Goal: Contribute content: Contribute content

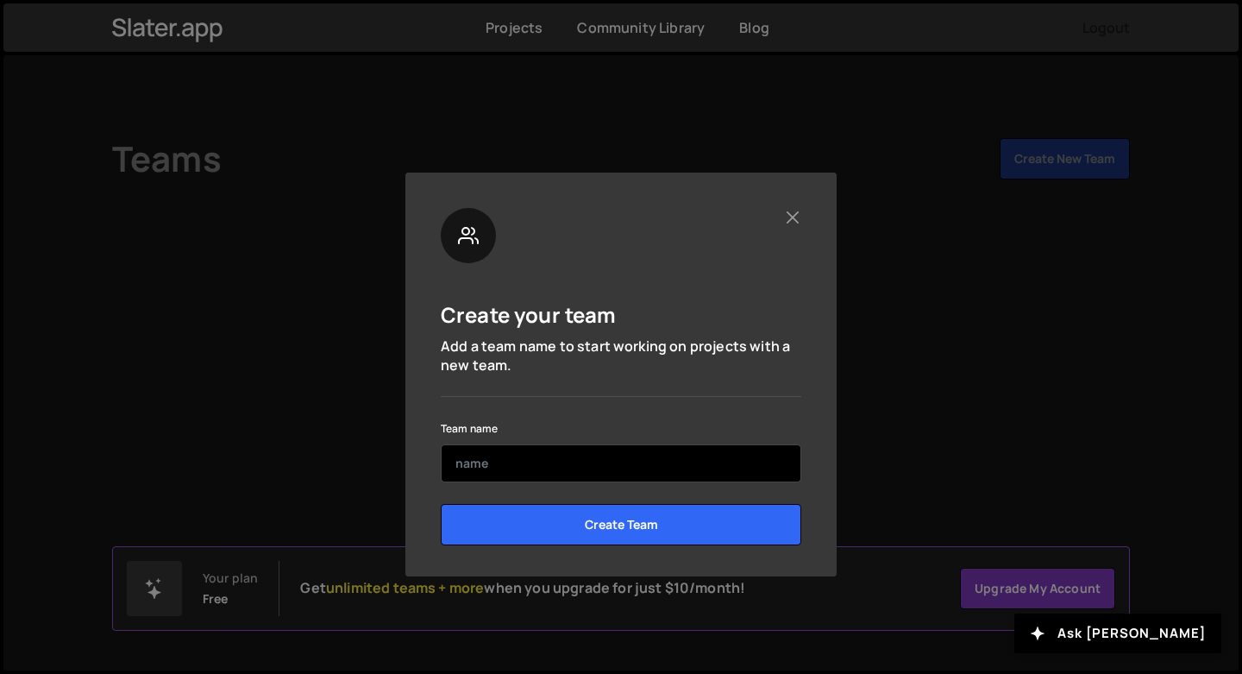
click at [624, 468] on input "text" at bounding box center [621, 463] width 361 height 38
type input "L"
type input "[GEOGRAPHIC_DATA]"
click at [441, 504] on input "Create Team" at bounding box center [621, 524] width 361 height 41
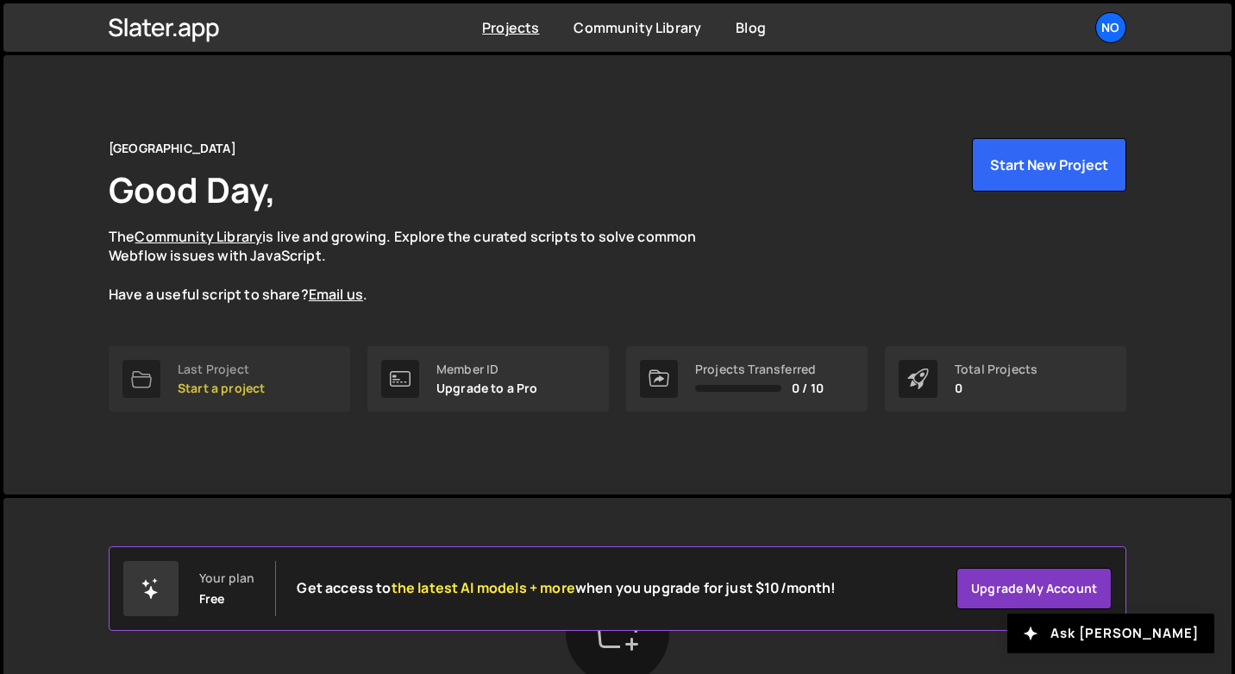
click at [151, 373] on icon at bounding box center [141, 378] width 21 height 21
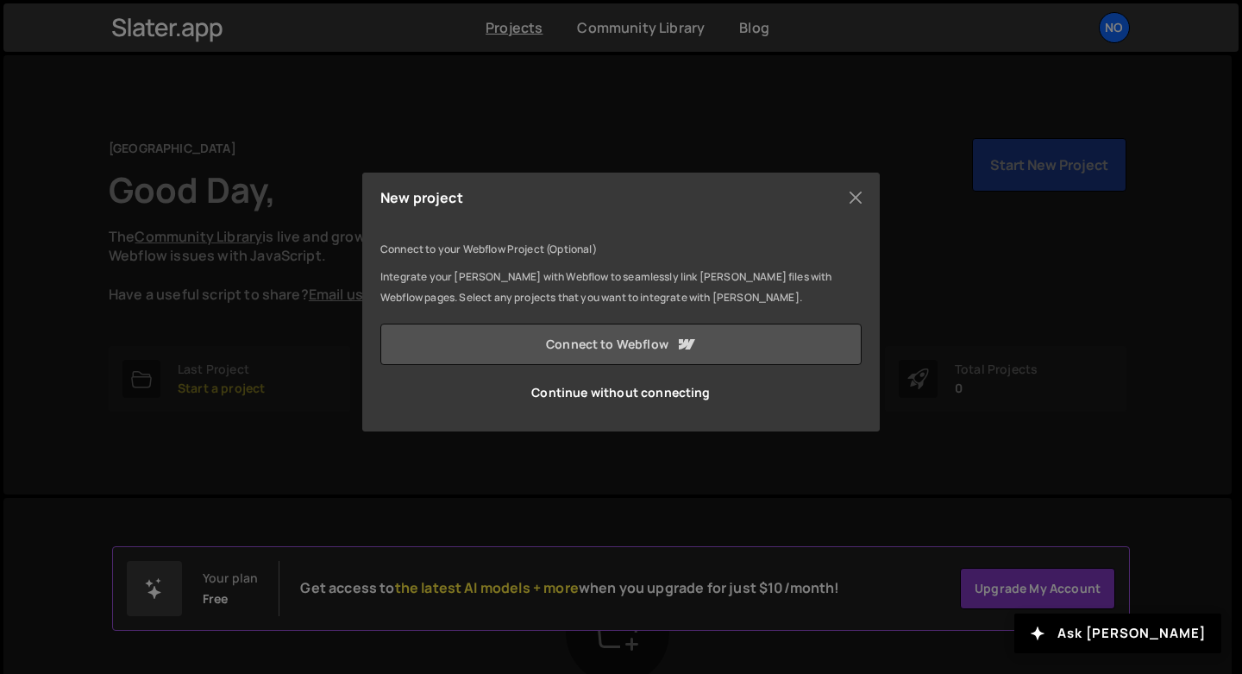
click at [566, 352] on link "Connect to Webflow" at bounding box center [620, 343] width 481 height 41
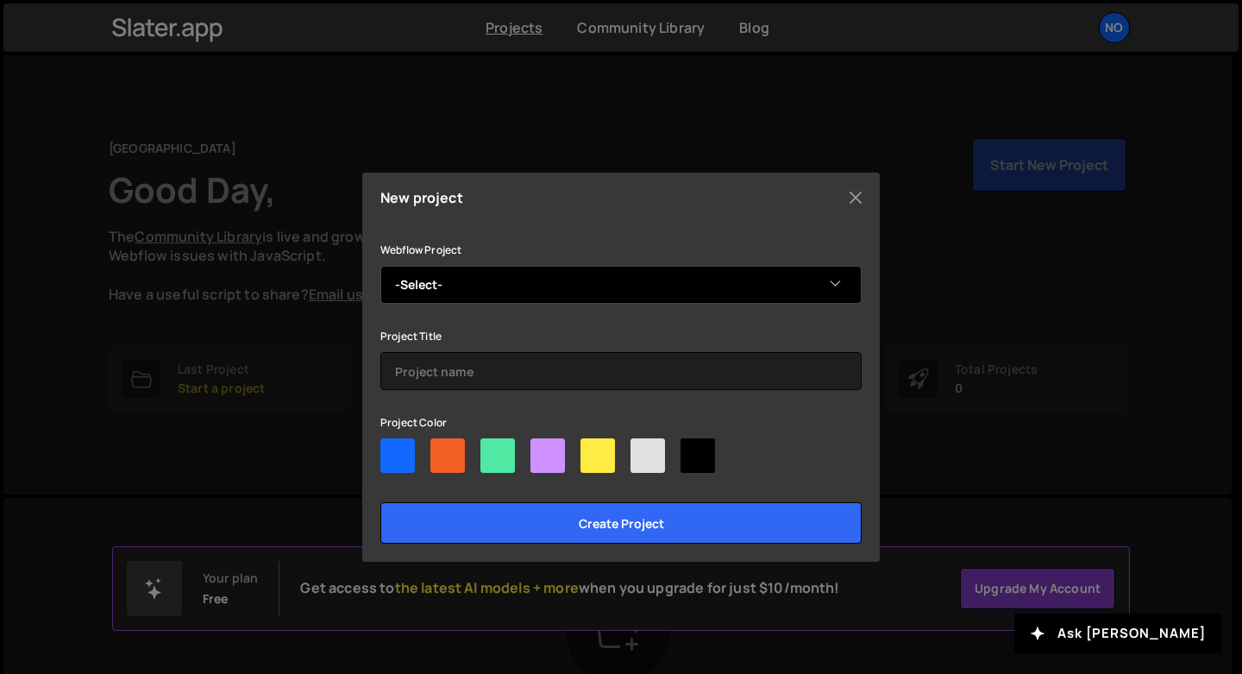
click at [486, 278] on select "-Select- Novae Studios" at bounding box center [620, 285] width 481 height 38
select select "68820b04439fcb56d4216d7b"
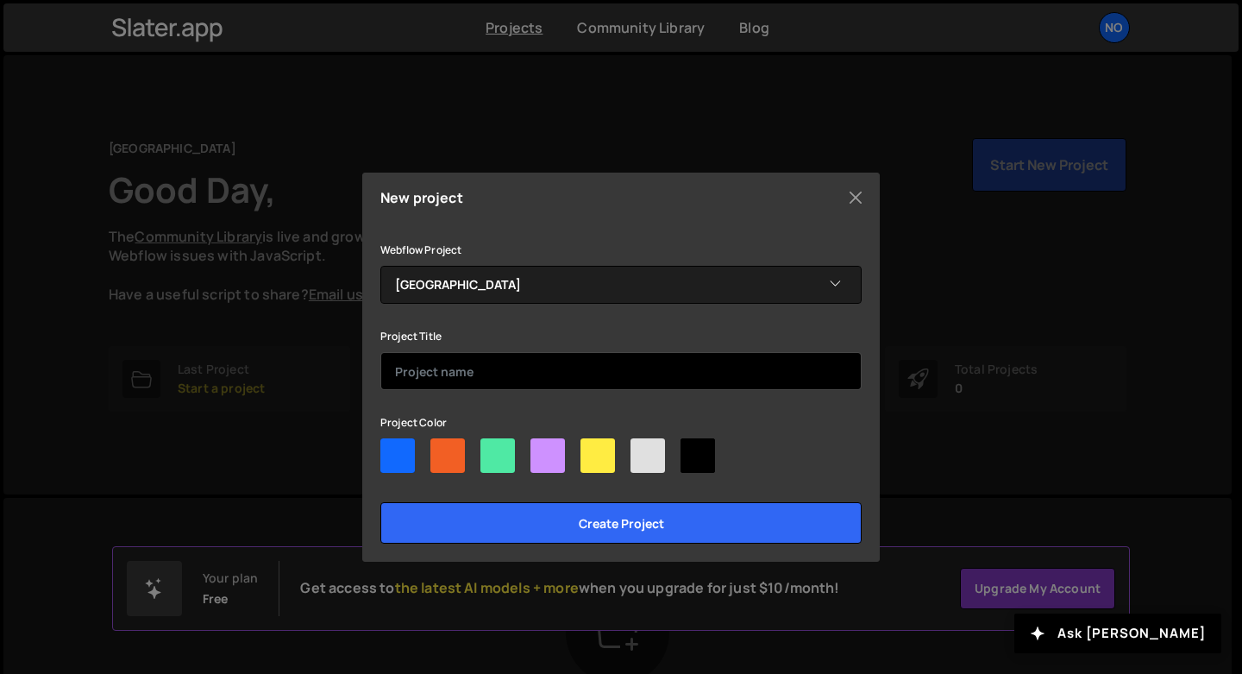
click at [466, 355] on input "text" at bounding box center [620, 371] width 481 height 38
click at [458, 370] on input "text" at bounding box center [620, 371] width 481 height 38
type input "N"
type input "Novae Old"
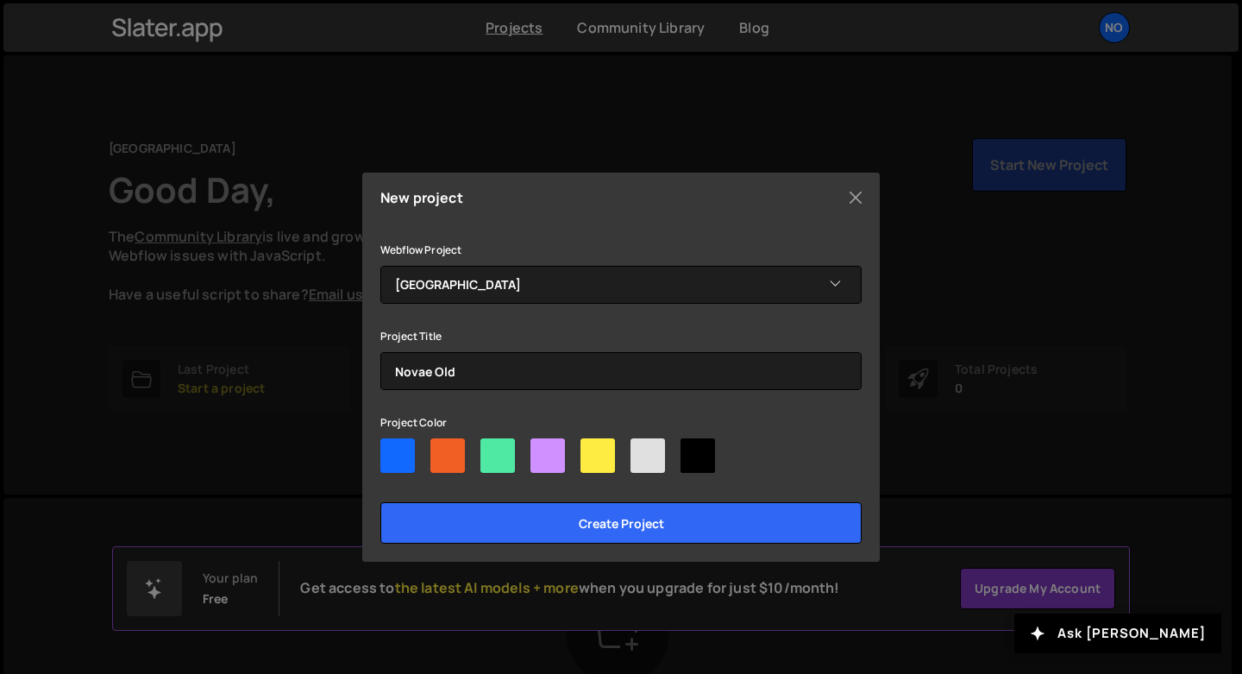
click at [445, 461] on div at bounding box center [447, 455] width 35 height 35
click at [442, 449] on input"] "radio" at bounding box center [435, 443] width 11 height 11
radio input"] "true"
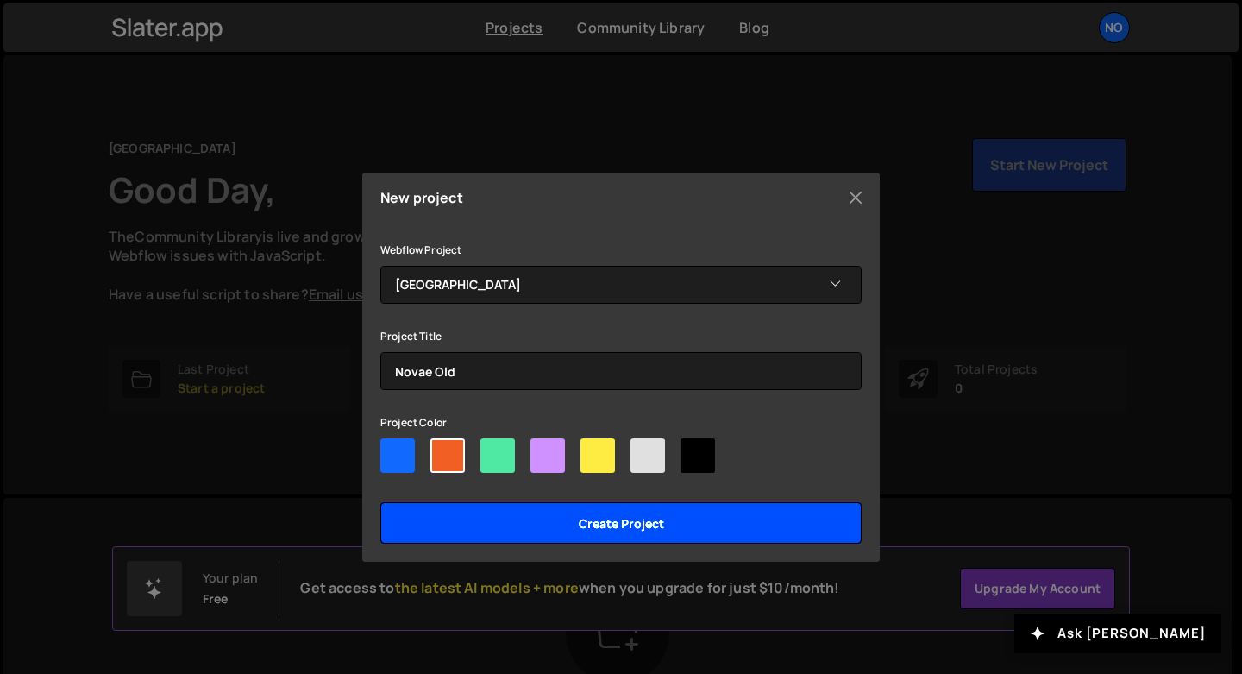
click at [456, 510] on input "Create project" at bounding box center [620, 522] width 481 height 41
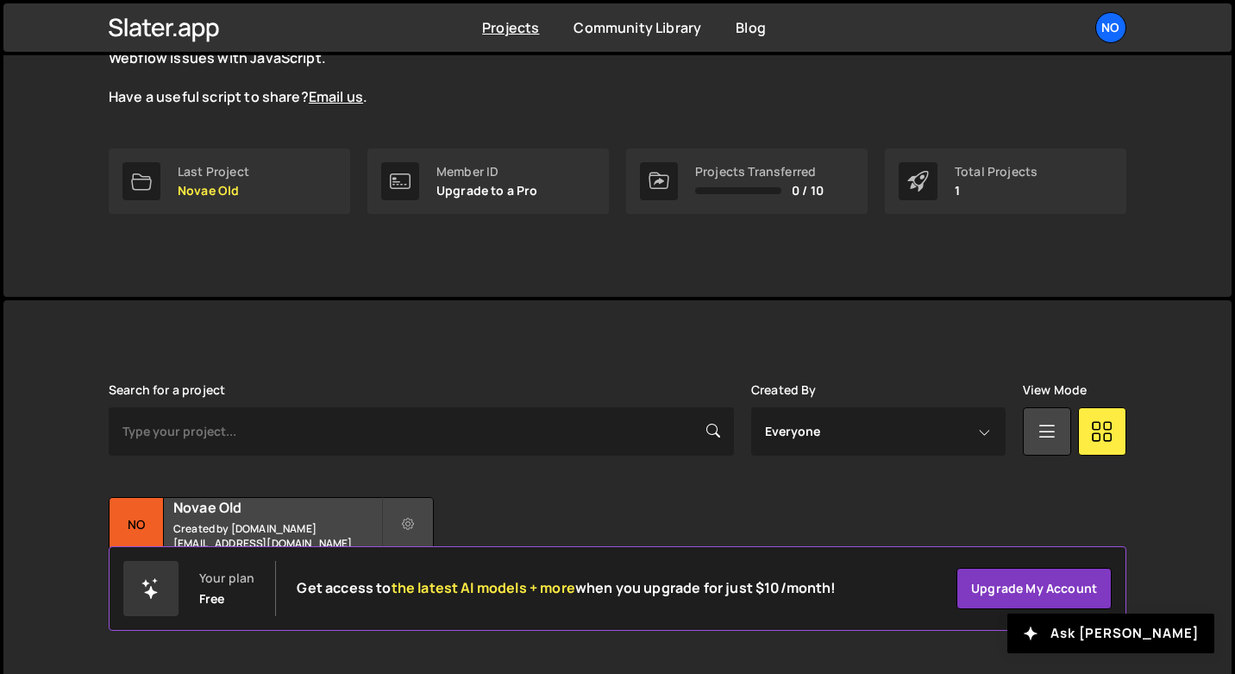
scroll to position [214, 0]
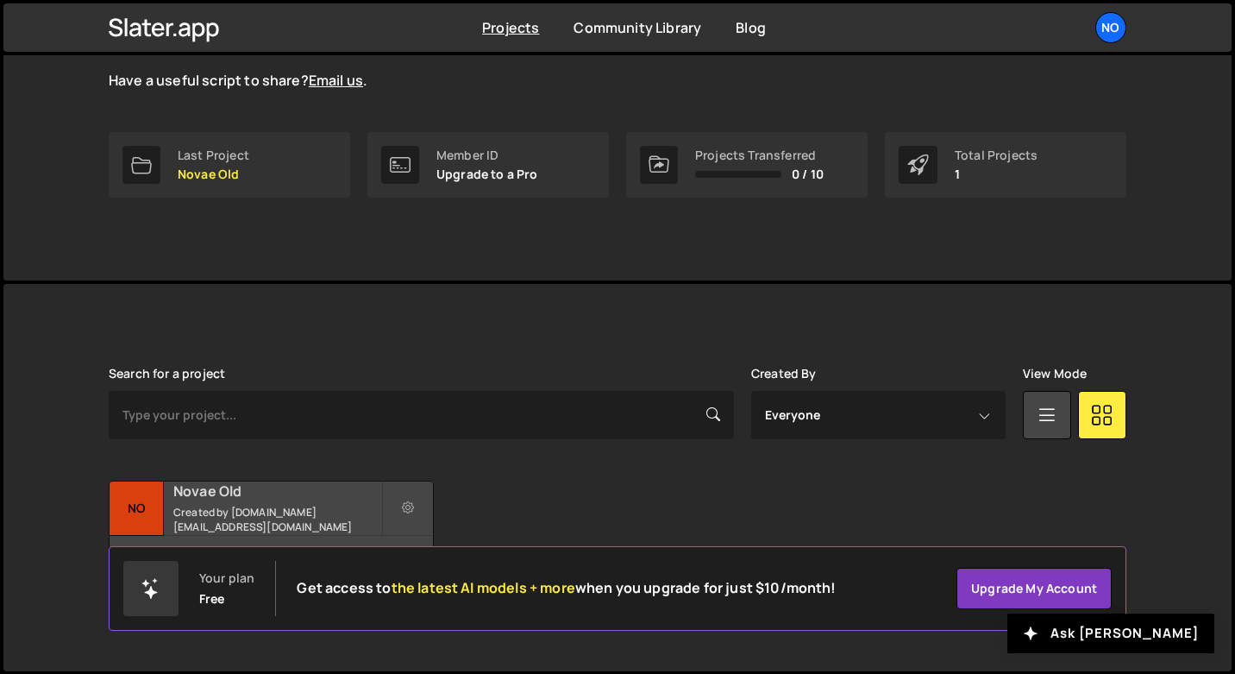
click at [278, 494] on h2 "Novae Old" at bounding box center [277, 490] width 208 height 19
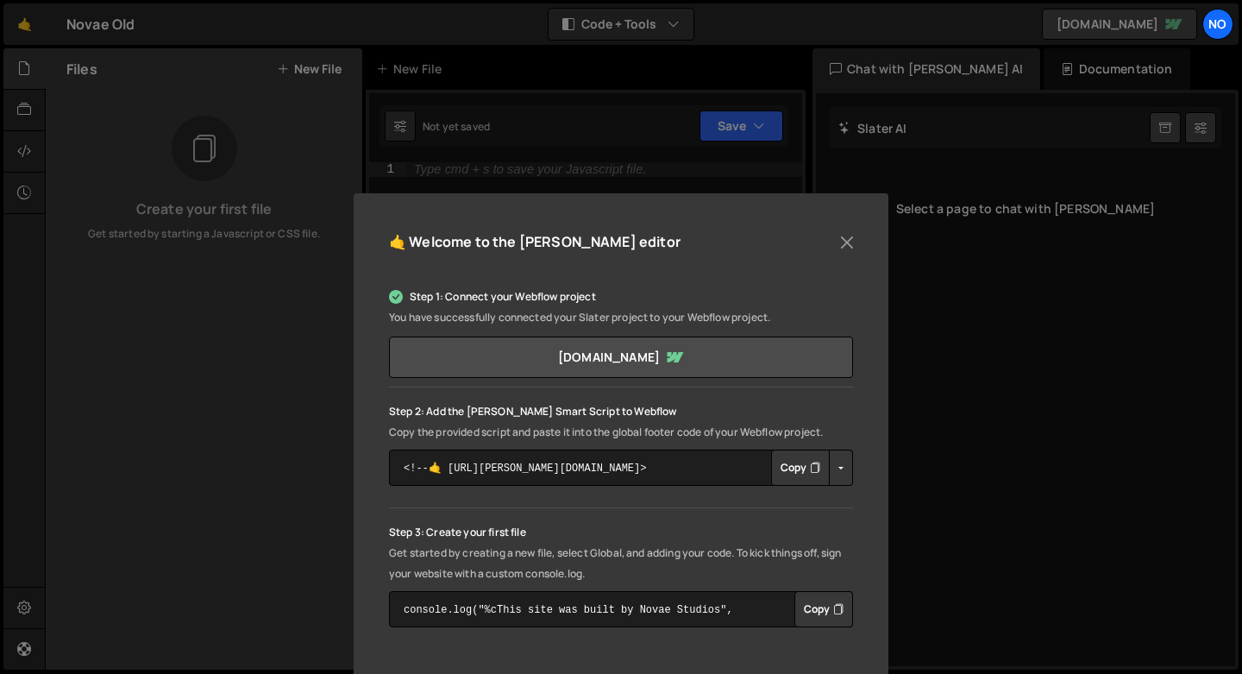
click at [782, 467] on button "Copy" at bounding box center [800, 467] width 59 height 36
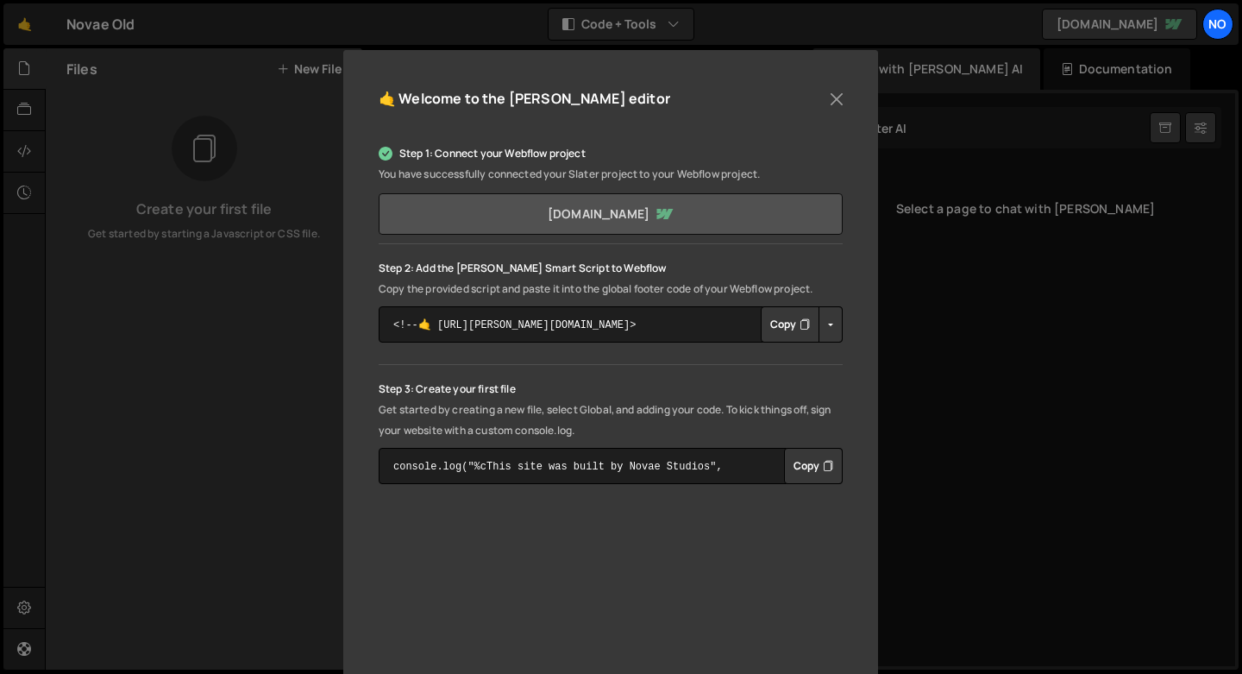
scroll to position [159, 0]
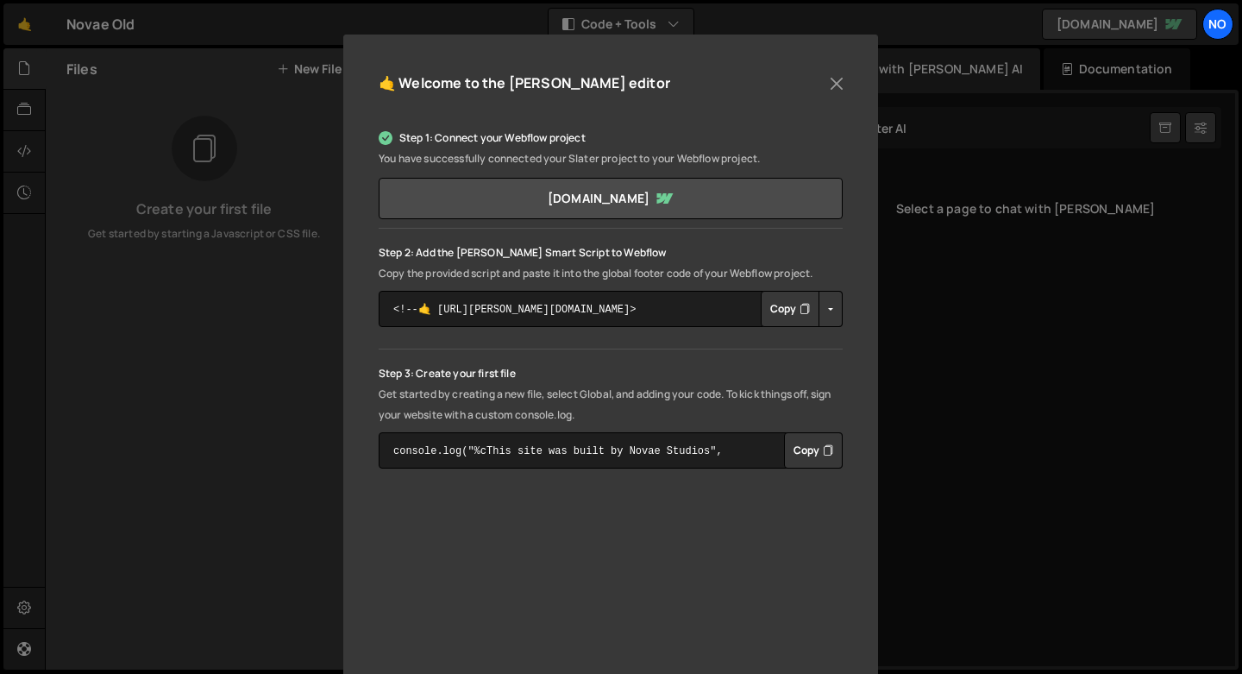
click at [778, 315] on button "Copy" at bounding box center [790, 309] width 59 height 36
click at [801, 455] on button "Copy" at bounding box center [813, 450] width 59 height 36
click at [833, 86] on button "Close" at bounding box center [837, 84] width 26 height 26
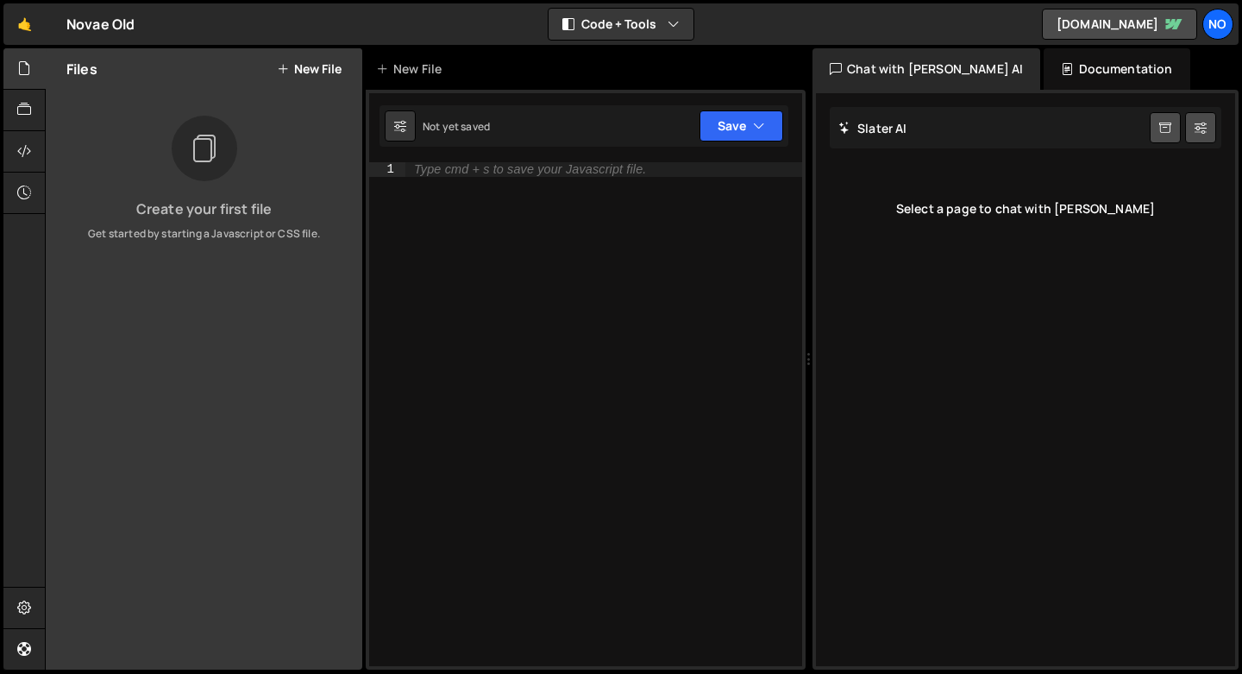
click at [532, 172] on div "Type cmd + s to save your Javascript file." at bounding box center [530, 169] width 232 height 13
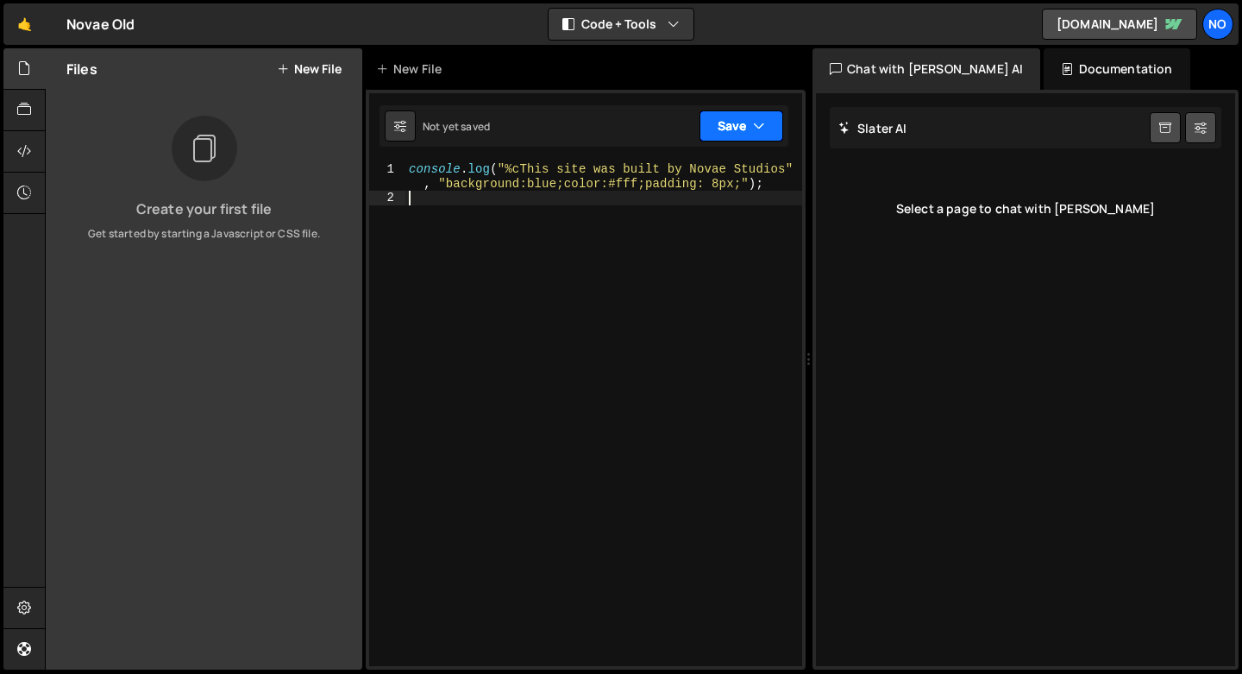
click at [740, 125] on button "Save" at bounding box center [742, 125] width 84 height 31
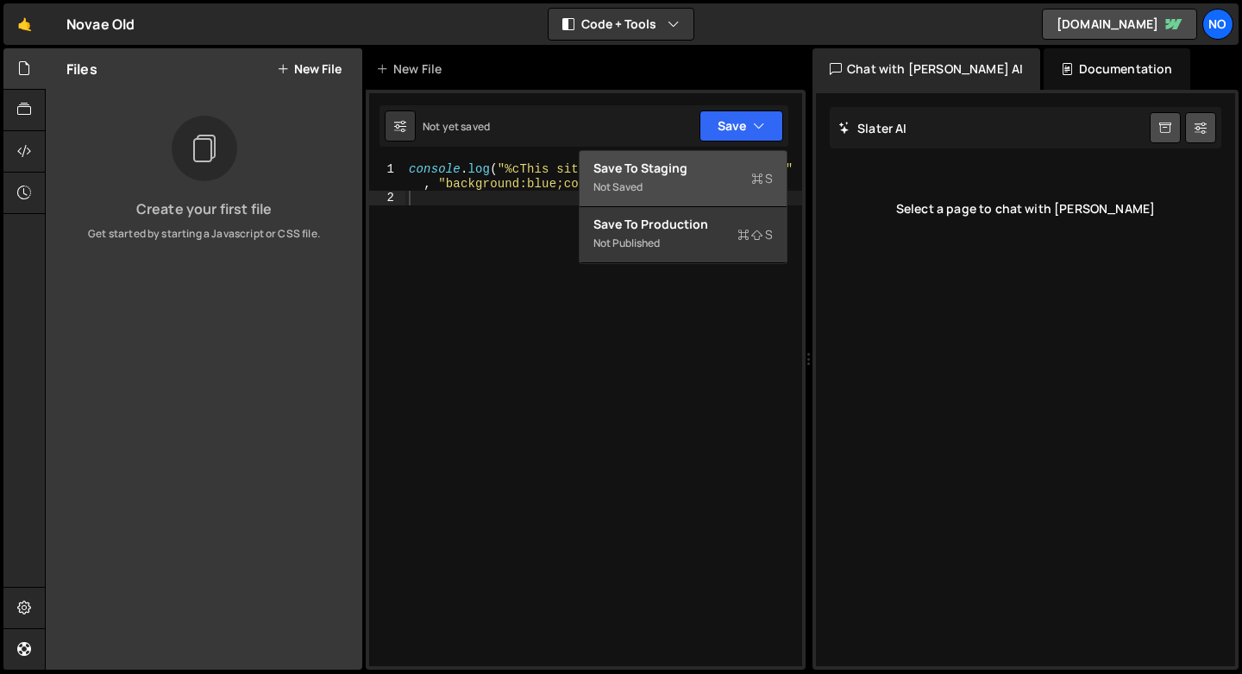
click at [699, 173] on div "Save to Staging S" at bounding box center [682, 168] width 179 height 17
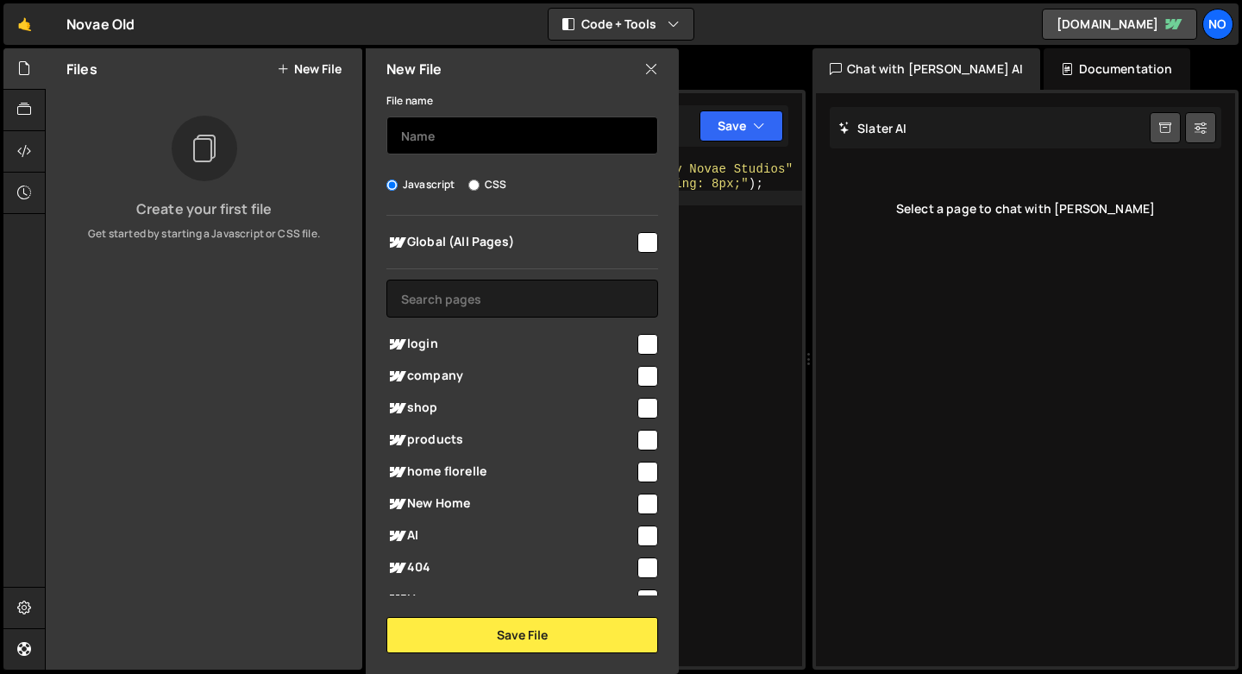
click at [565, 132] on input "text" at bounding box center [522, 135] width 272 height 38
type input "sium"
click at [641, 235] on input "checkbox" at bounding box center [647, 242] width 21 height 21
checkbox input "true"
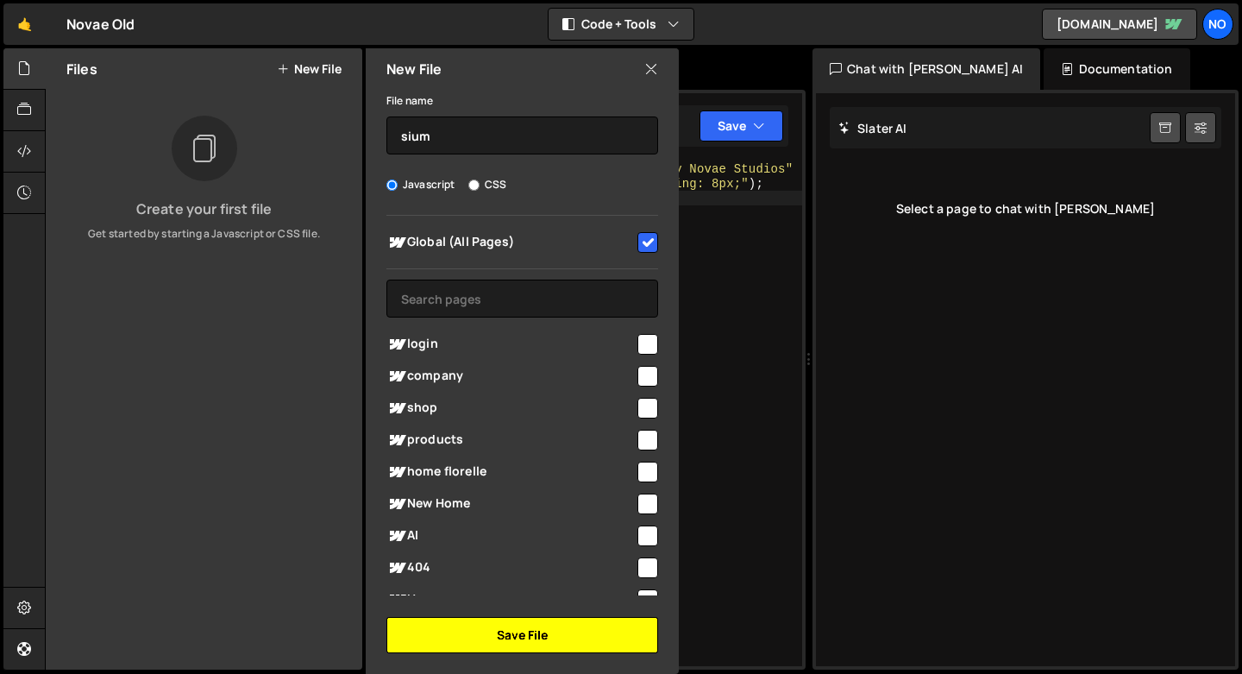
click at [507, 628] on button "Save File" at bounding box center [522, 635] width 272 height 36
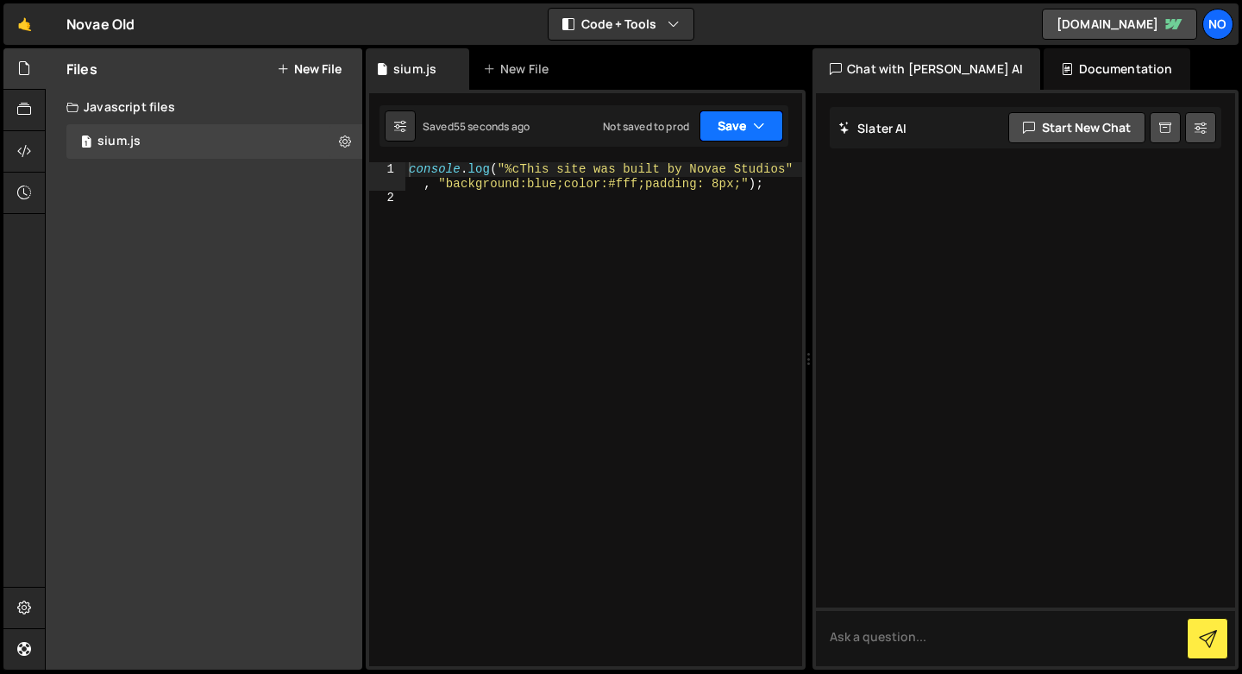
click at [737, 129] on button "Save" at bounding box center [742, 125] width 84 height 31
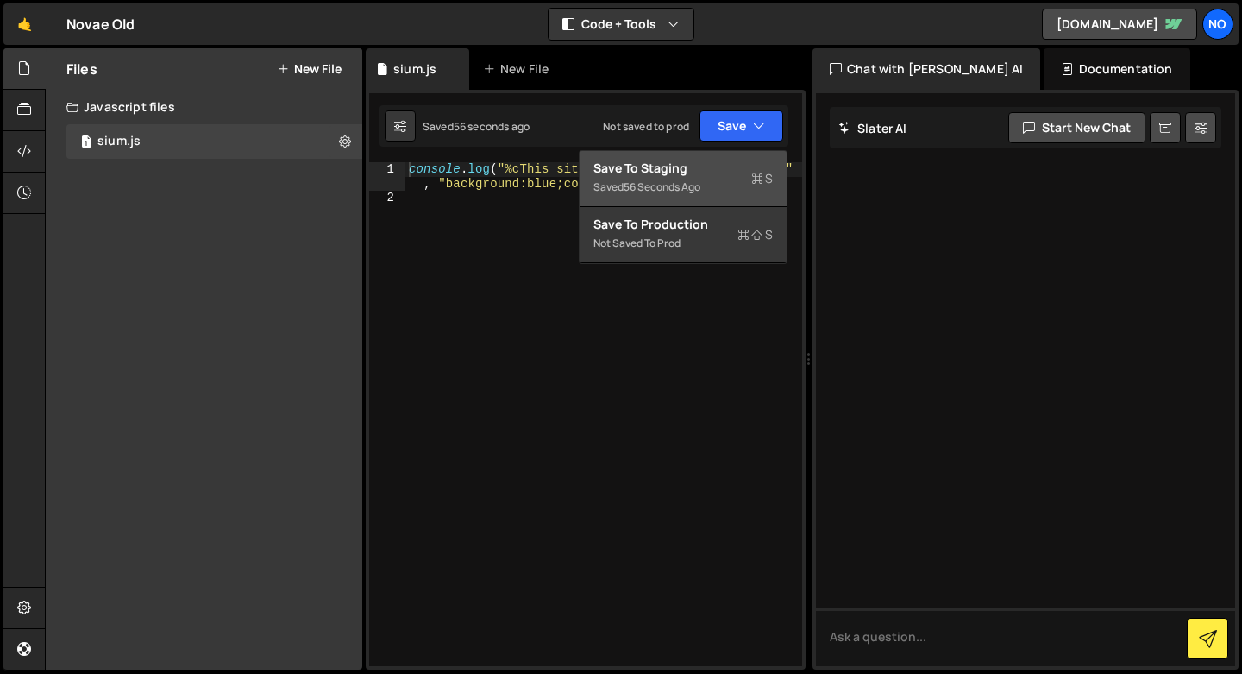
click at [700, 179] on div "Saved 56 seconds ago" at bounding box center [682, 187] width 179 height 21
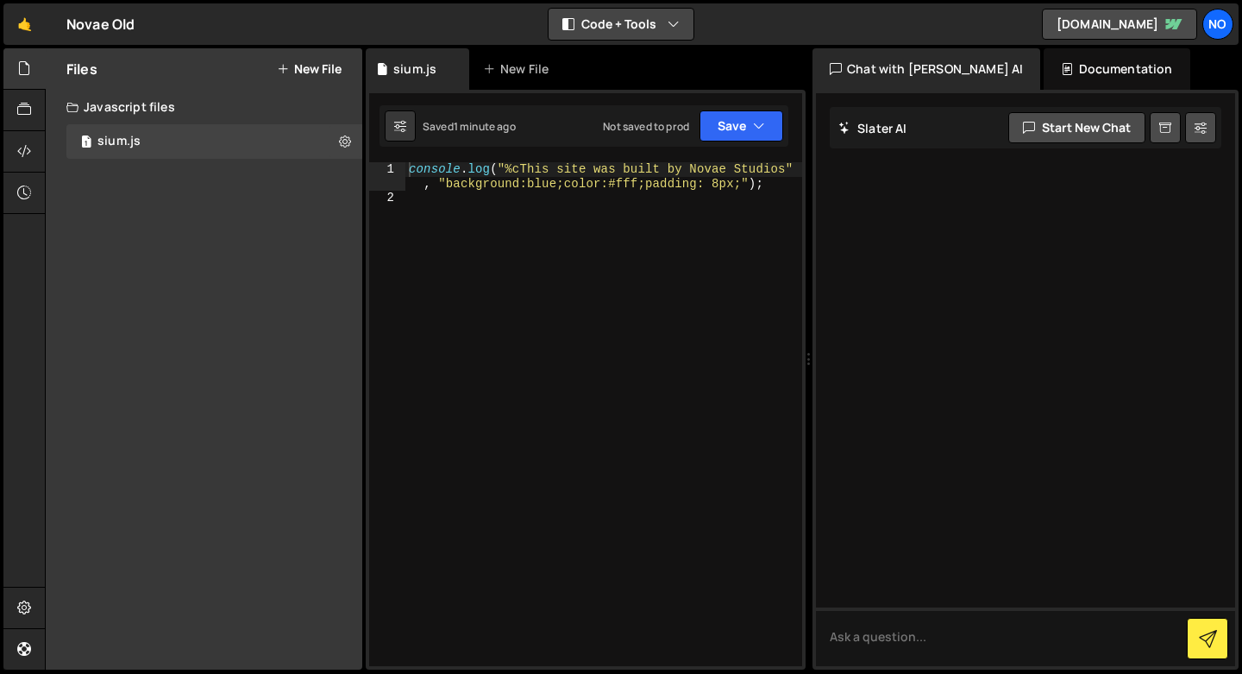
click at [630, 38] on button "Code + Tools" at bounding box center [621, 24] width 145 height 31
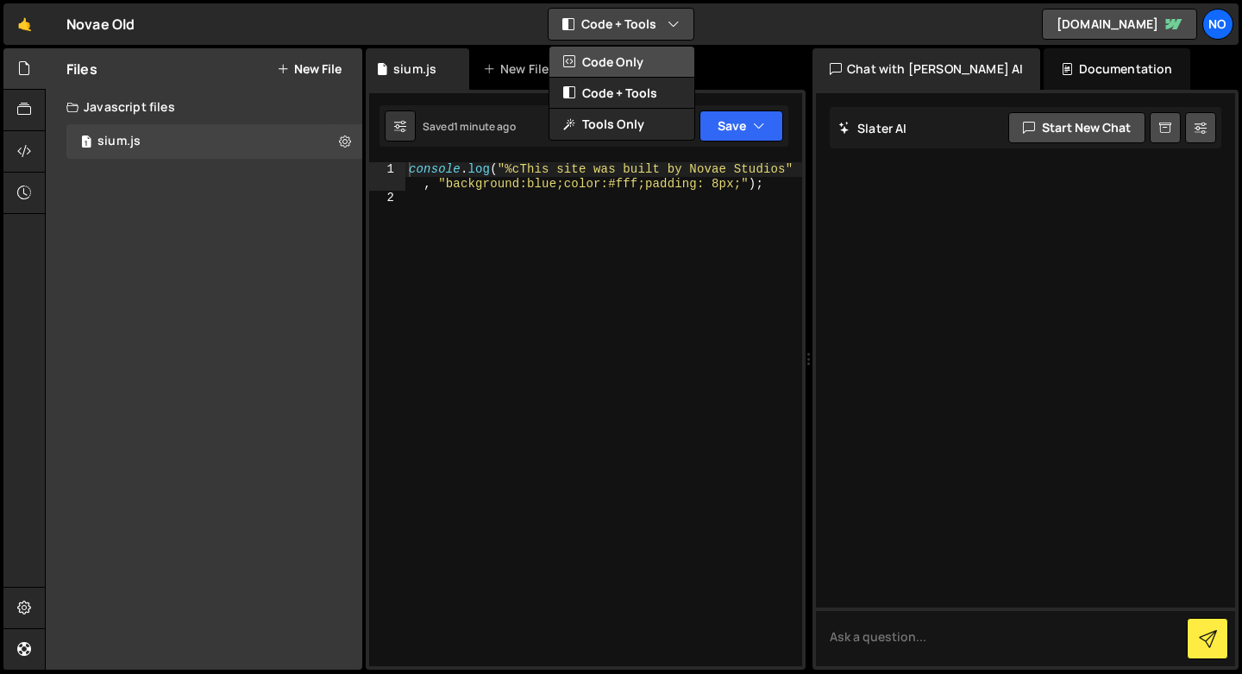
click at [601, 70] on button "Code Only" at bounding box center [621, 62] width 145 height 31
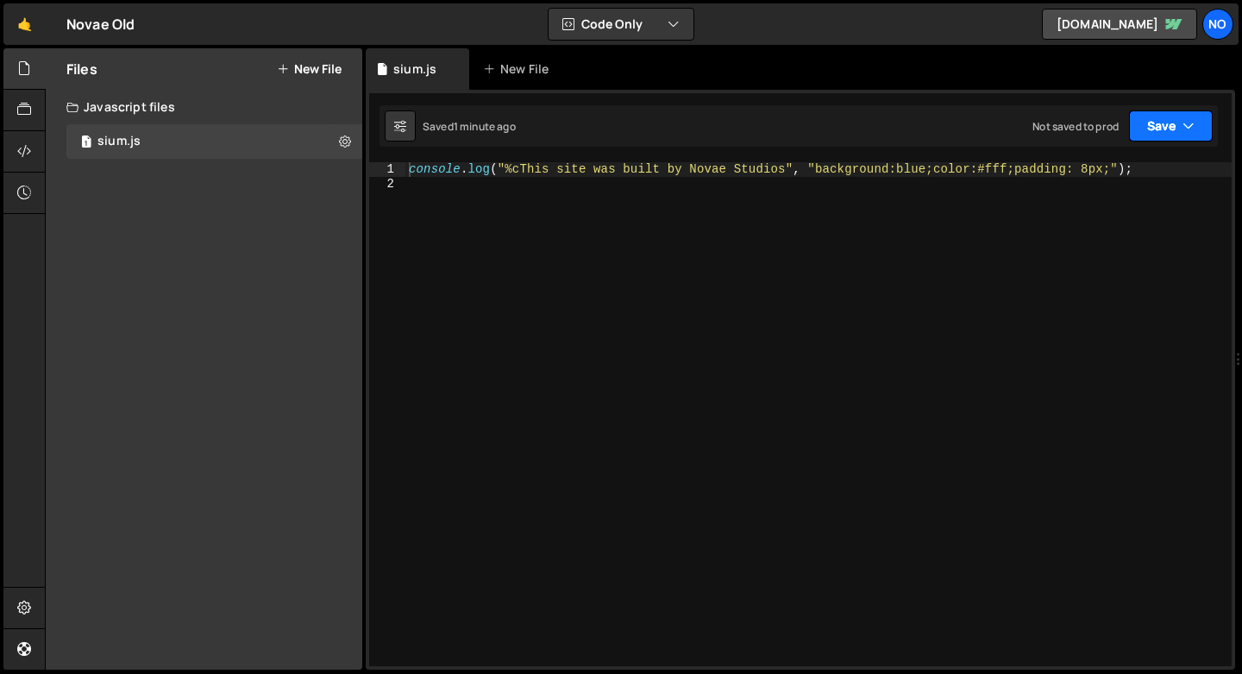
click at [1154, 134] on button "Save" at bounding box center [1171, 125] width 84 height 31
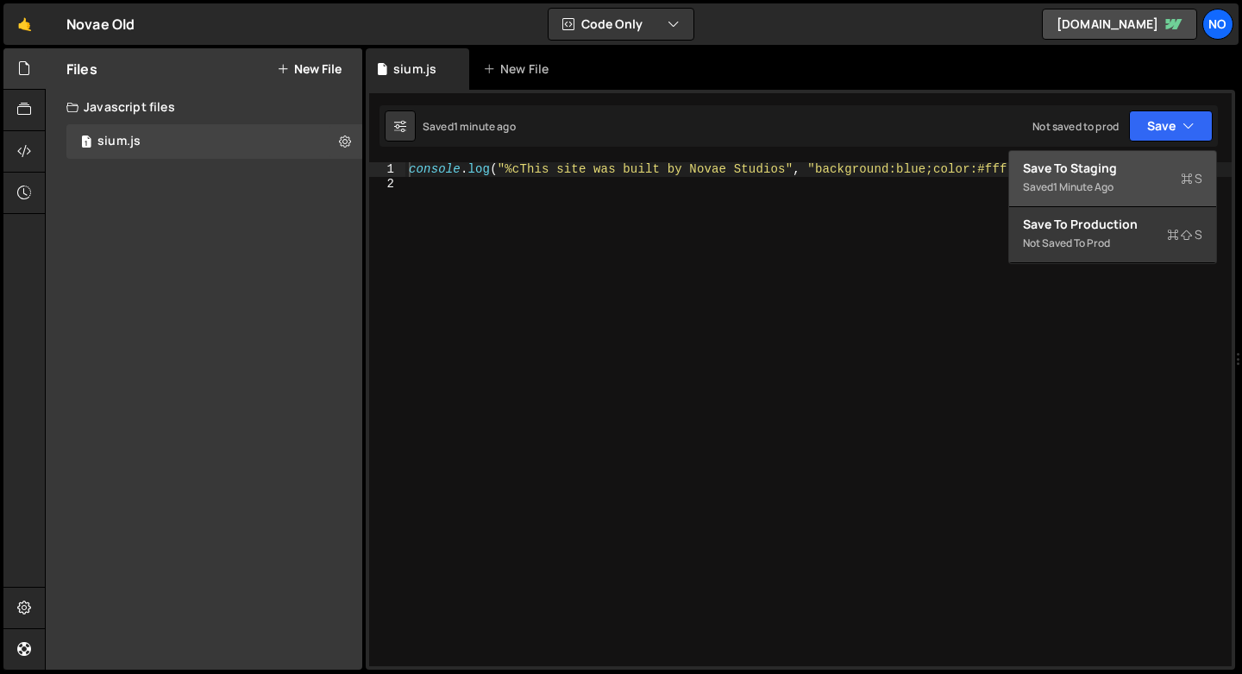
click at [1099, 174] on div "Save to Staging S" at bounding box center [1112, 168] width 179 height 17
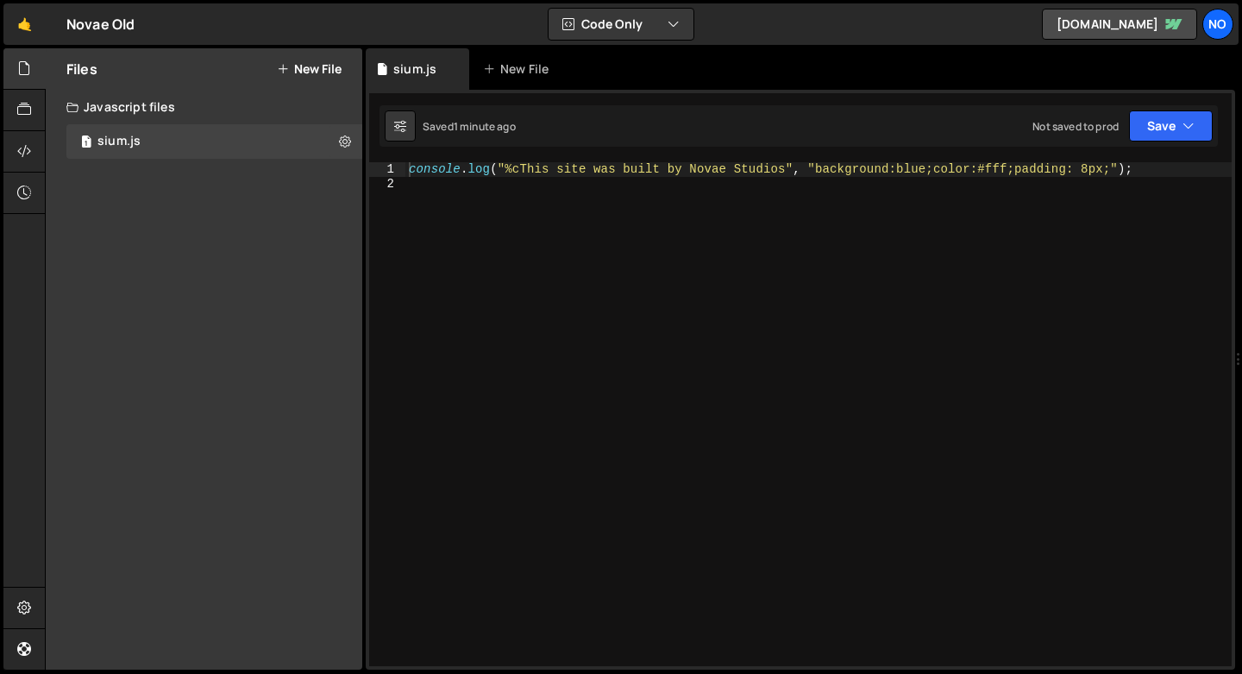
click at [642, 41] on div "🤙 Novae Old ⚠️ Code is being edited in another browser Code Only Code Only Code…" at bounding box center [620, 23] width 1235 height 41
click at [646, 34] on button "Code Only" at bounding box center [621, 24] width 145 height 31
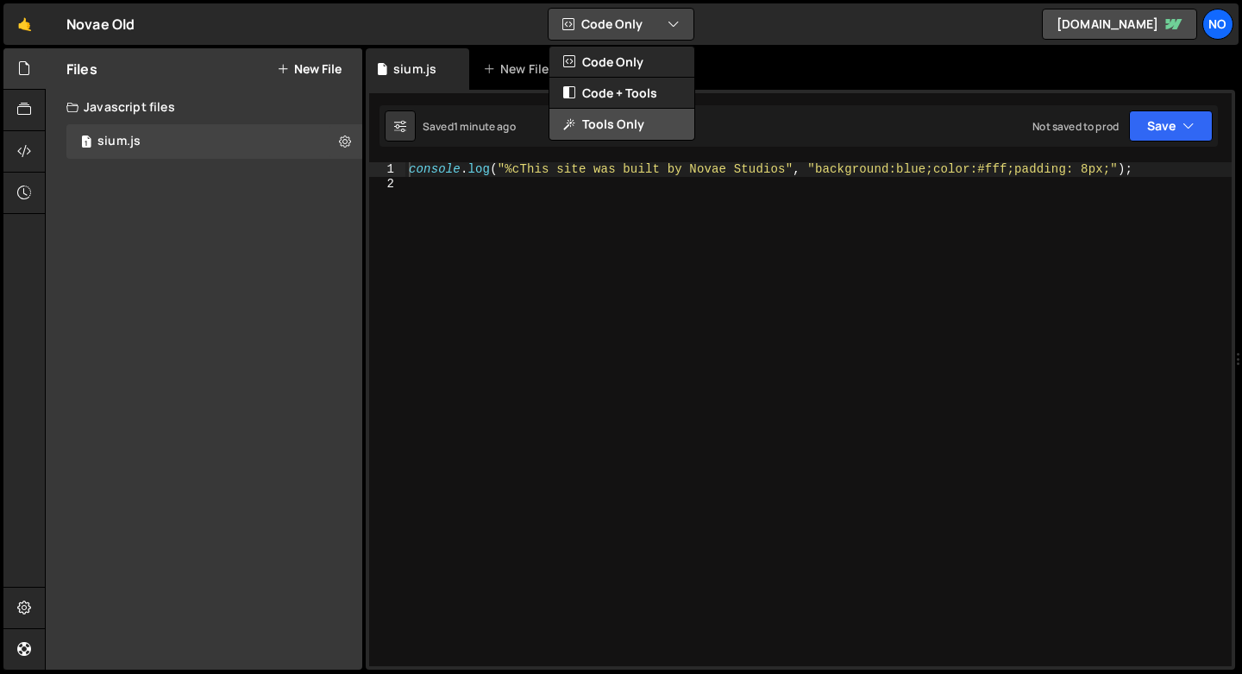
click at [610, 119] on button "Tools Only" at bounding box center [621, 124] width 145 height 31
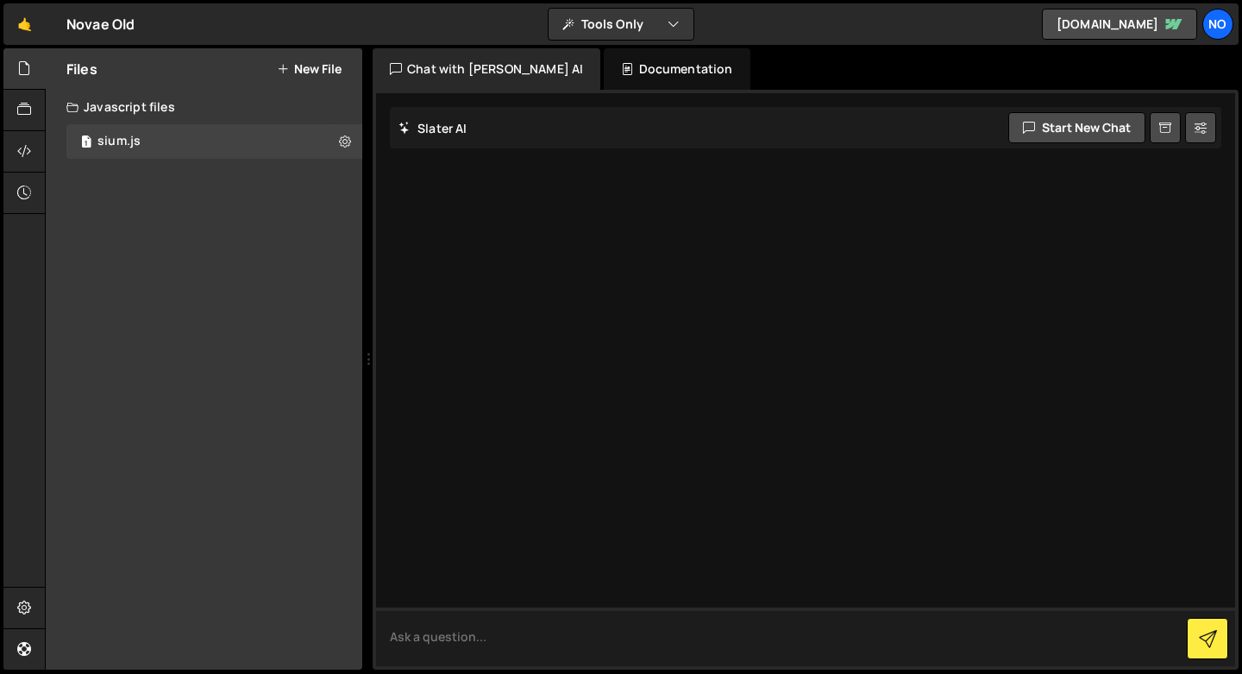
click at [853, 625] on textarea at bounding box center [805, 636] width 859 height 59
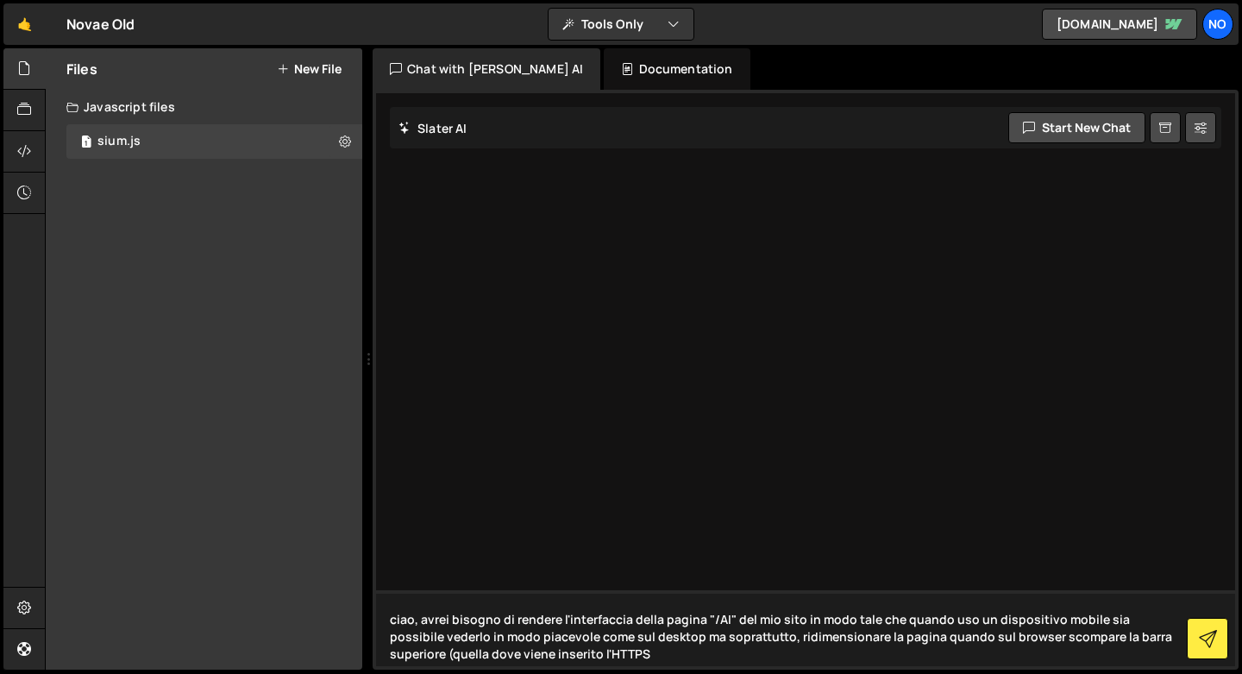
type textarea "ciao, avrei bisogno di rendere l'interfaccia della pagina "/AI" del mio sito in…"
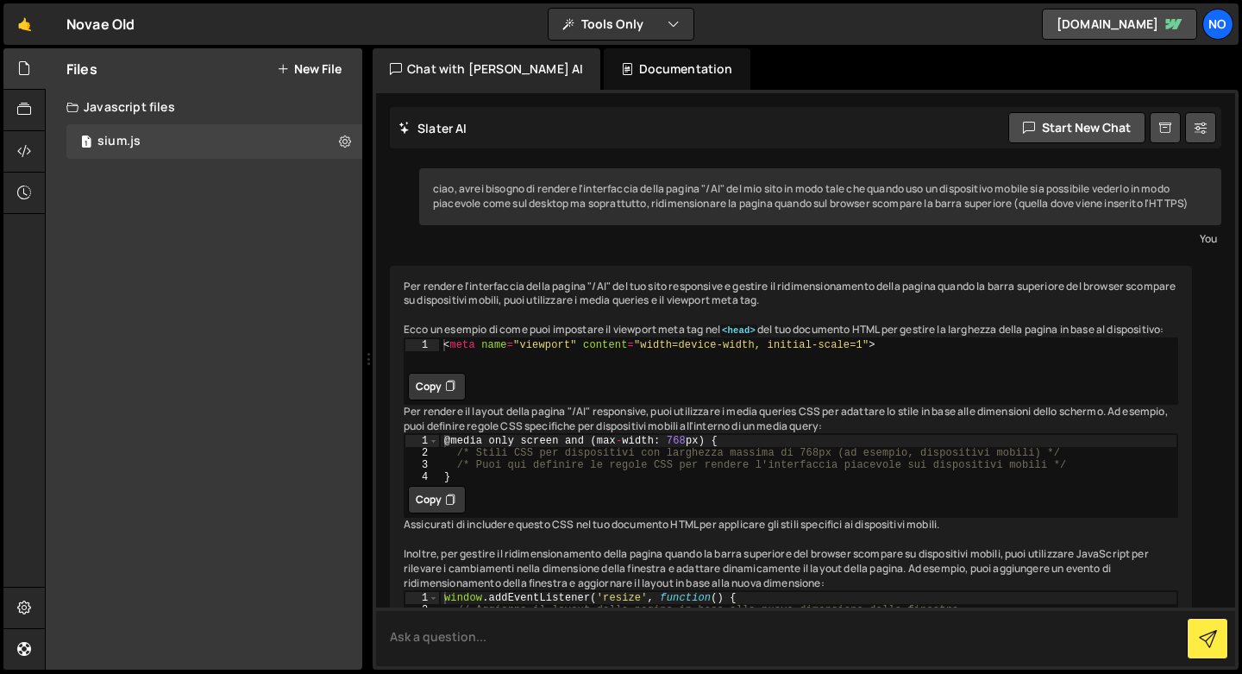
scroll to position [7, 0]
click at [441, 401] on button "Copy" at bounding box center [437, 387] width 58 height 28
click at [23, 138] on div at bounding box center [24, 151] width 42 height 41
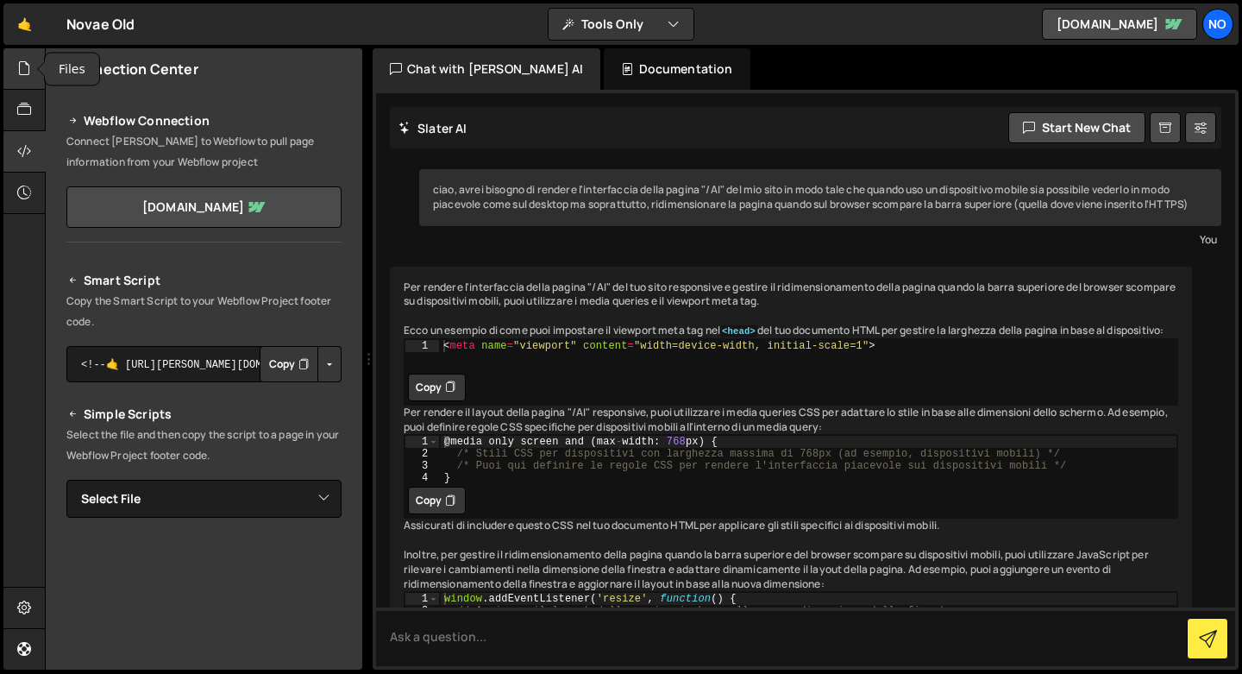
click at [28, 74] on icon at bounding box center [24, 68] width 14 height 19
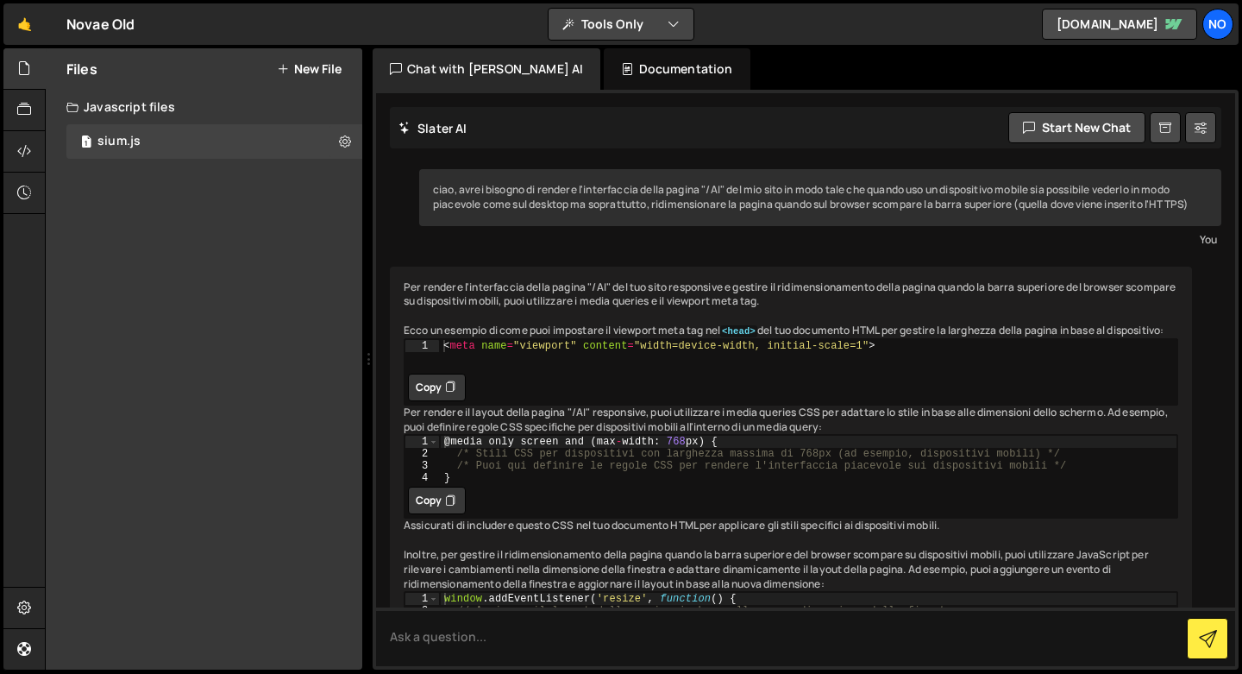
click at [618, 18] on button "Tools Only" at bounding box center [621, 24] width 145 height 31
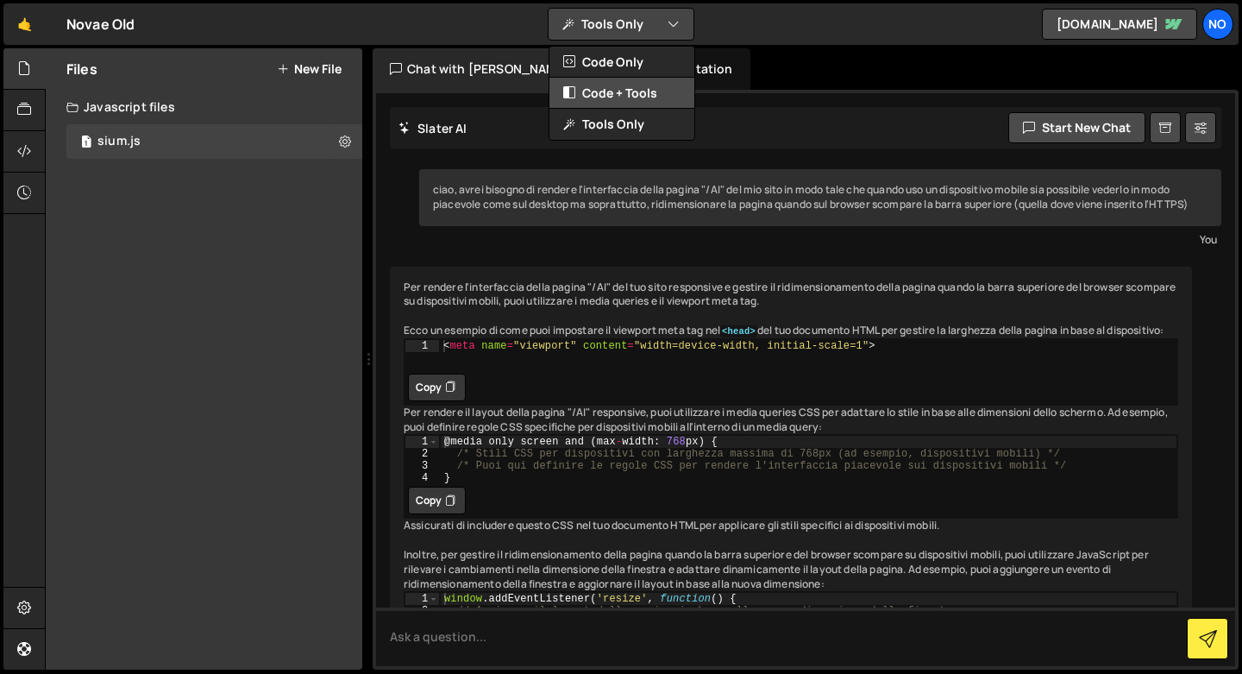
click at [604, 91] on button "Code + Tools" at bounding box center [621, 93] width 145 height 31
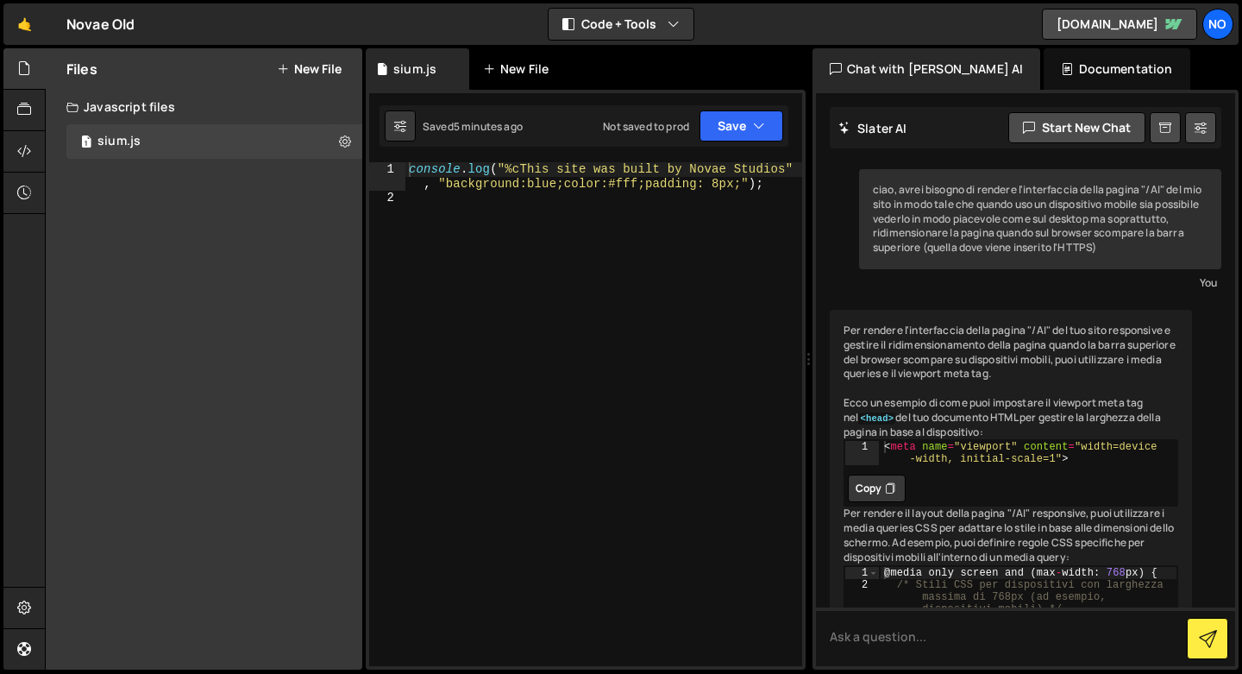
click at [496, 66] on div "New File" at bounding box center [519, 68] width 72 height 17
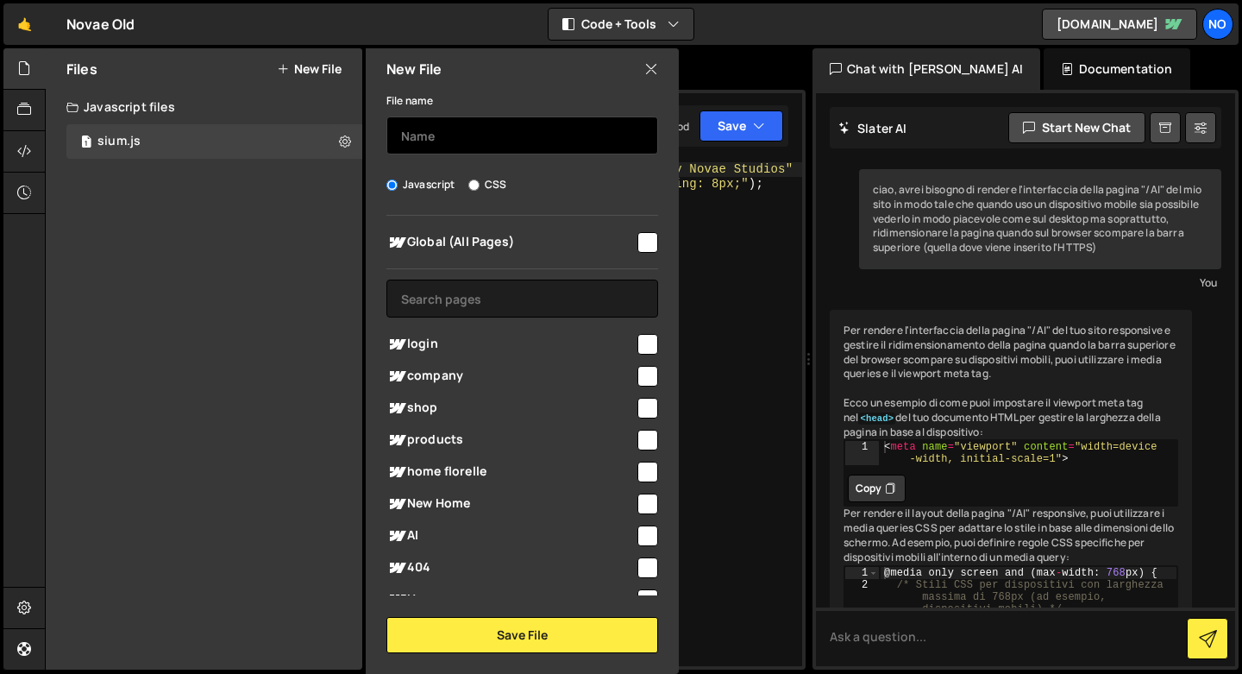
click at [485, 141] on input "text" at bounding box center [522, 135] width 272 height 38
click at [638, 536] on input "checkbox" at bounding box center [647, 535] width 21 height 21
checkbox input "true"
click at [464, 128] on input "text" at bounding box center [522, 135] width 272 height 38
type input "a"
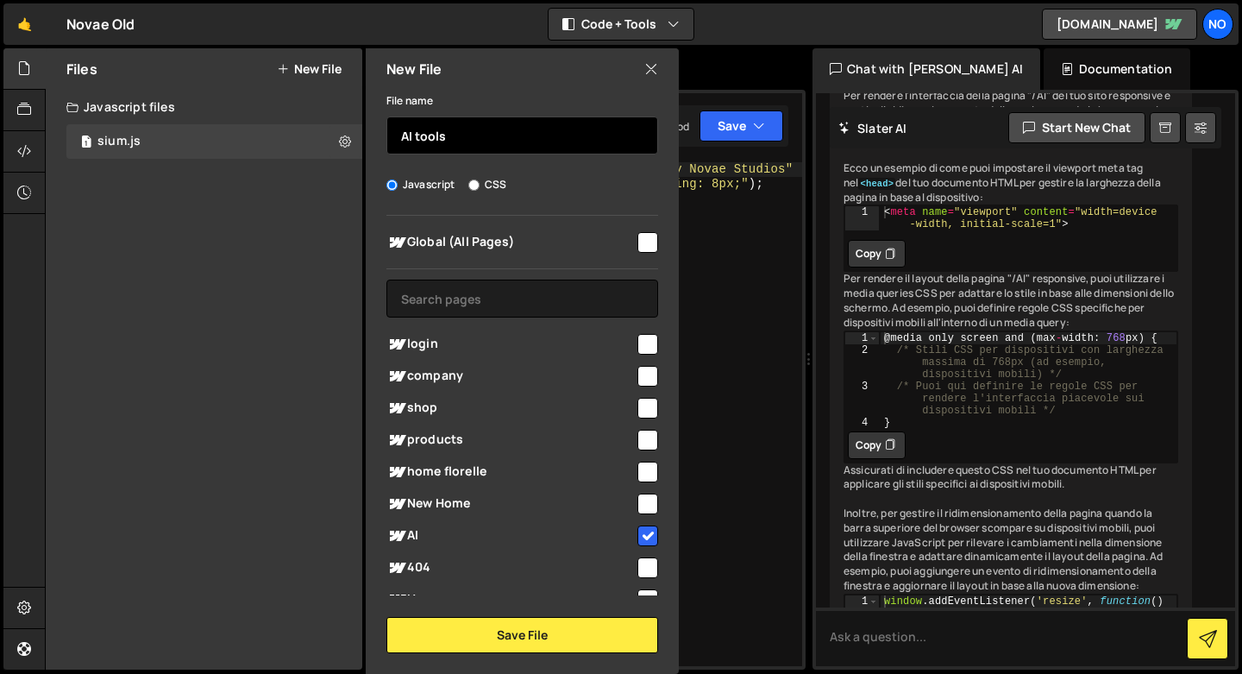
scroll to position [126, 0]
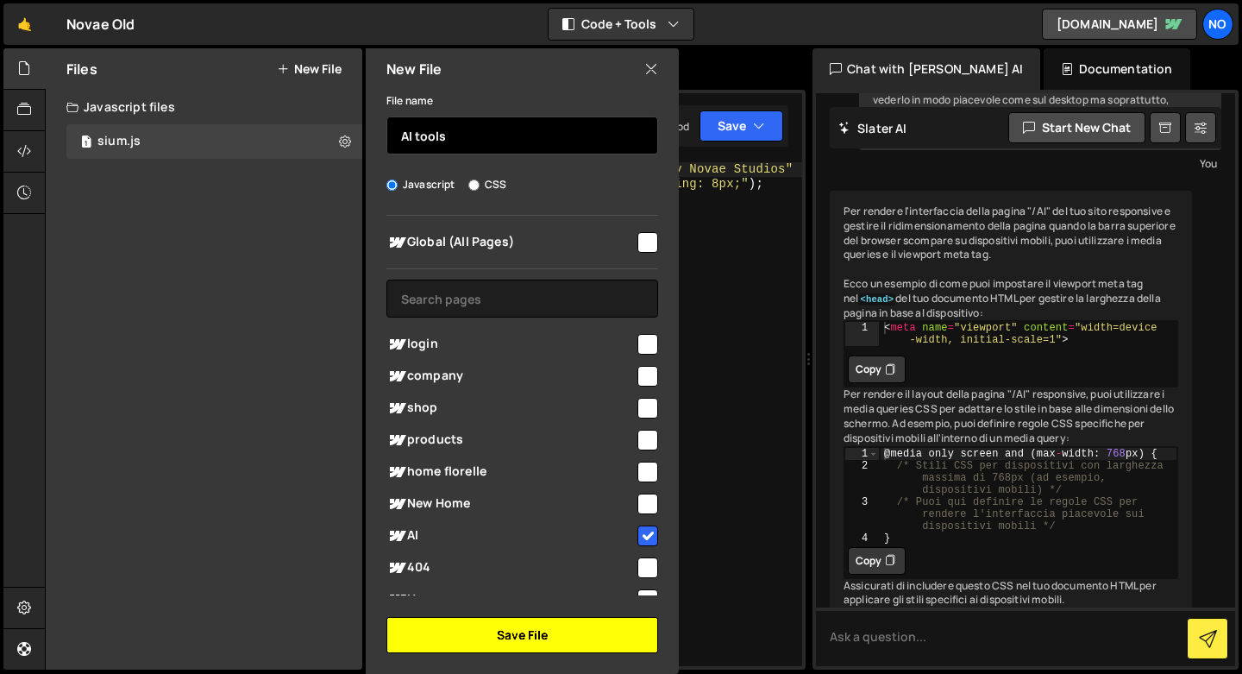
type input "AI tools"
click at [533, 643] on button "Save File" at bounding box center [522, 635] width 272 height 36
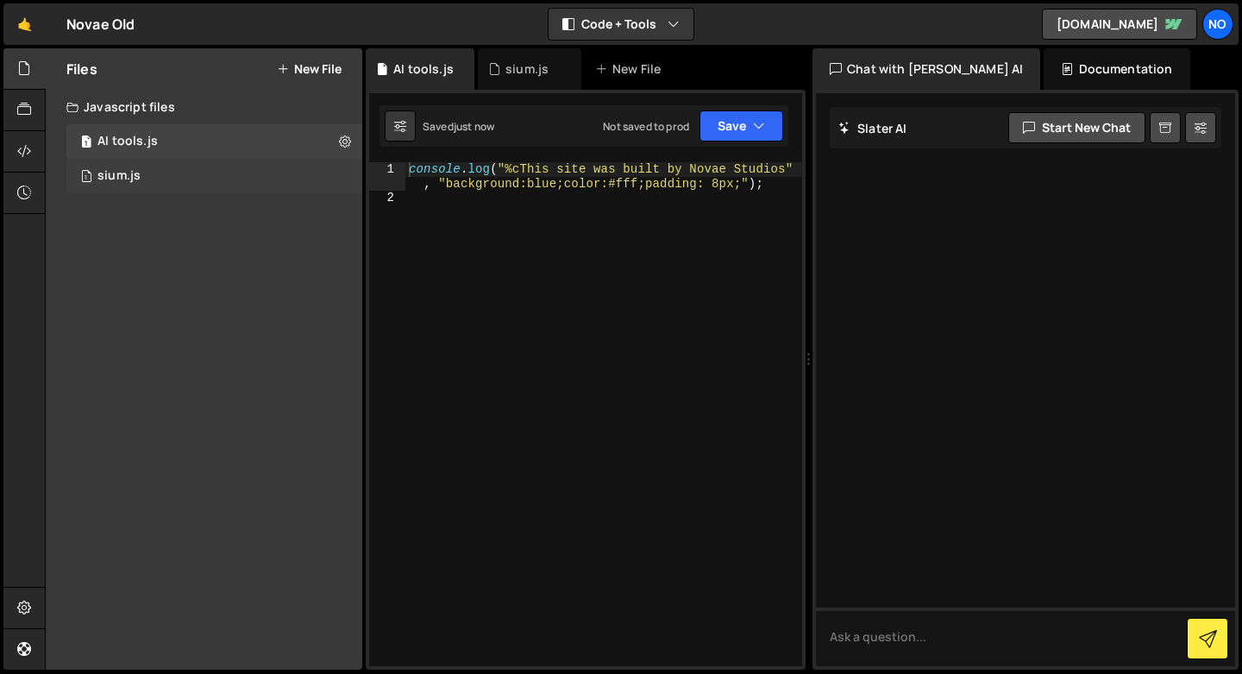
click at [210, 180] on div "1 sium.js 0" at bounding box center [214, 176] width 296 height 35
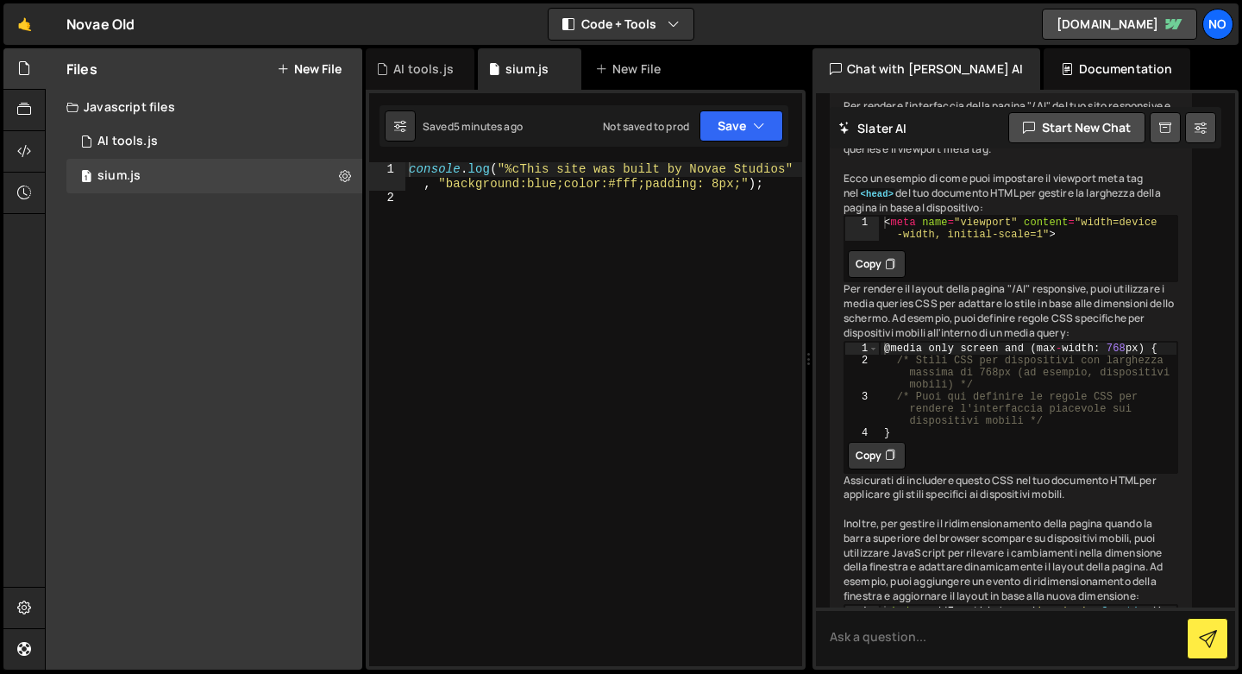
scroll to position [211, 0]
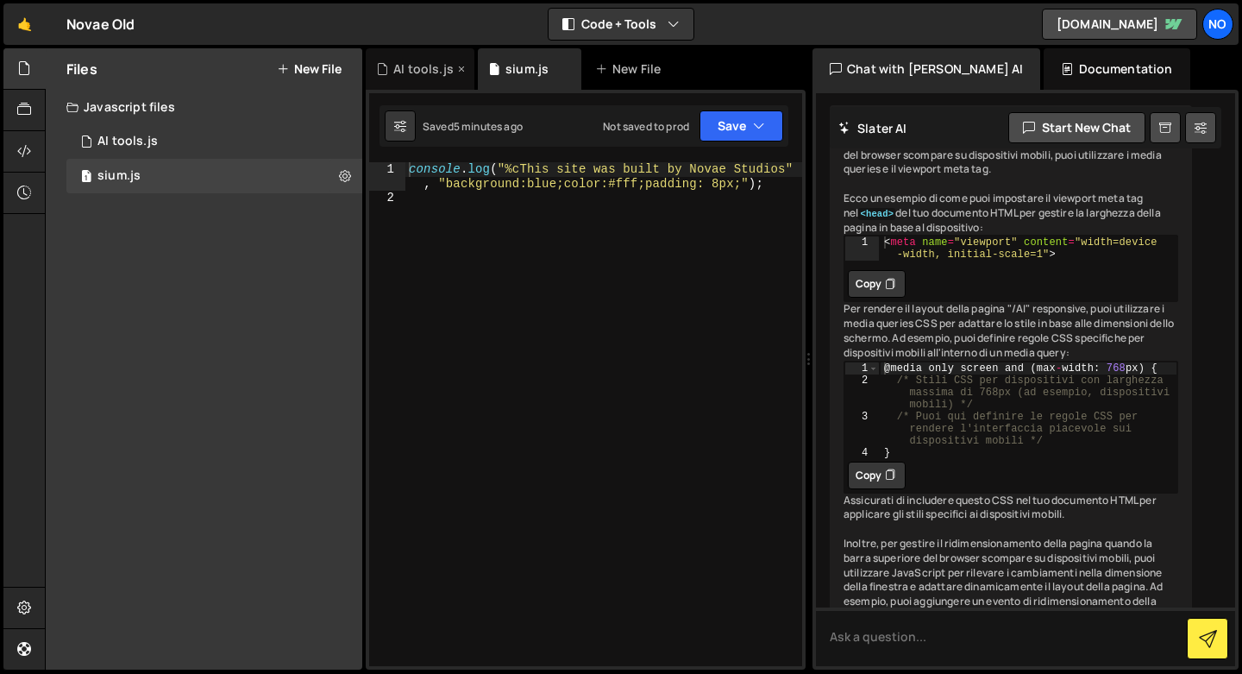
click at [455, 69] on icon at bounding box center [461, 68] width 12 height 17
drag, startPoint x: 877, startPoint y: 304, endPoint x: 618, endPoint y: 255, distance: 264.1
click at [641, 289] on div "Files New File Create your first file Get started by starting a Javascript or C…" at bounding box center [643, 359] width 1197 height 622
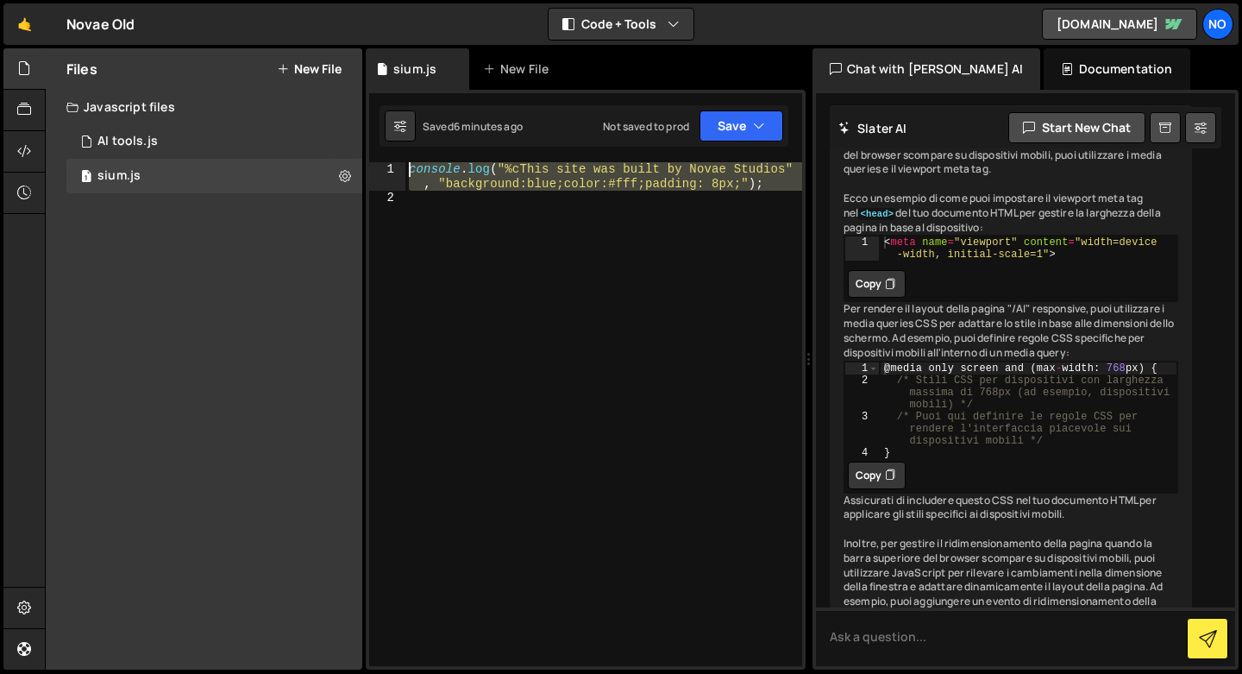
drag, startPoint x: 737, startPoint y: 202, endPoint x: 373, endPoint y: 140, distance: 369.3
click at [373, 140] on div "1 2 console . log ( "%cThis site was built by Novae Studios" , "background:blue…" at bounding box center [586, 380] width 440 height 580
type textarea "console.log("%cThis site was built by Novae Studios", "background:blue;color:#f…"
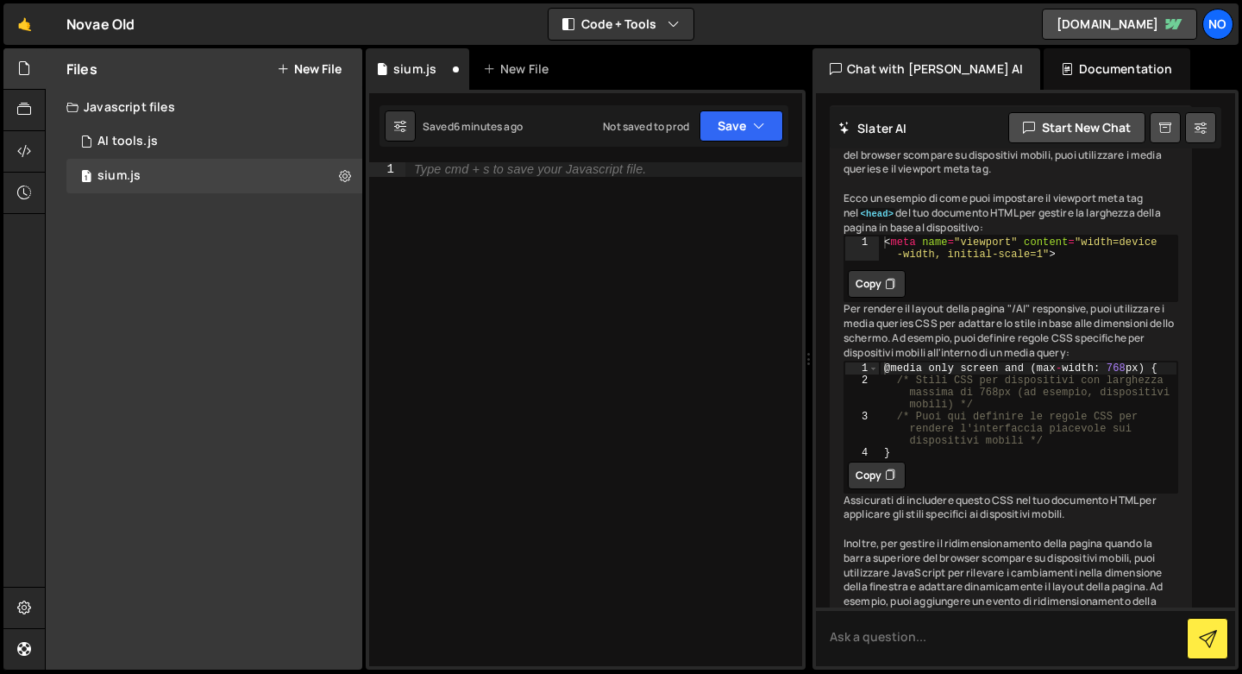
click at [891, 292] on icon at bounding box center [890, 283] width 10 height 17
click at [530, 182] on div "Type cmd + s to save your Javascript file." at bounding box center [603, 428] width 397 height 532
paste textarea "<meta name="viewport" content="width=device-width, initial-scale=1">"
type textarea "<meta name="viewport" content="width=device-width, initial-scale=1">"
click at [868, 489] on button "Copy" at bounding box center [877, 475] width 58 height 28
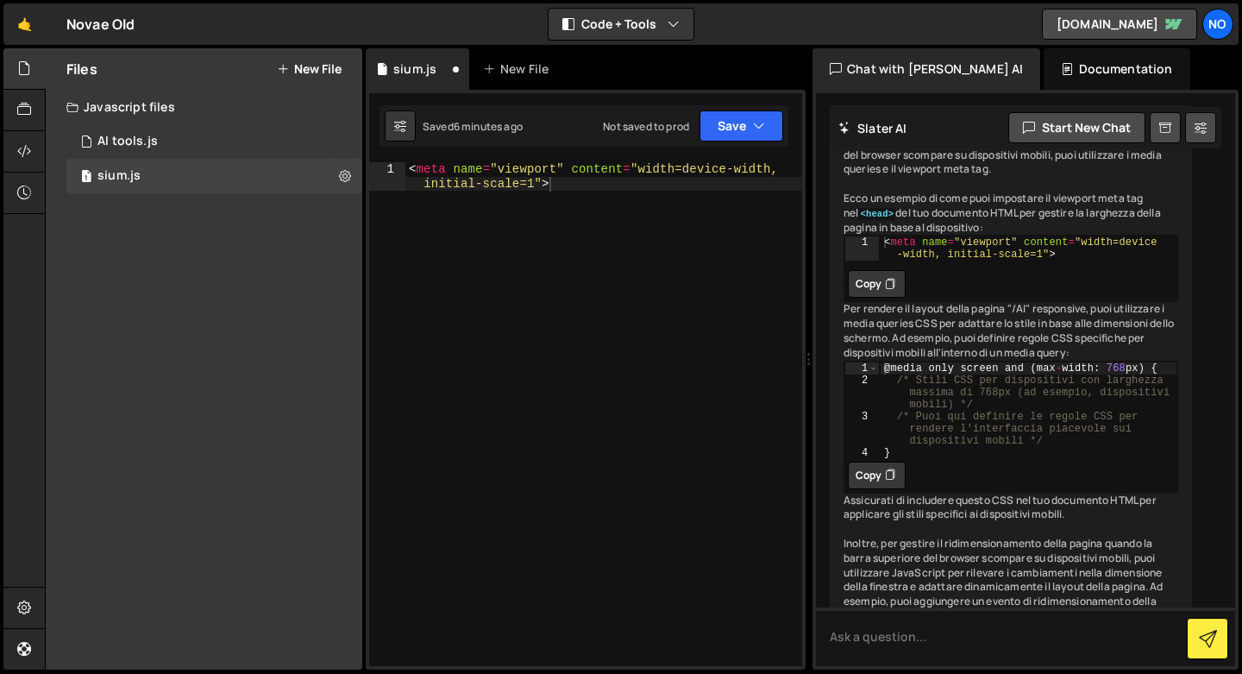
click at [848, 461] on button "Copy" at bounding box center [877, 475] width 58 height 28
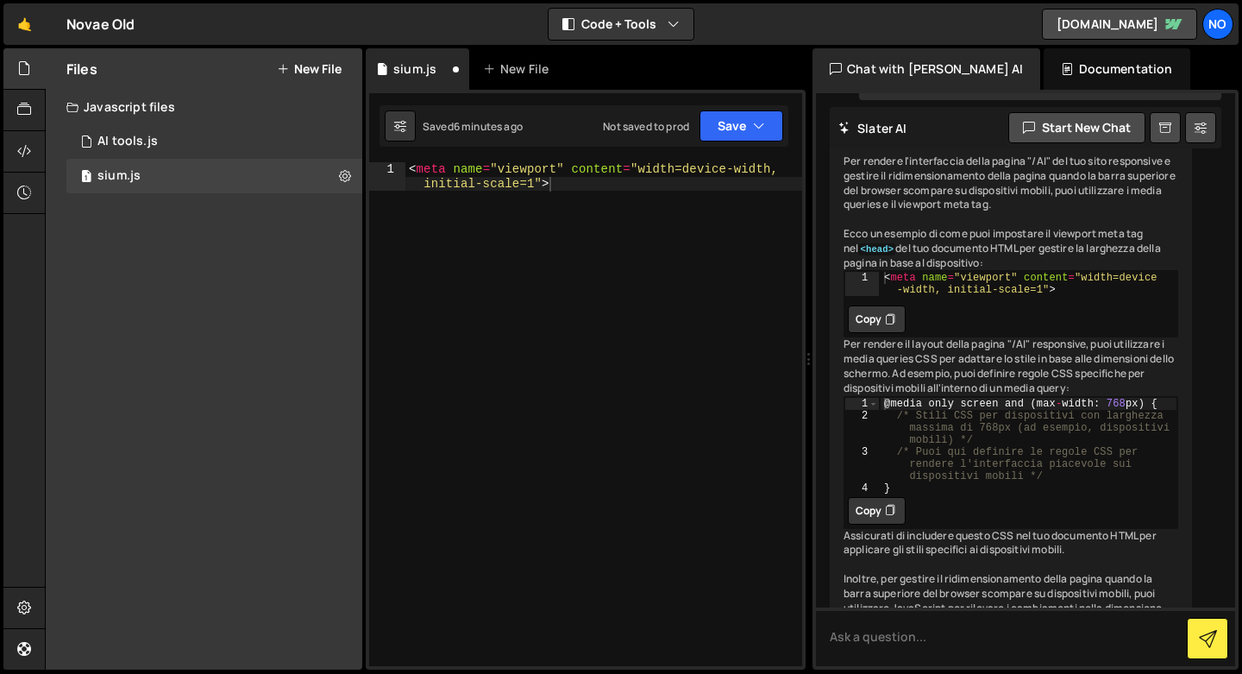
scroll to position [174, 0]
click at [938, 632] on textarea at bounding box center [1025, 636] width 419 height 59
type textarea "c"
type textarea "come faccio ad inserire i codici correttamente=?"
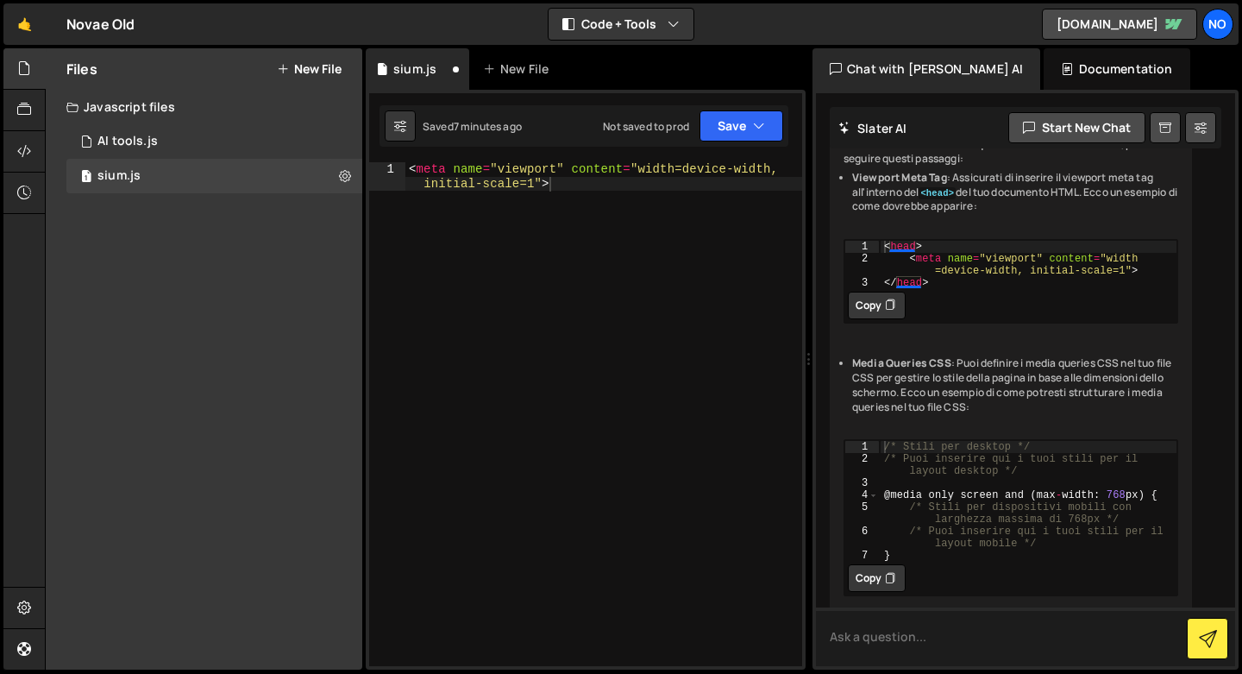
scroll to position [1020, 0]
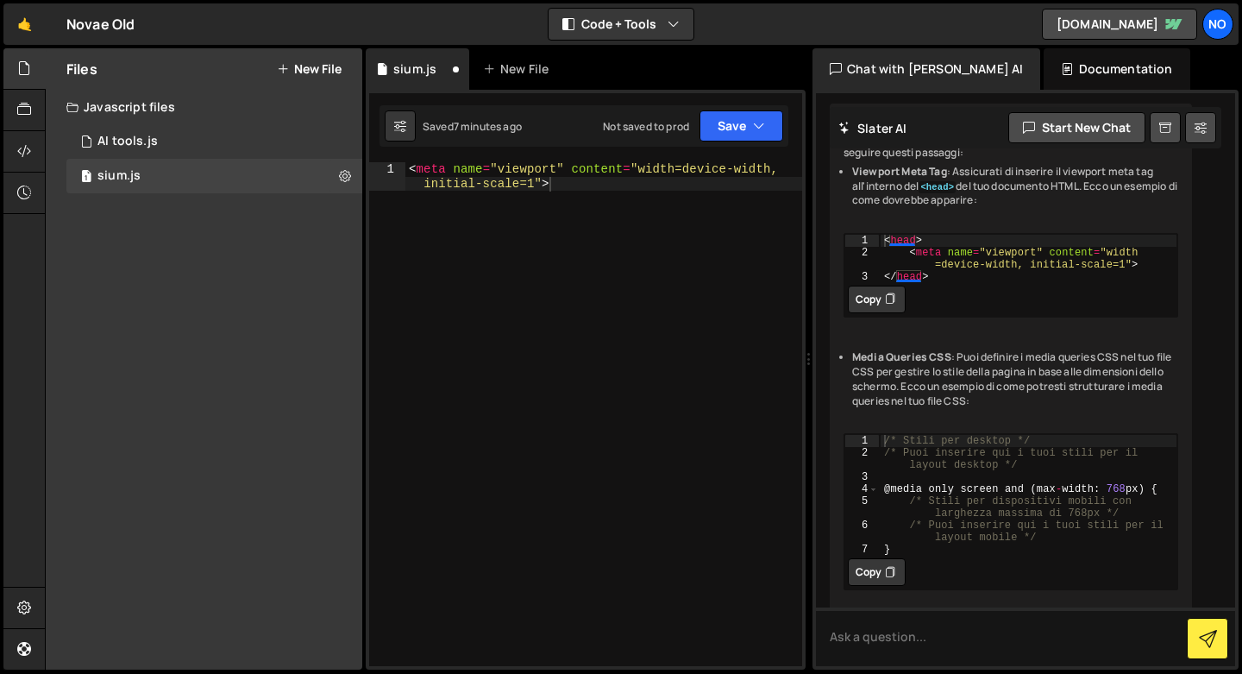
click at [875, 313] on button "Copy" at bounding box center [877, 300] width 58 height 28
click at [394, 127] on icon at bounding box center [400, 125] width 12 height 17
select select "editor"
select select "ace/theme/monokai"
type input "14"
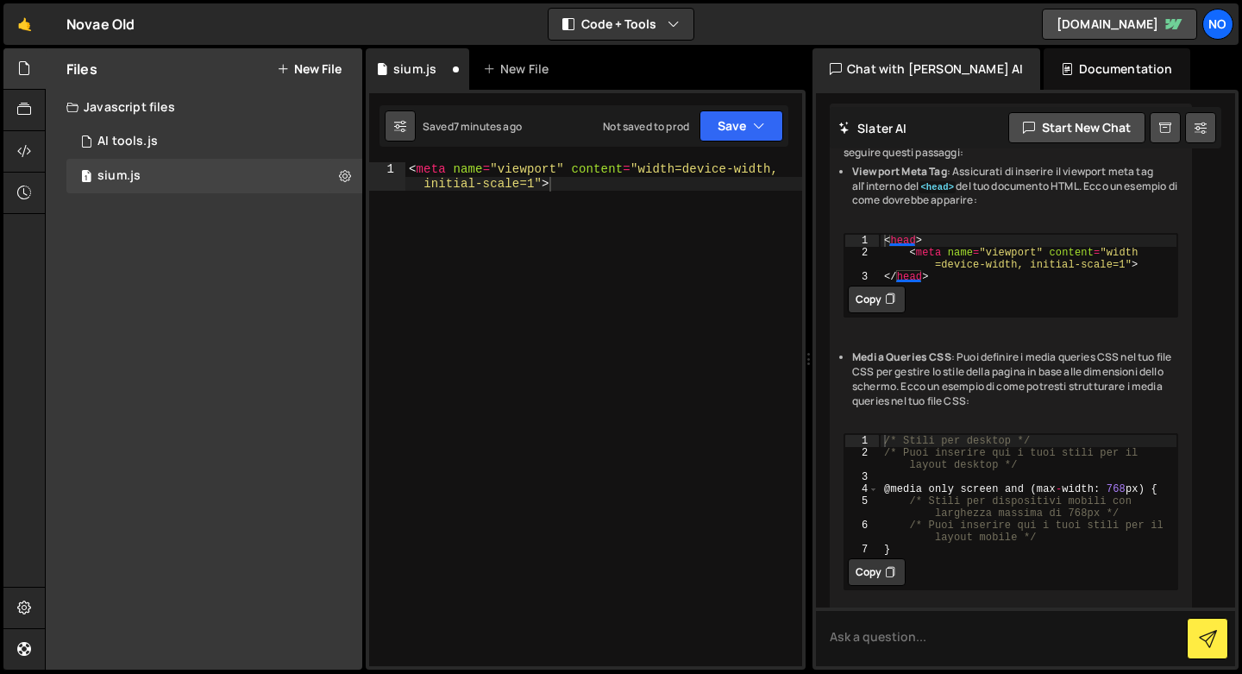
checkbox input "true"
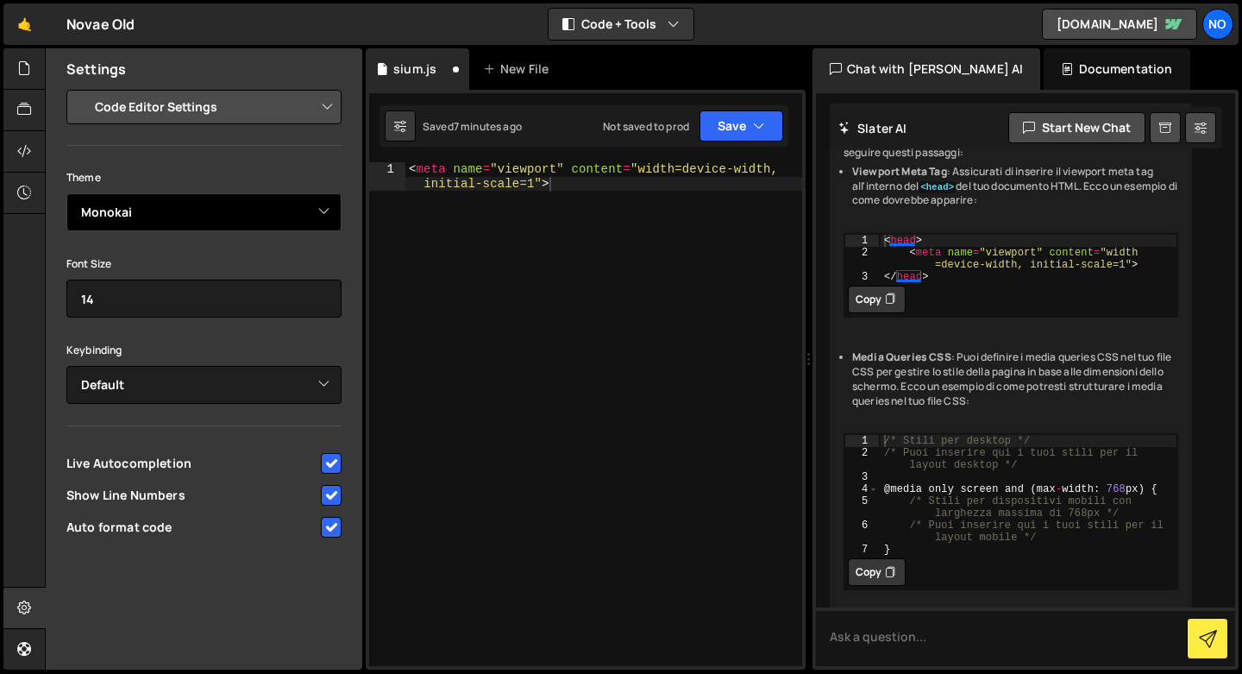
click at [211, 206] on select "Ambiance Chaos Clouds Midnight Dracula Cobalt Gruvbox Green on Black idle Finge…" at bounding box center [203, 212] width 275 height 38
click at [254, 201] on select "Ambiance Chaos Clouds Midnight Dracula Cobalt Gruvbox Green on Black idle Finge…" at bounding box center [203, 212] width 275 height 38
click at [261, 218] on select "Ambiance Chaos Clouds Midnight Dracula Cobalt Gruvbox Green on Black idle Finge…" at bounding box center [203, 212] width 275 height 38
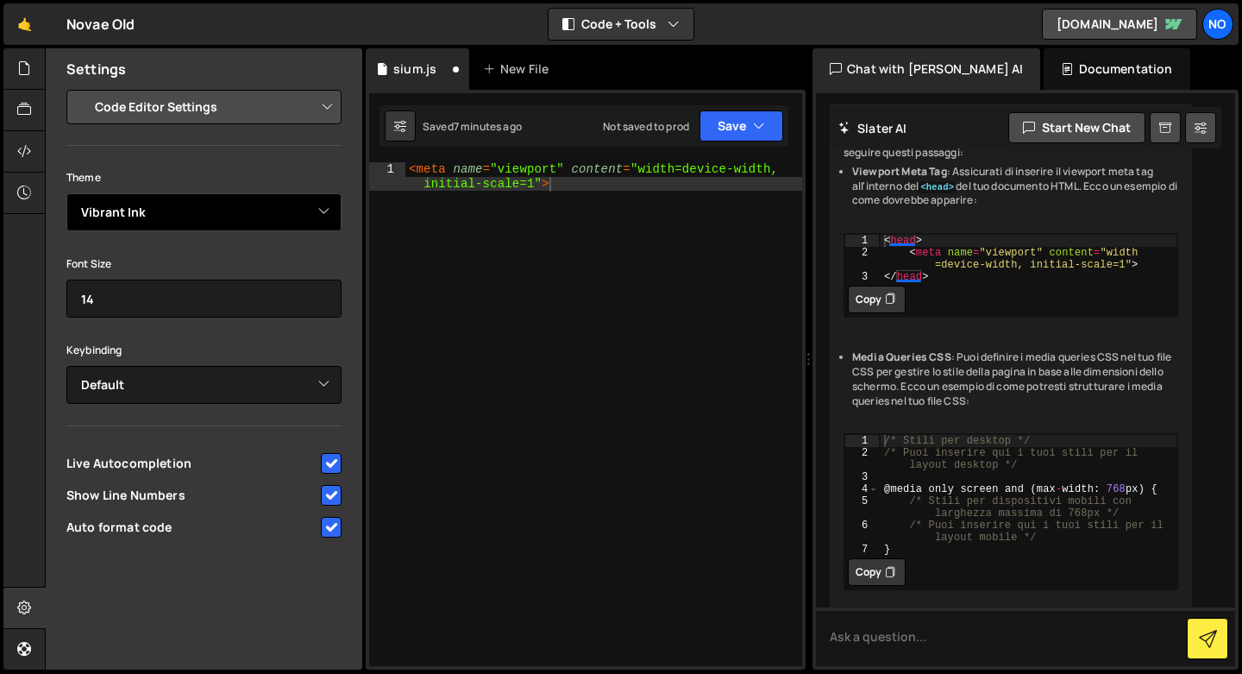
click at [262, 210] on select "Ambiance Chaos Clouds Midnight Dracula Cobalt Gruvbox Green on Black idle Finge…" at bounding box center [203, 212] width 275 height 38
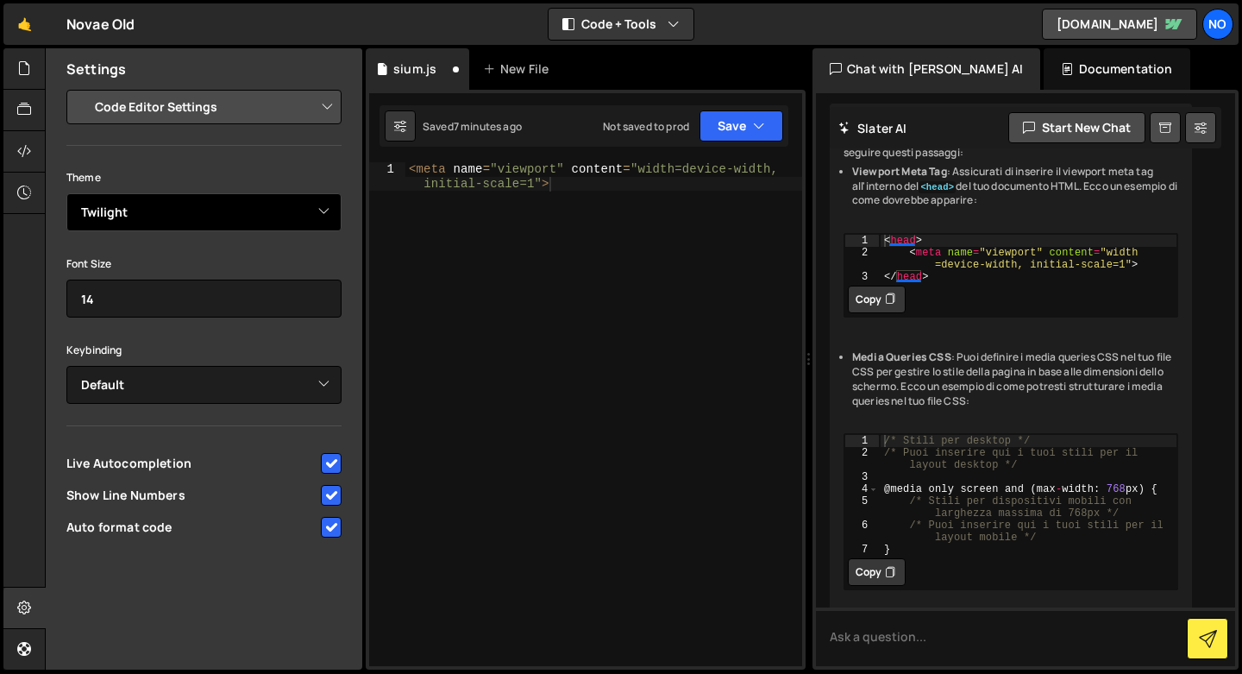
click at [260, 210] on select "Ambiance Chaos Clouds Midnight Dracula Cobalt Gruvbox Green on Black idle Finge…" at bounding box center [203, 212] width 275 height 38
select select "ace/theme/one_dark"
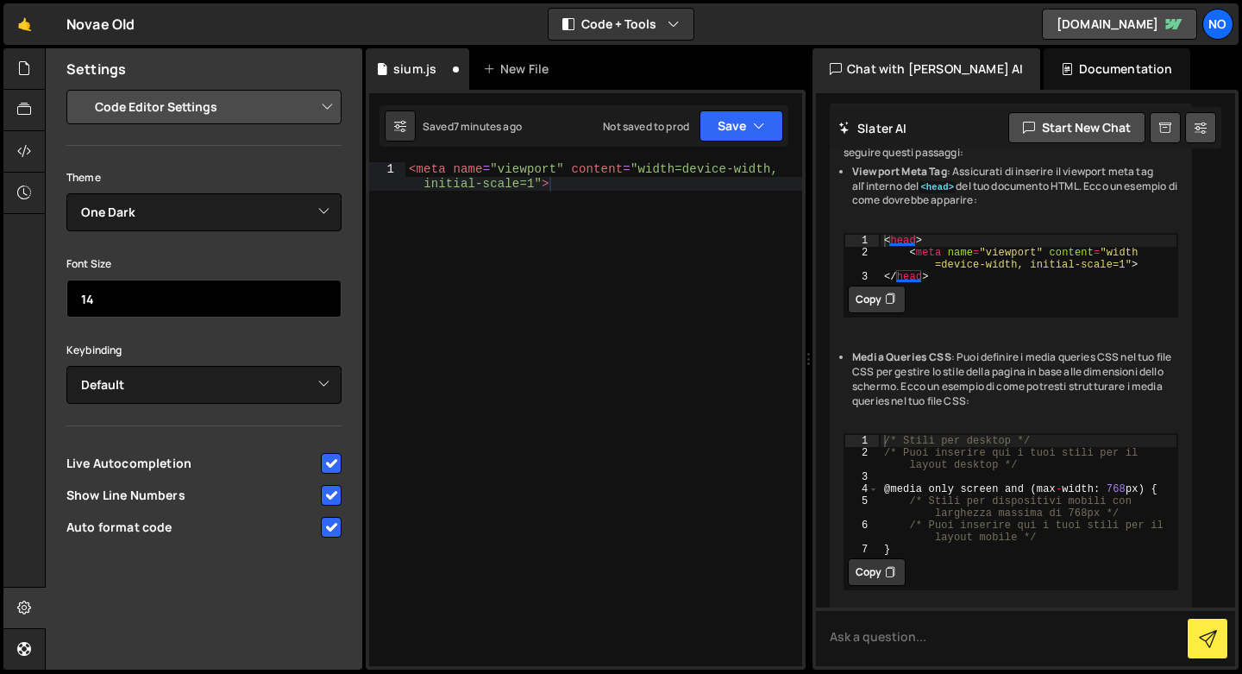
click at [244, 296] on input "14" at bounding box center [203, 298] width 275 height 38
click at [317, 293] on input "15" at bounding box center [203, 298] width 275 height 38
click at [317, 293] on input "16" at bounding box center [203, 298] width 275 height 38
click at [317, 293] on input "17" at bounding box center [203, 298] width 275 height 38
click at [317, 293] on input "18" at bounding box center [203, 298] width 275 height 38
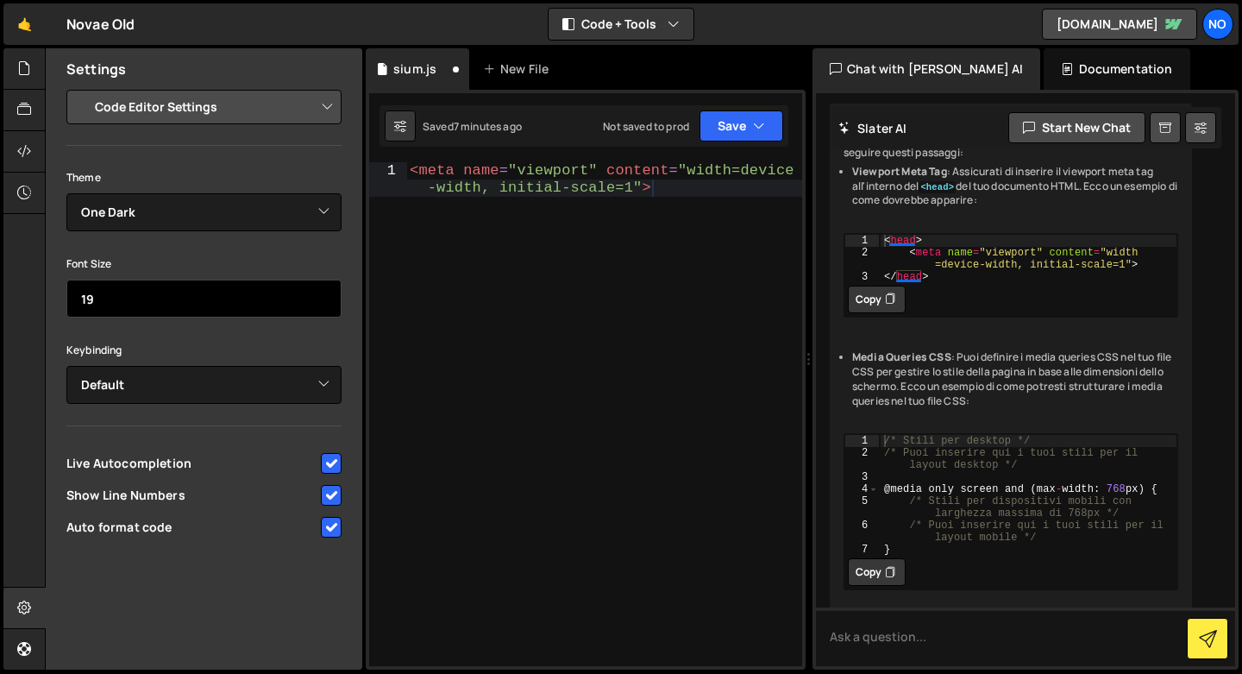
click at [317, 293] on input "19" at bounding box center [203, 298] width 275 height 38
click at [320, 302] on input "18" at bounding box center [203, 298] width 275 height 38
click at [320, 302] on input "17" at bounding box center [203, 298] width 275 height 38
click at [320, 302] on input "16" at bounding box center [203, 298] width 275 height 38
click at [320, 302] on input "15" at bounding box center [203, 298] width 275 height 38
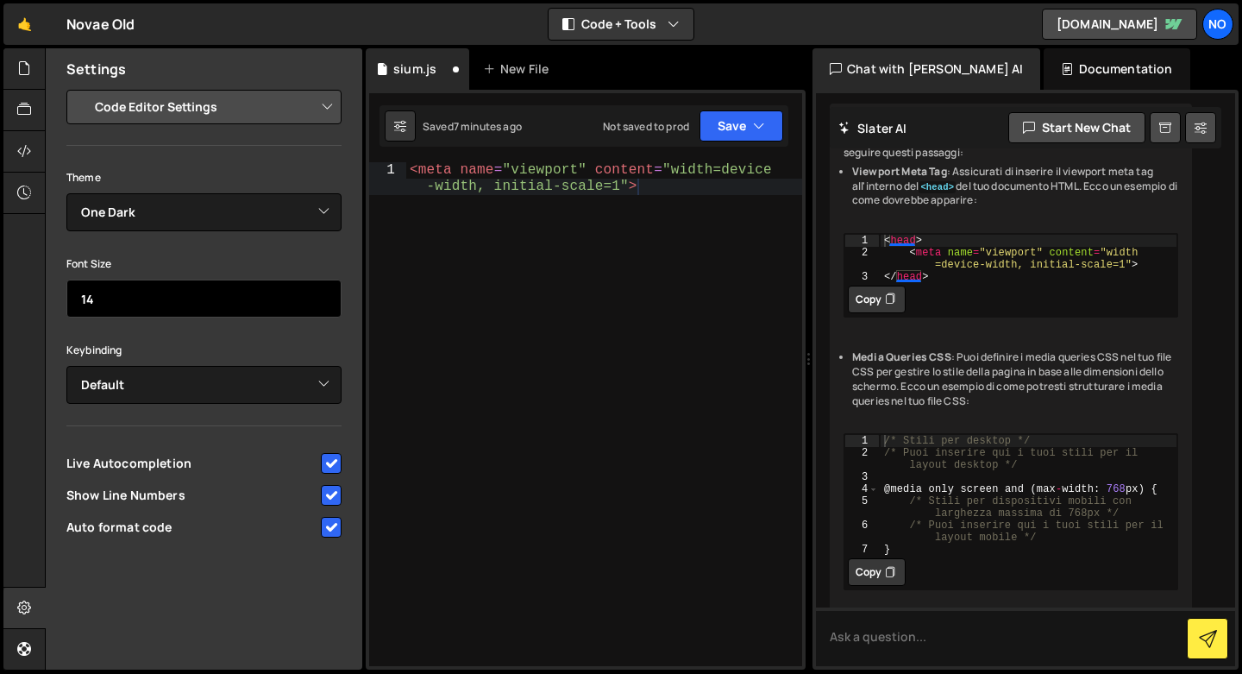
click at [320, 302] on input "14" at bounding box center [203, 298] width 275 height 38
click at [320, 302] on input "13" at bounding box center [203, 298] width 275 height 38
click at [320, 302] on input "12" at bounding box center [203, 298] width 275 height 38
click at [320, 302] on input "11" at bounding box center [203, 298] width 275 height 38
type input "12"
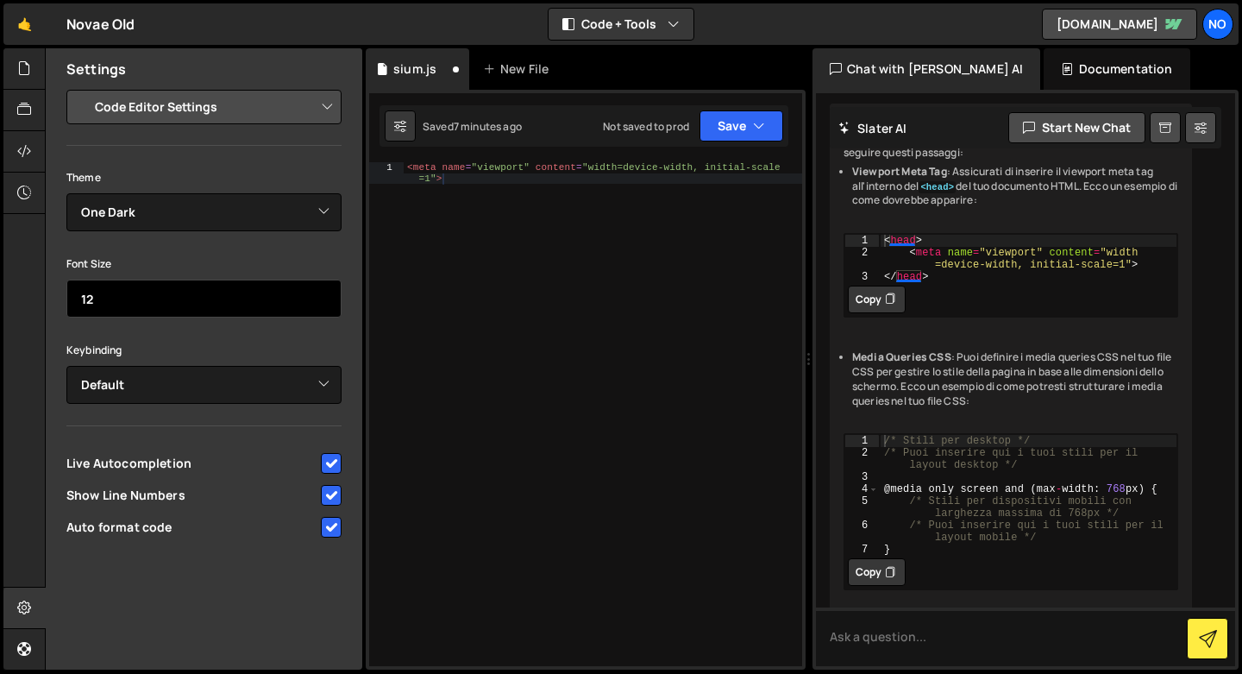
click at [324, 292] on input "12" at bounding box center [203, 298] width 275 height 38
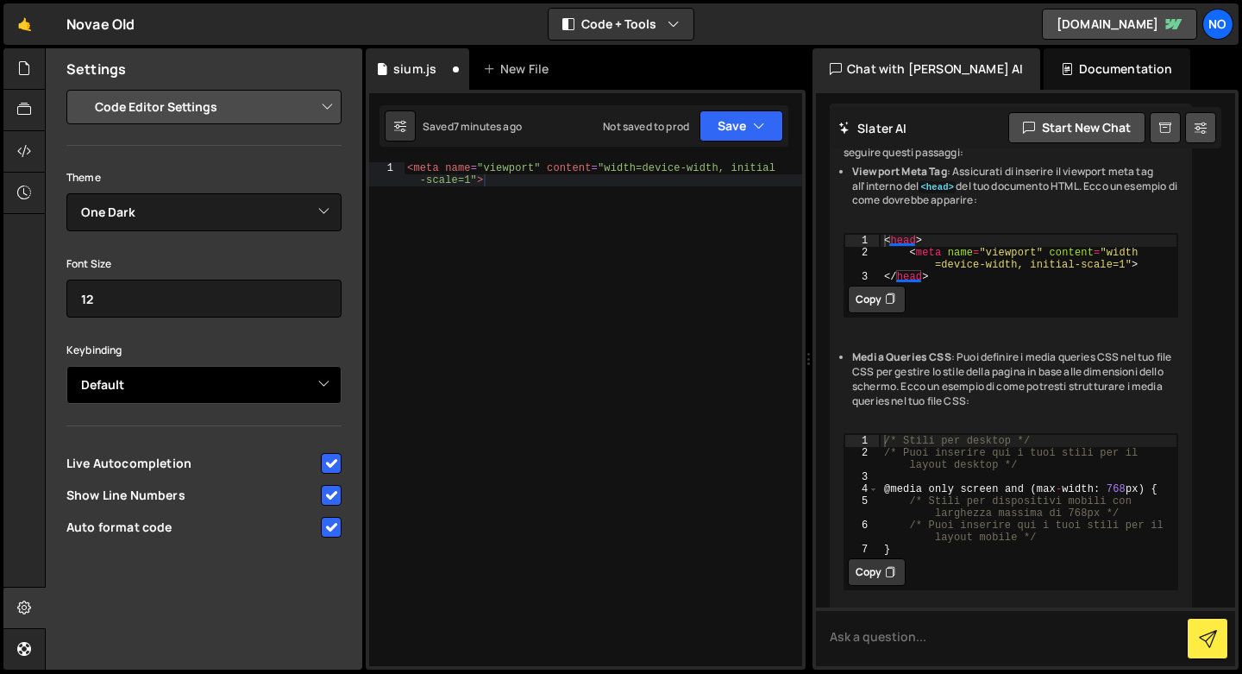
click at [313, 387] on select "Default Vim Emacs Sublime VSCode" at bounding box center [203, 385] width 275 height 38
click at [280, 360] on div "Keybinding Default Vim Emacs Sublime VSCode" at bounding box center [203, 371] width 275 height 65
click at [277, 375] on select "Default Vim Emacs Sublime VSCode" at bounding box center [203, 385] width 275 height 38
click at [251, 377] on select "Default Vim Emacs Sublime VSCode" at bounding box center [203, 385] width 275 height 38
click at [231, 375] on select "Default Vim Emacs Sublime VSCode" at bounding box center [203, 385] width 275 height 38
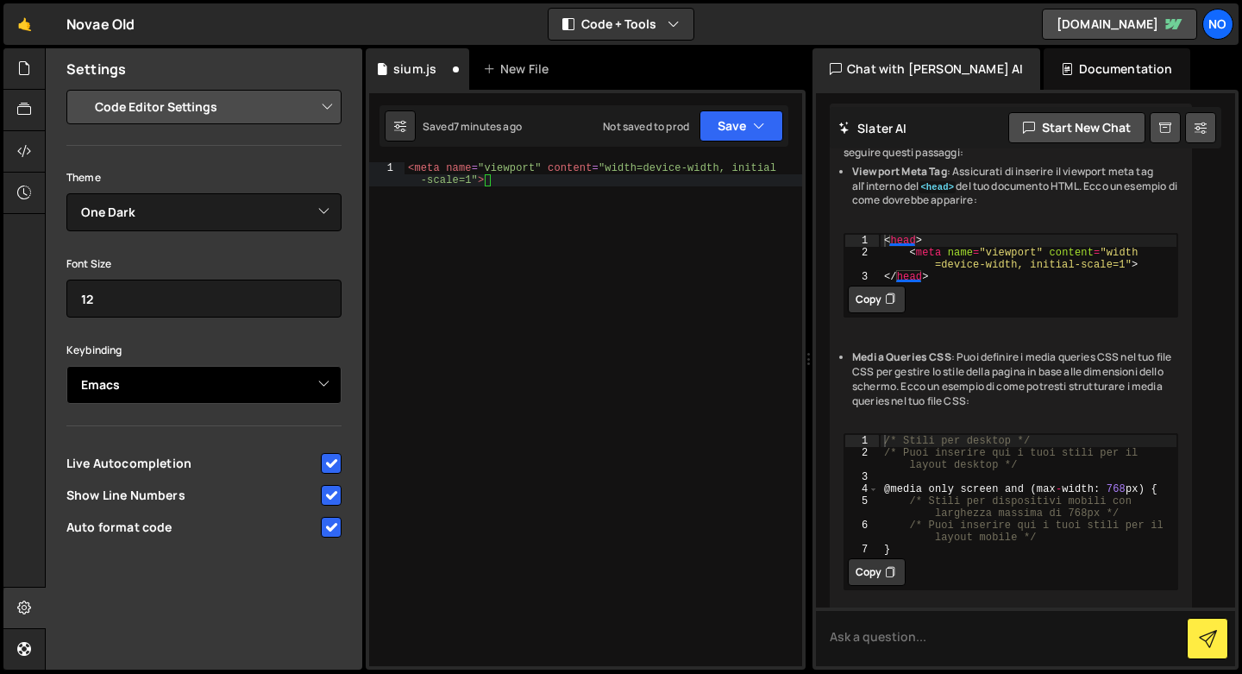
click at [226, 386] on select "Default Vim Emacs Sublime VSCode" at bounding box center [203, 385] width 275 height 38
click at [237, 381] on select "Default Vim Emacs Sublime VSCode" at bounding box center [203, 385] width 275 height 38
select select "ace/keyboard/sublime"
click at [240, 381] on select "Default Vim Emacs Sublime VSCode" at bounding box center [203, 385] width 275 height 38
click at [226, 387] on select "Default Vim Emacs Sublime VSCode" at bounding box center [203, 385] width 275 height 38
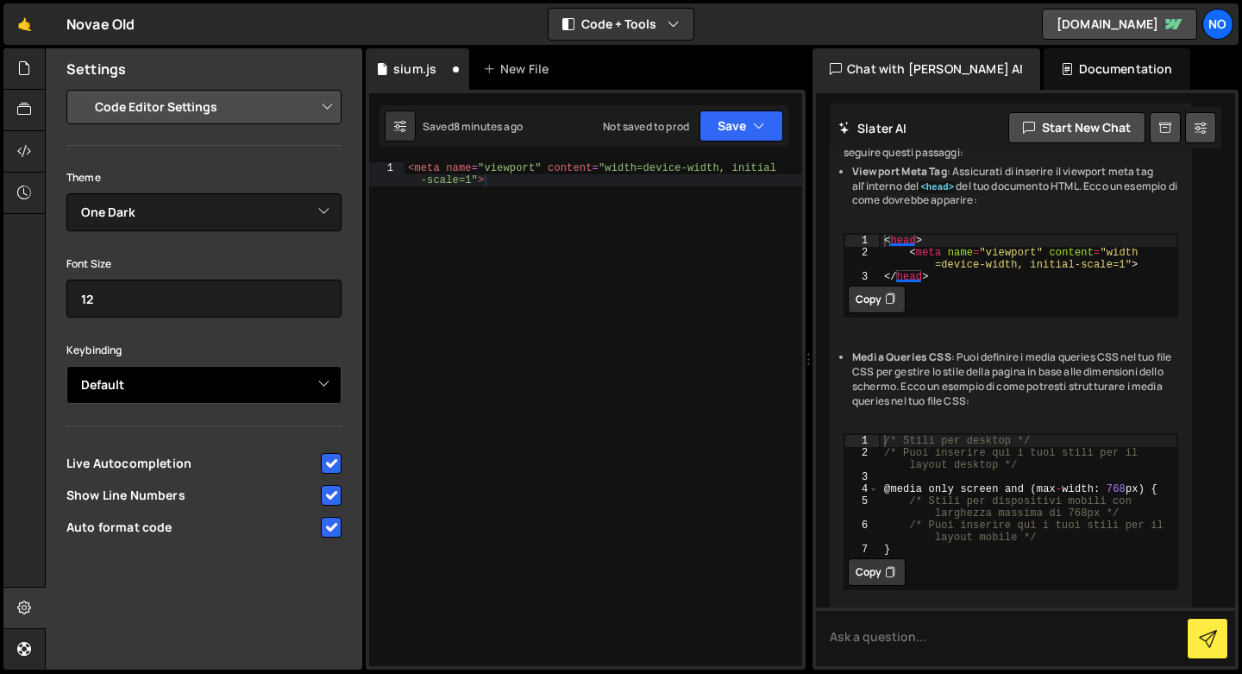
select select "ace/keyboard/sublime"
click at [509, 189] on div "< meta name = "viewport" content = "width=device-width, initial -scale=1" >" at bounding box center [604, 438] width 398 height 552
type textarea "<meta name="viewport" content="width=device-width, initial-scale=1">asAS"
click at [311, 390] on select "Default Vim Emacs Sublime VSCode" at bounding box center [203, 385] width 275 height 38
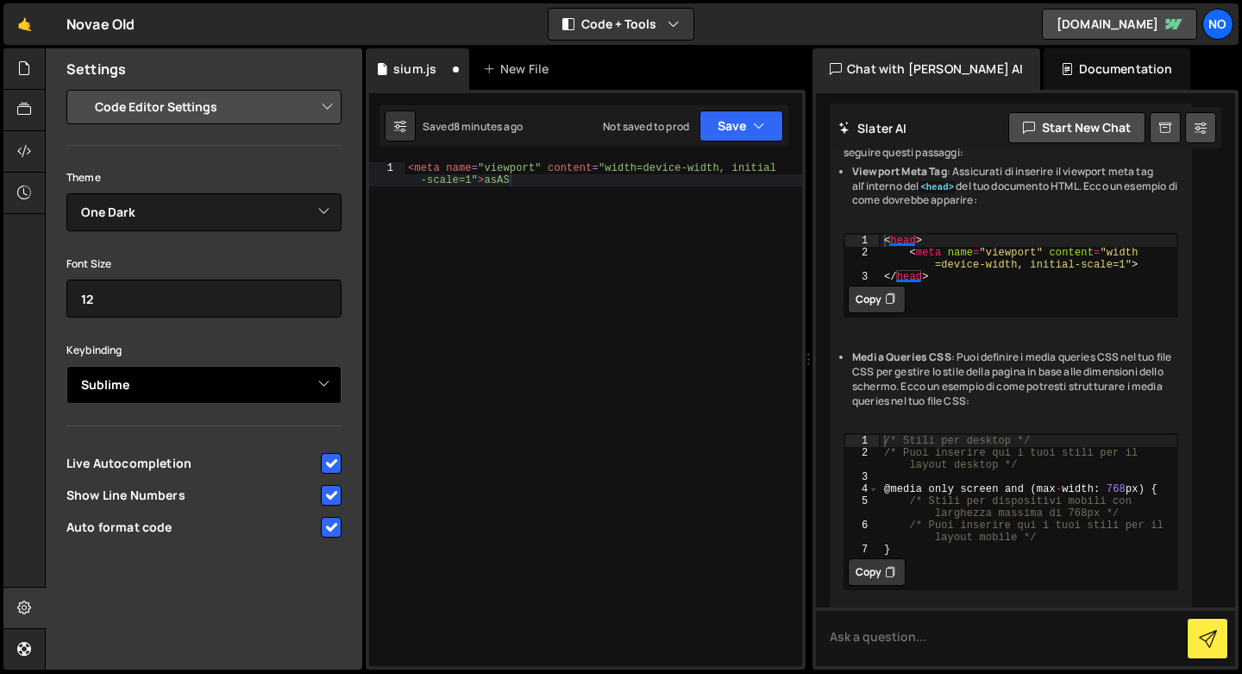
select select "ace/keyboard/vscode"
click at [525, 179] on div "< meta name = "viewport" content = "width=device-width, initial -scale=1" > asAS" at bounding box center [604, 438] width 398 height 552
type textarea "<meta name="viewport" content="width=device-width, initial-scale=1">A"
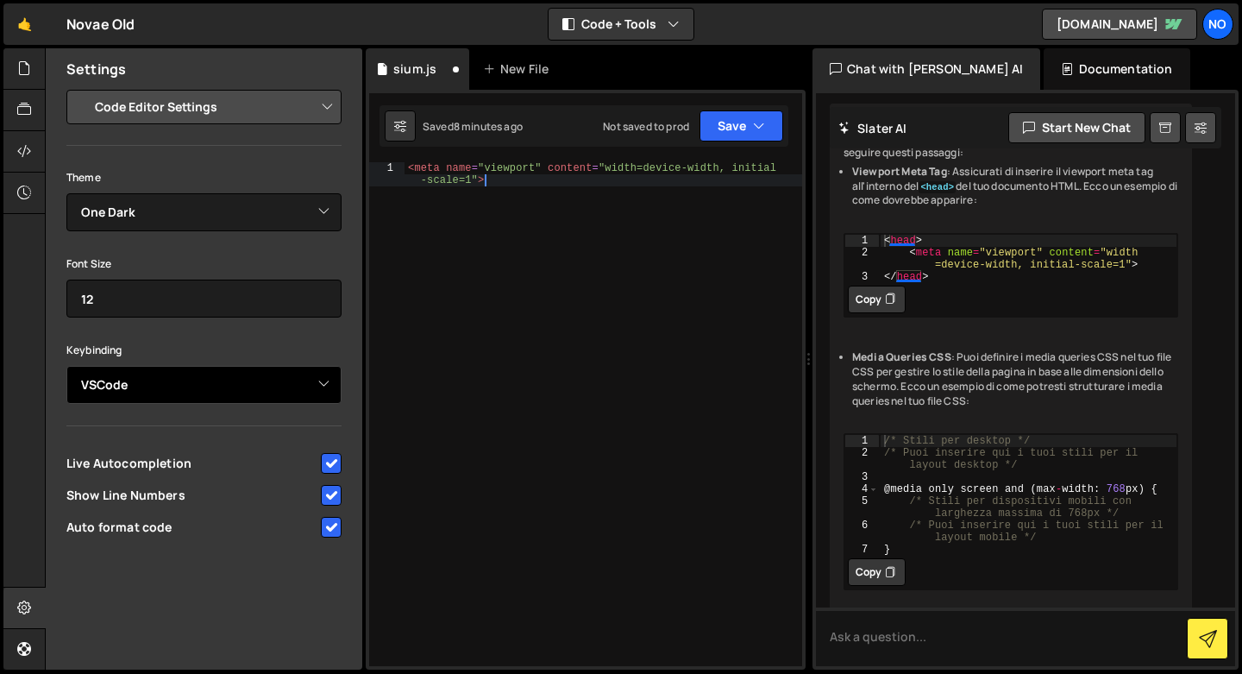
type textarea "<meta name="viewport" content="width=device-width, initial-scale=1">"
click at [189, 384] on select "Default Vim Emacs Sublime VSCode" at bounding box center [203, 385] width 275 height 38
select select "ace/keyboard/vim"
click at [182, 387] on select "Default Vim Emacs Sublime VSCode" at bounding box center [203, 385] width 275 height 38
select select
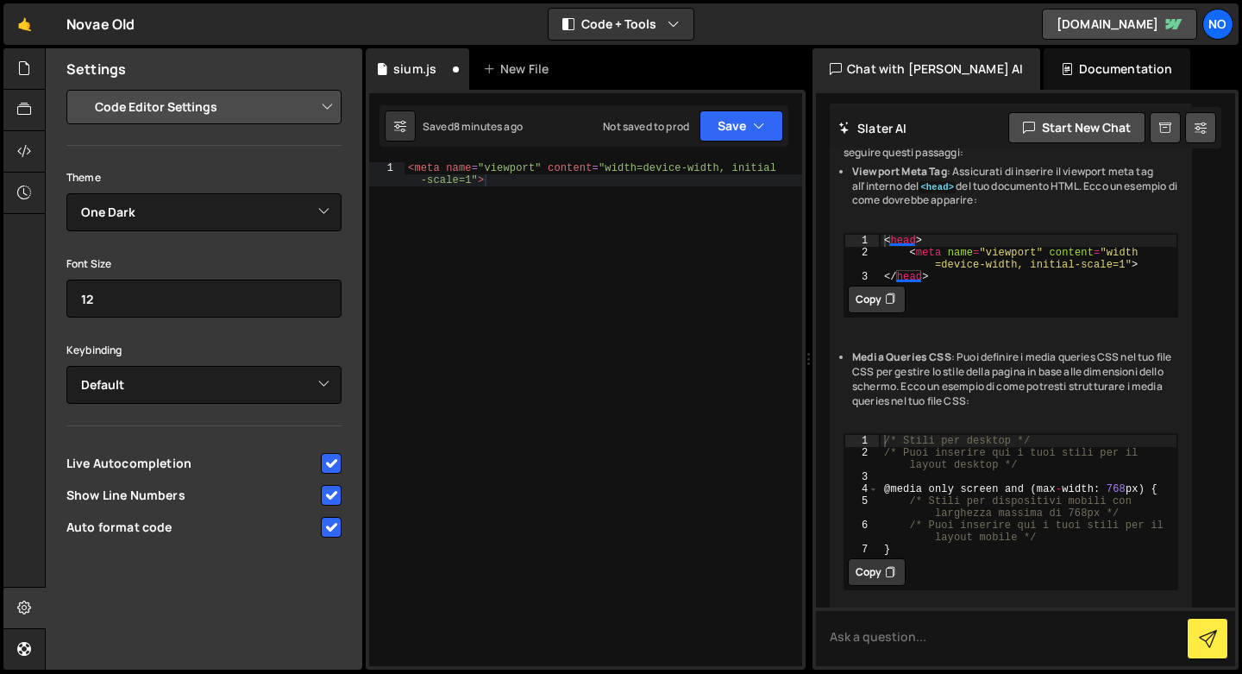
click at [202, 113] on select "Project Settings Code Editor Settings Chat Settings" at bounding box center [207, 107] width 253 height 38
select select "chat"
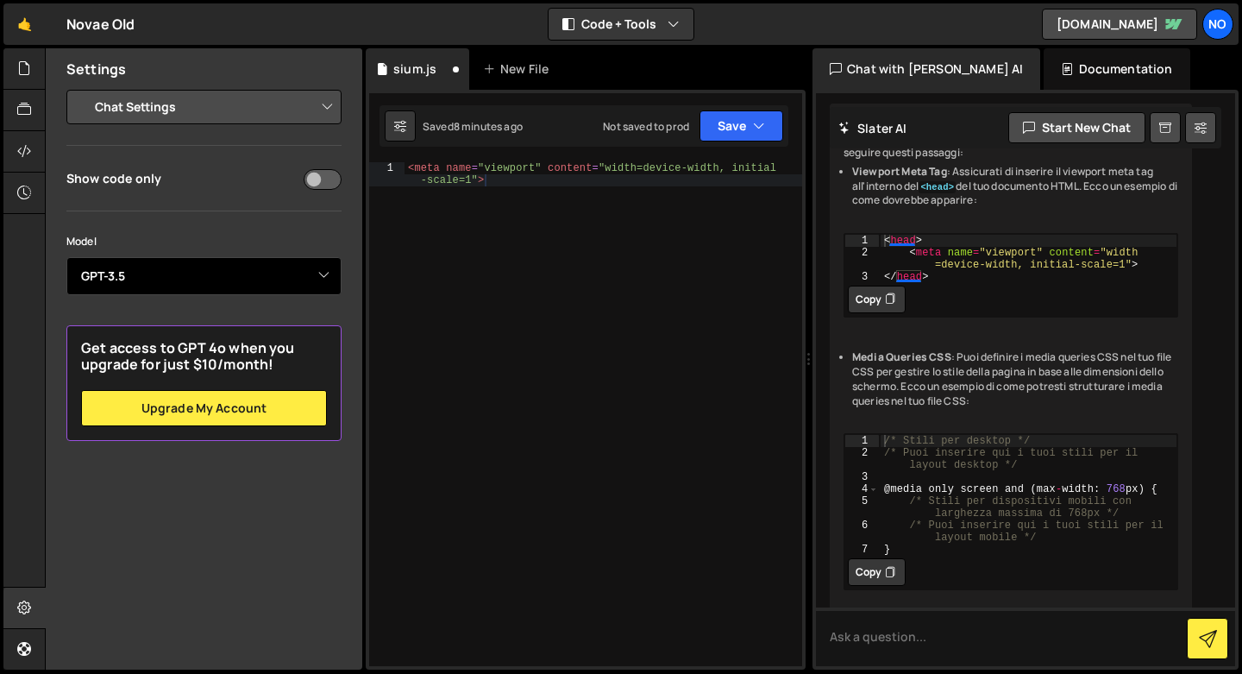
click at [292, 273] on select "Select Model GPT-3.5 GPT-4o mini GPT-4o (Pro) GPT-4.1 (Pro)" at bounding box center [203, 276] width 275 height 38
select select "gpt-4o-mini"
click at [259, 296] on div "Model Select Model GPT-3.5 GPT-4o mini GPT-4o (Pro) GPT-4.1 (Pro)" at bounding box center [203, 274] width 275 height 85
click at [262, 288] on select "Select Model GPT-3.5 GPT-4o mini GPT-4o (Pro) GPT-4.1 (Pro)" at bounding box center [203, 276] width 275 height 38
click at [308, 178] on input "checkbox" at bounding box center [323, 179] width 38 height 21
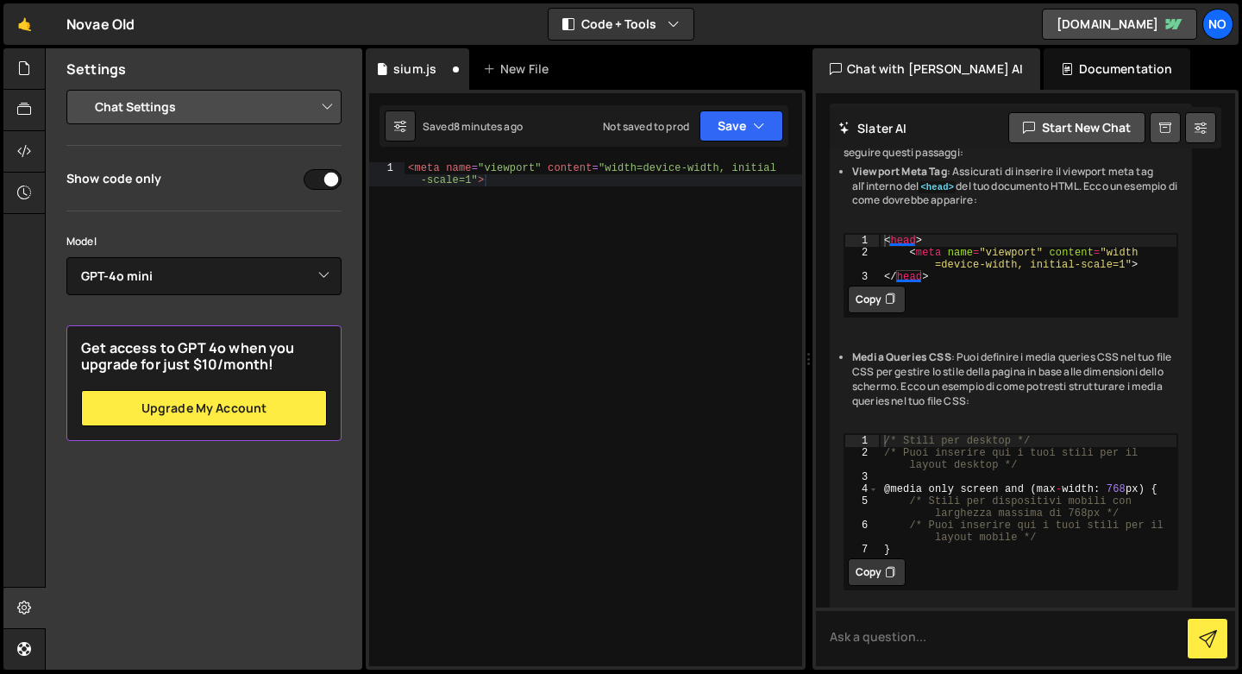
click at [318, 173] on input "checkbox" at bounding box center [323, 179] width 38 height 21
checkbox input "false"
click at [277, 107] on select "Project Settings Code Editor Settings Chat Settings" at bounding box center [207, 107] width 253 height 38
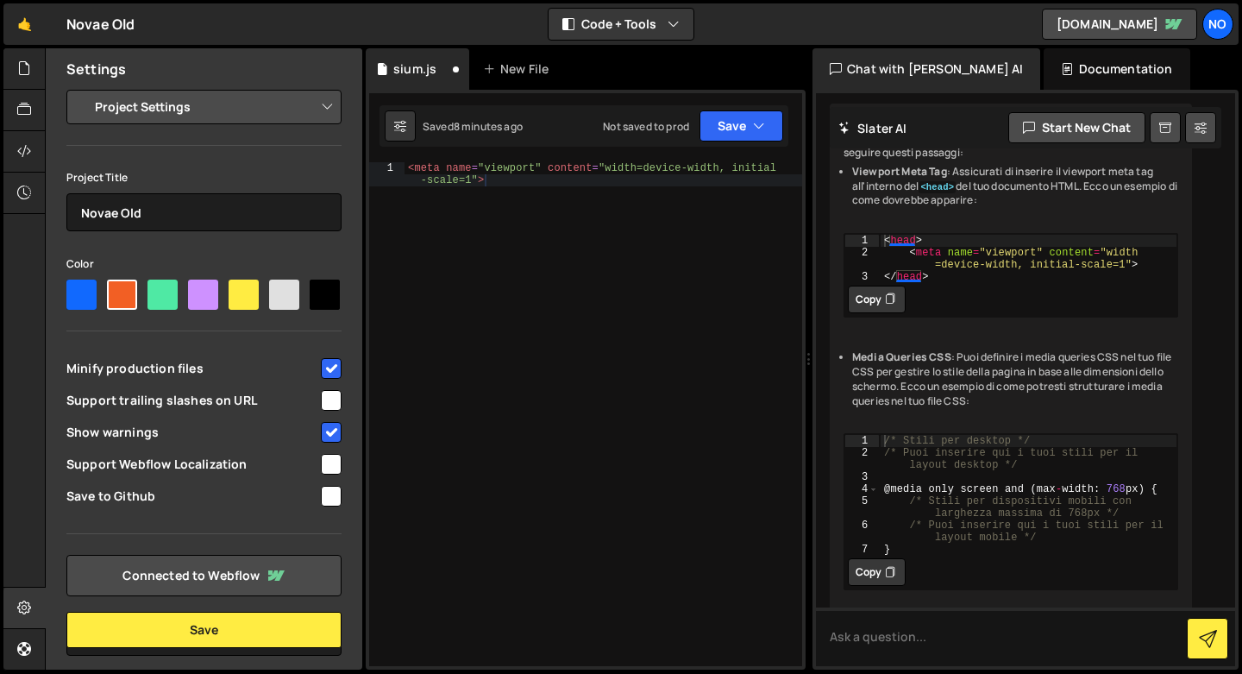
click at [265, 116] on select "Project Settings Code Editor Settings Chat Settings" at bounding box center [207, 107] width 253 height 38
select select "editor"
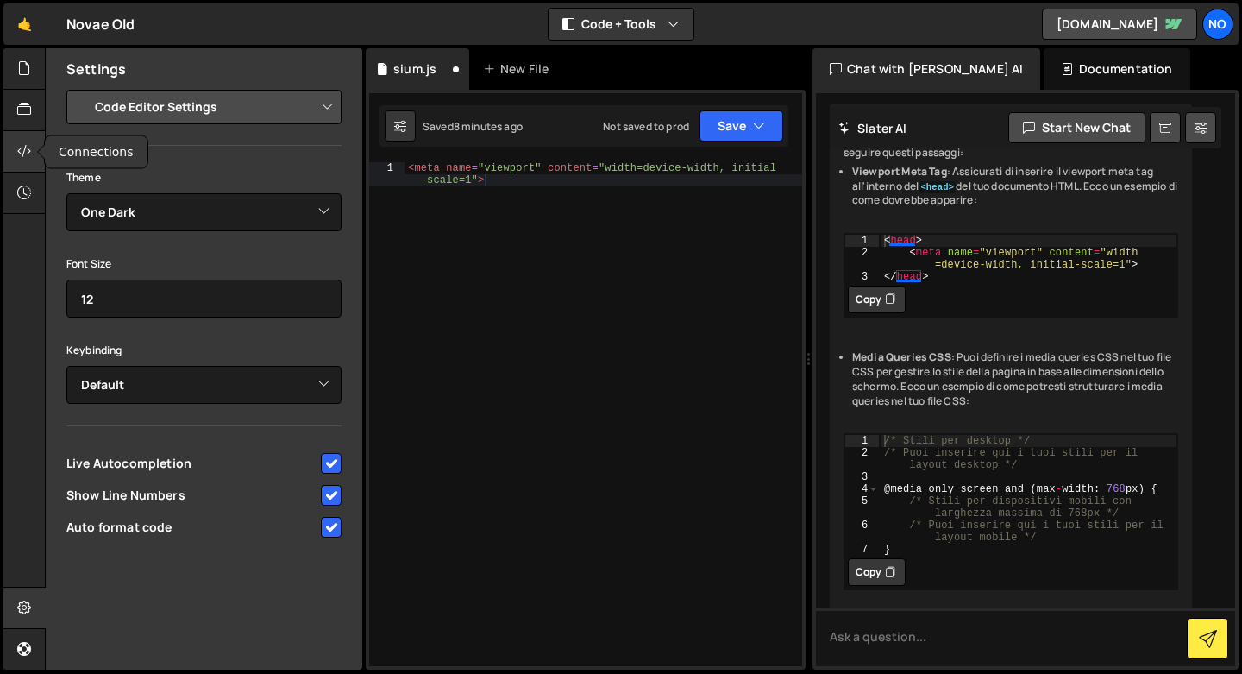
click at [31, 170] on div at bounding box center [24, 151] width 42 height 41
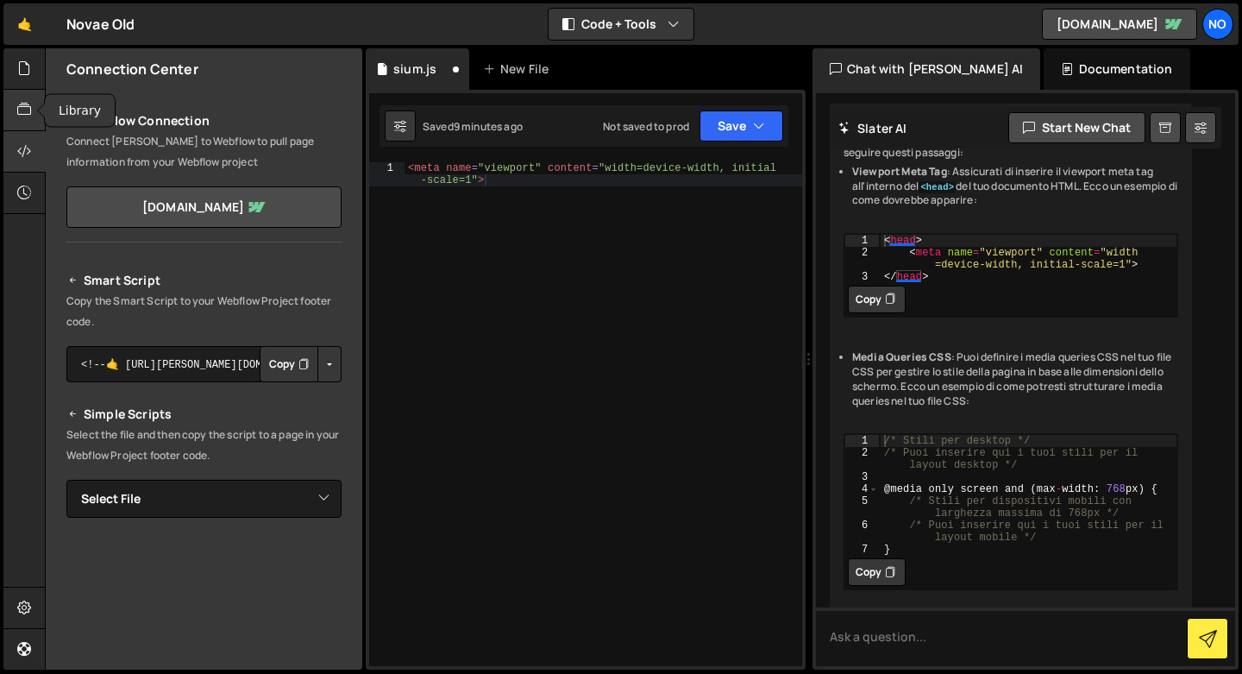
click at [27, 115] on icon at bounding box center [24, 109] width 14 height 19
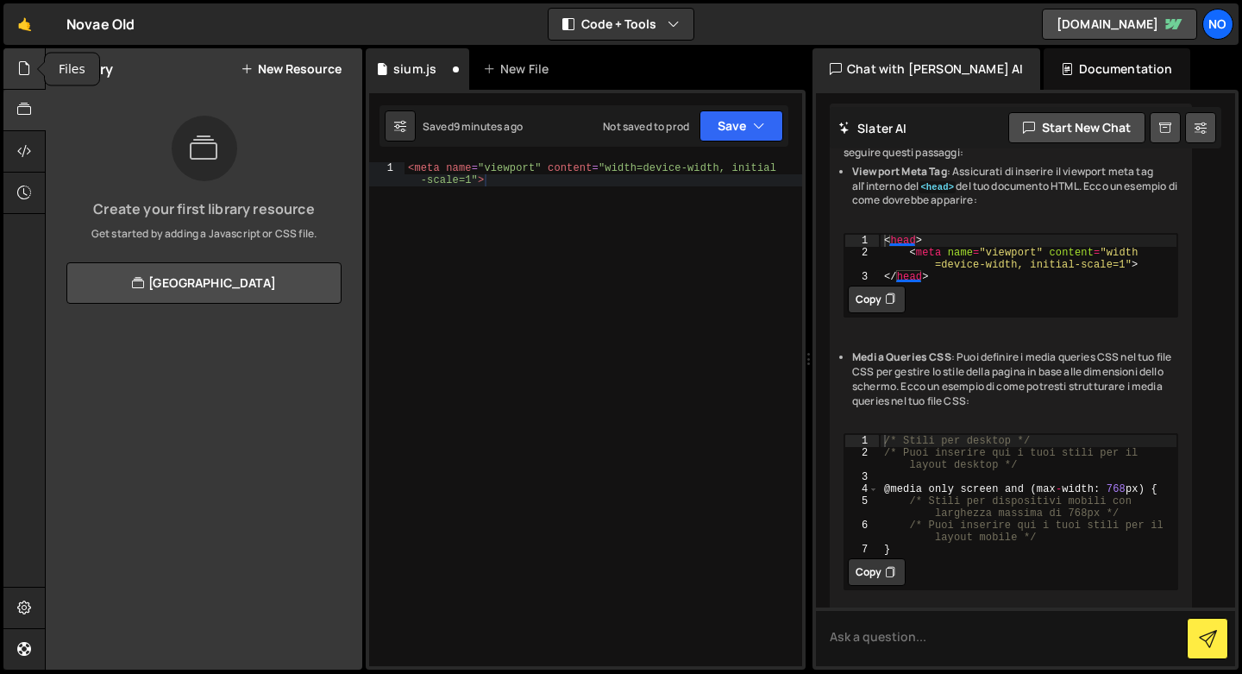
click at [30, 74] on icon at bounding box center [24, 68] width 14 height 19
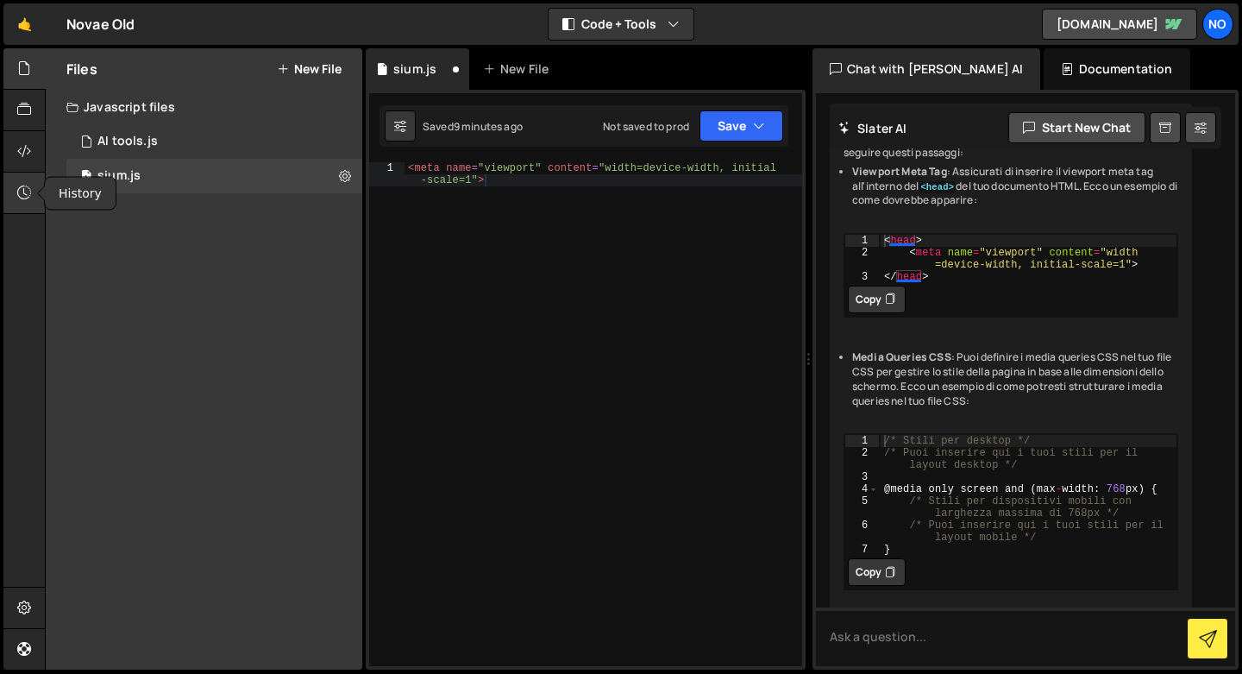
click at [21, 185] on icon at bounding box center [24, 192] width 14 height 19
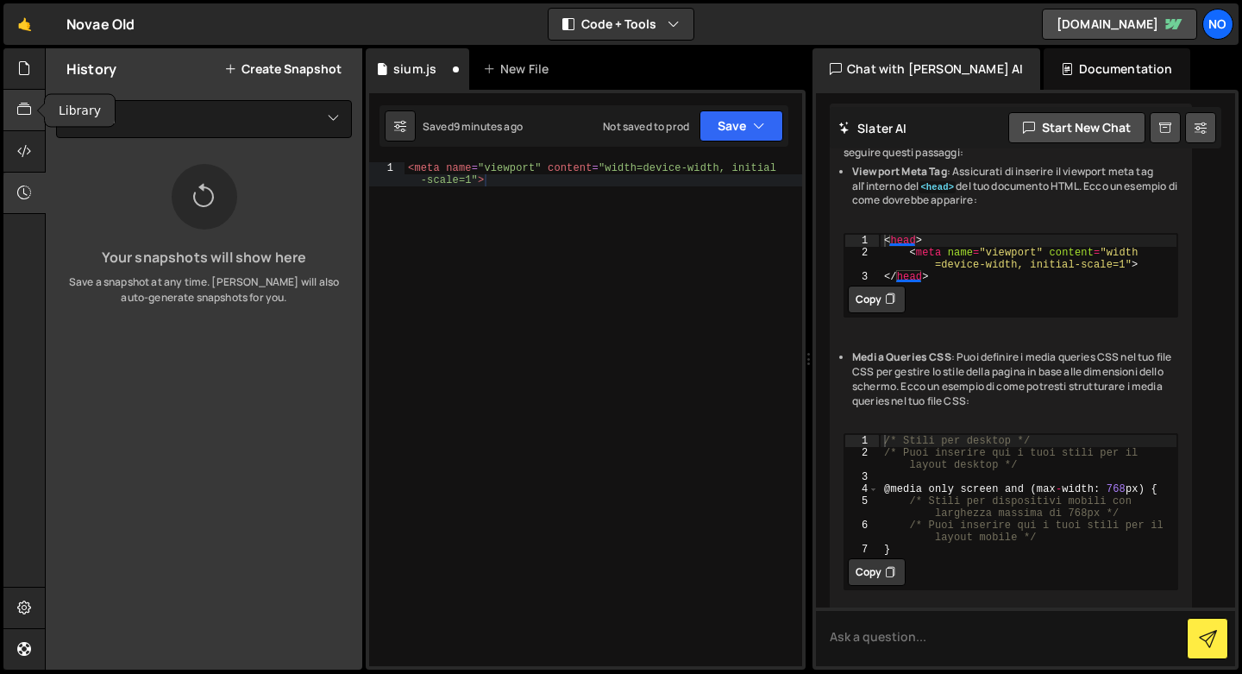
click at [25, 93] on div at bounding box center [24, 110] width 42 height 41
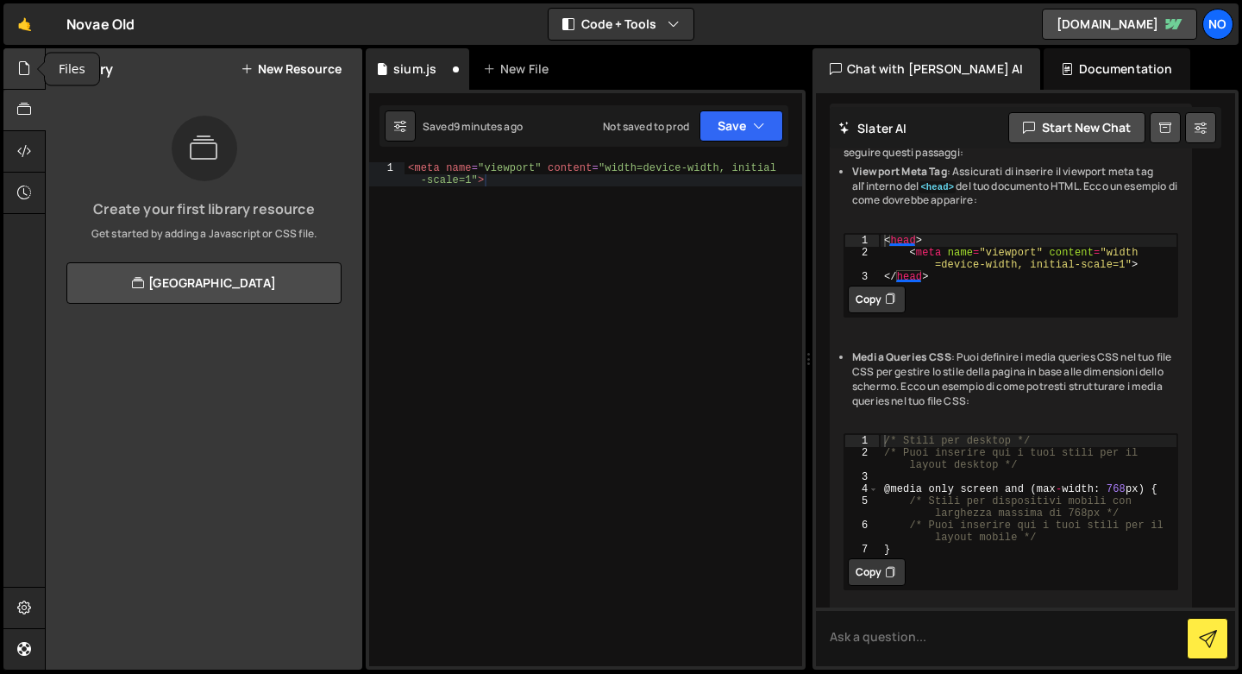
click at [27, 87] on div at bounding box center [24, 68] width 42 height 41
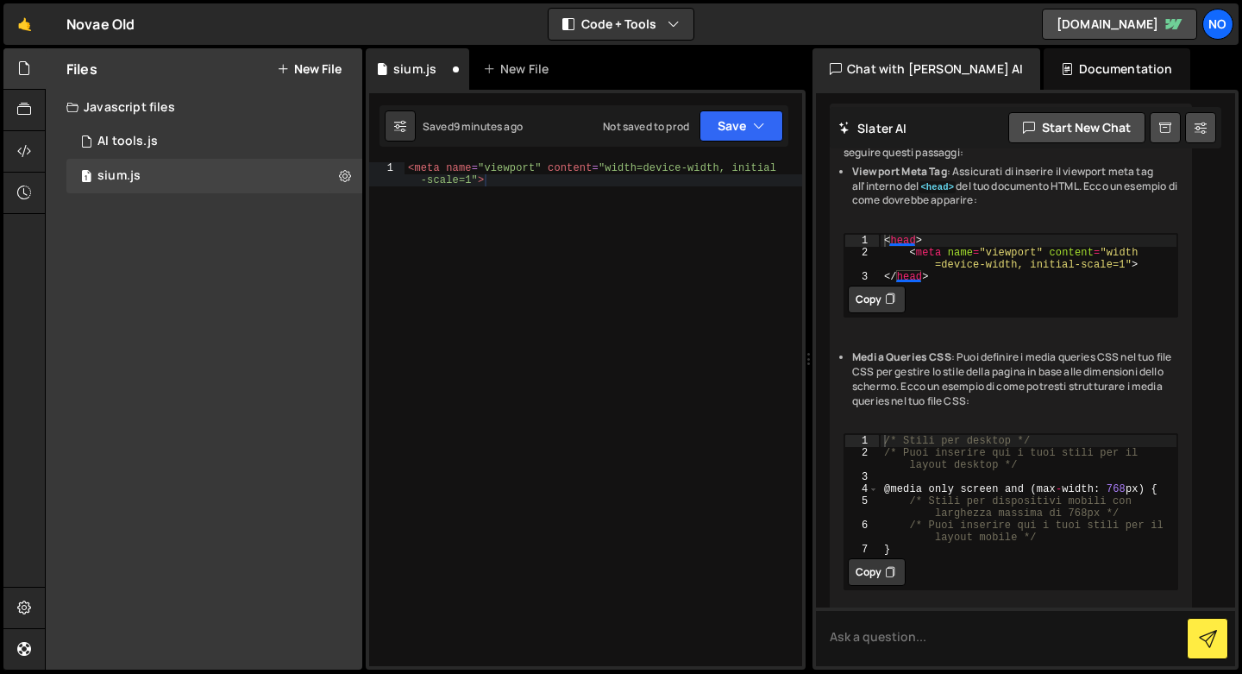
click at [1044, 78] on div "Documentation" at bounding box center [1117, 68] width 146 height 41
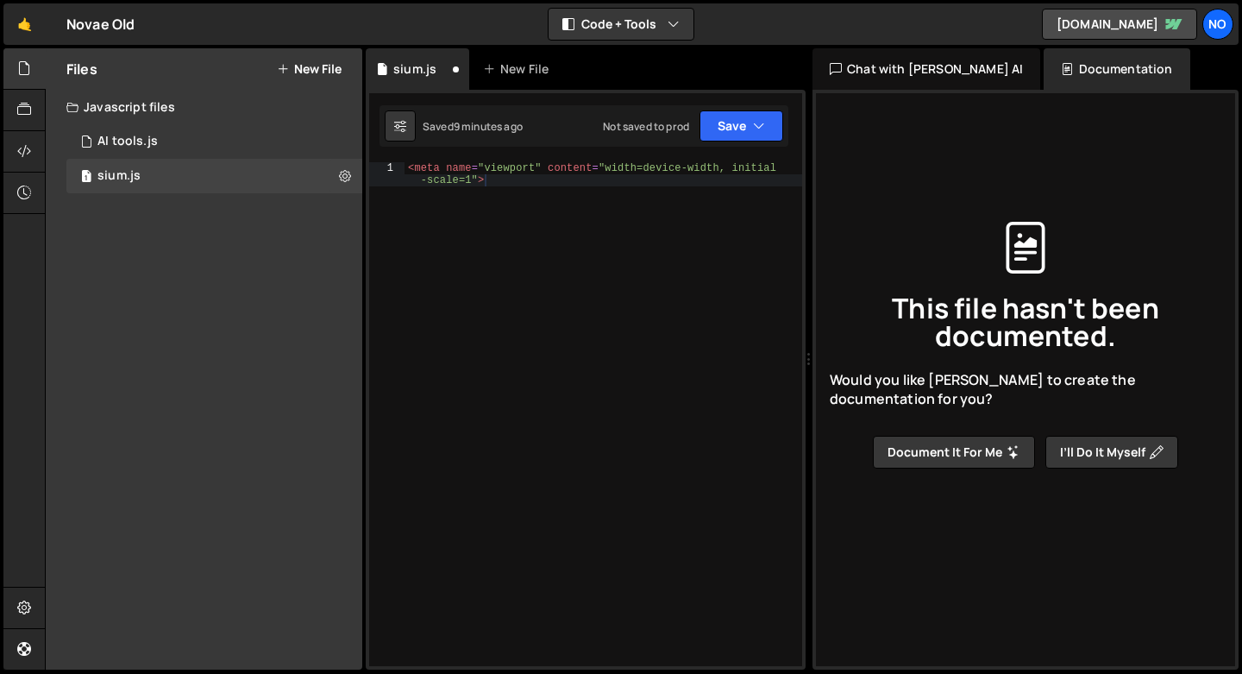
click at [945, 66] on div "Chat with [PERSON_NAME] AI" at bounding box center [927, 68] width 228 height 41
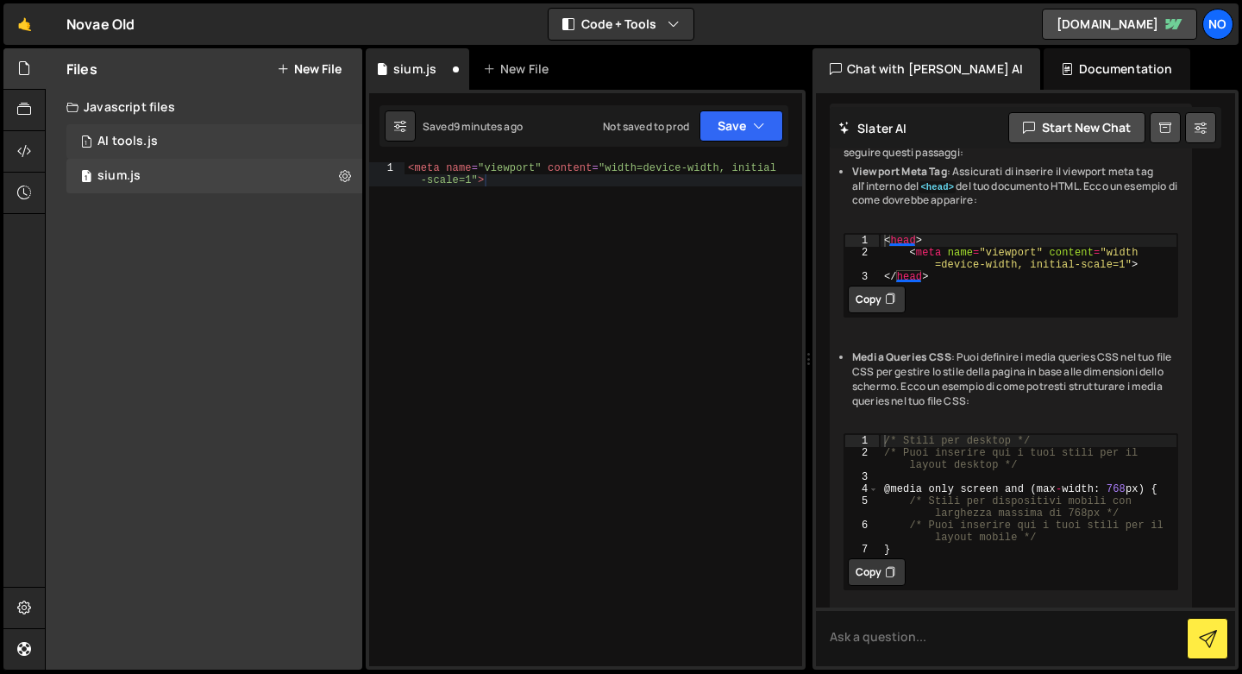
click at [230, 142] on div "1 AI tools.js 0" at bounding box center [214, 141] width 296 height 35
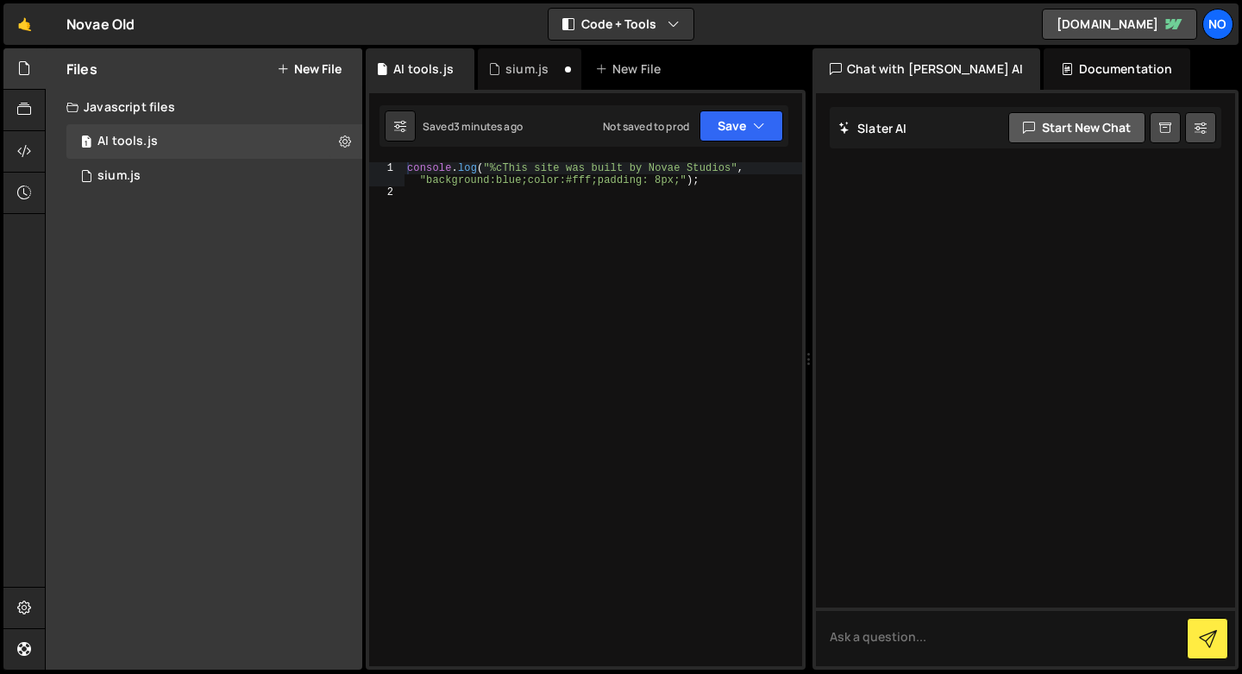
click at [1043, 133] on button "Start new chat" at bounding box center [1076, 127] width 137 height 31
click at [242, 178] on div "1 sium.js 0" at bounding box center [214, 176] width 296 height 35
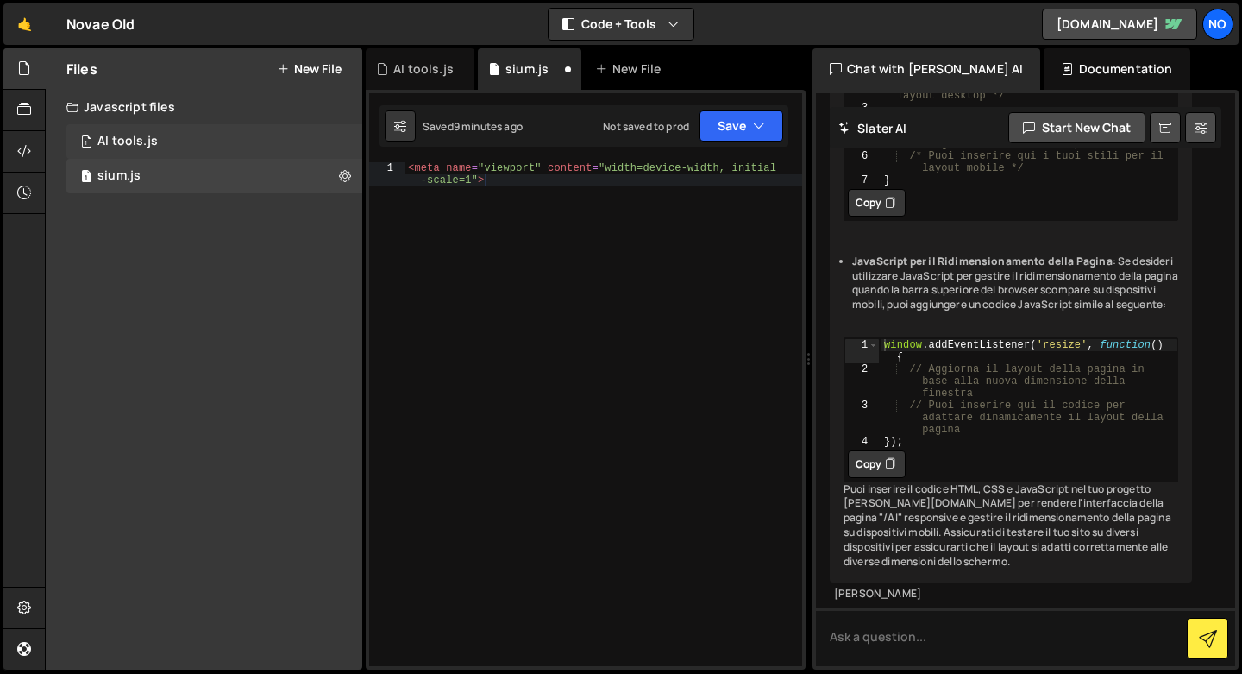
scroll to position [1578, 0]
click at [255, 147] on div "1 AI tools.js 0" at bounding box center [214, 141] width 296 height 35
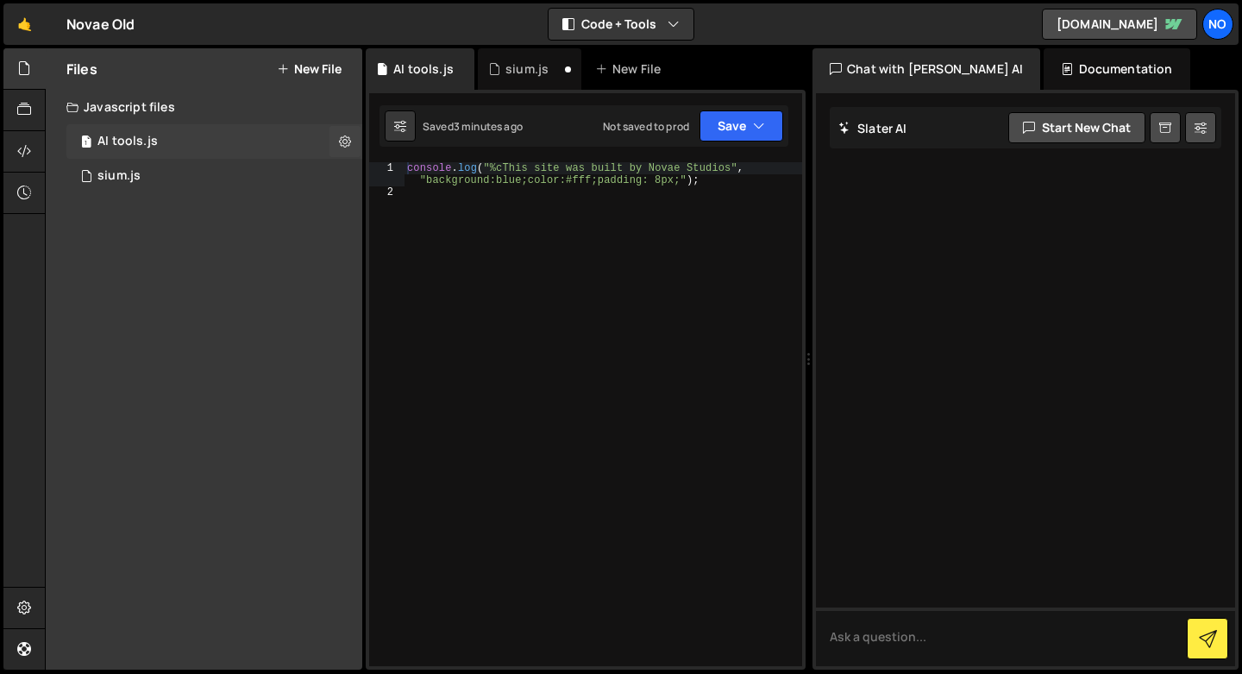
scroll to position [0, 0]
click at [249, 147] on div "1 AI tools.js 0" at bounding box center [214, 141] width 296 height 35
click at [340, 139] on icon at bounding box center [345, 141] width 12 height 16
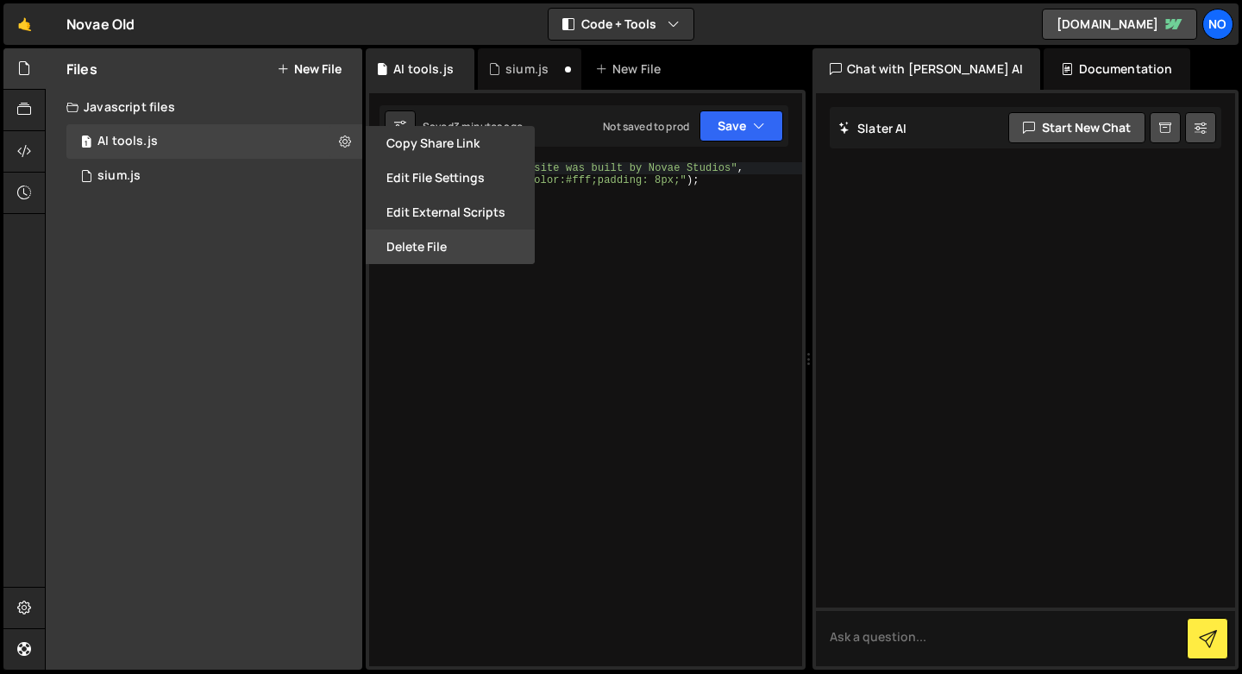
click at [417, 244] on button "Delete File" at bounding box center [450, 246] width 169 height 35
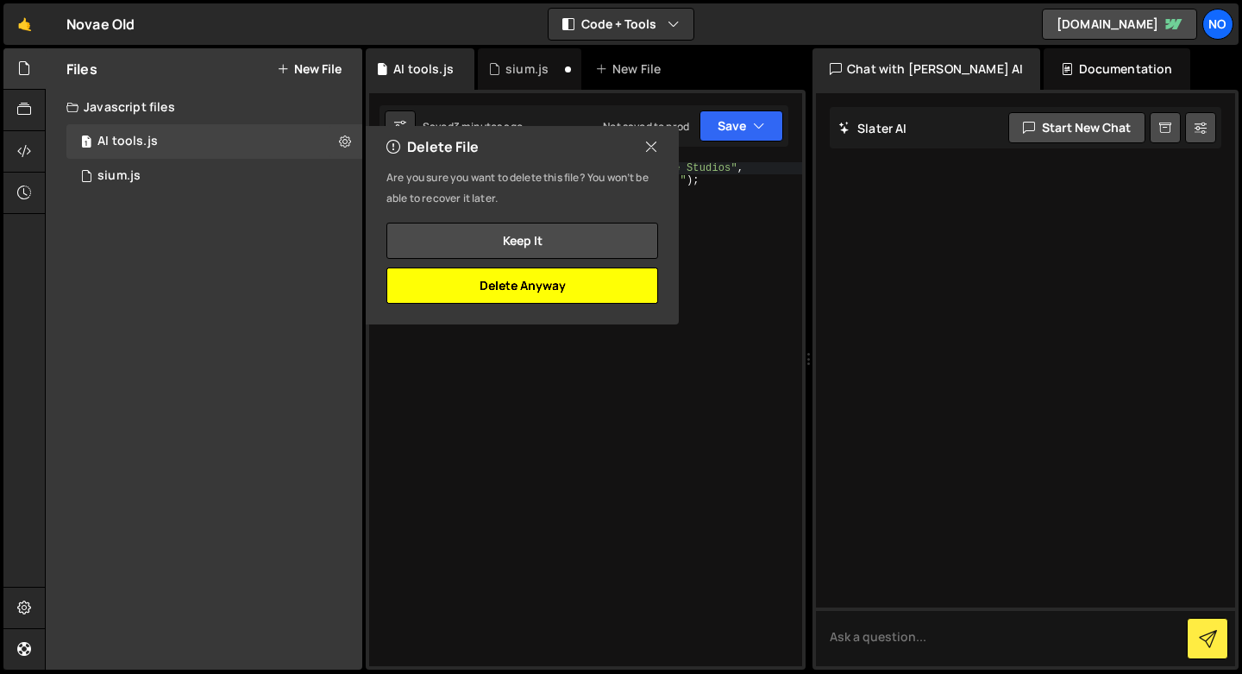
click at [468, 292] on button "Delete Anyway" at bounding box center [522, 285] width 272 height 36
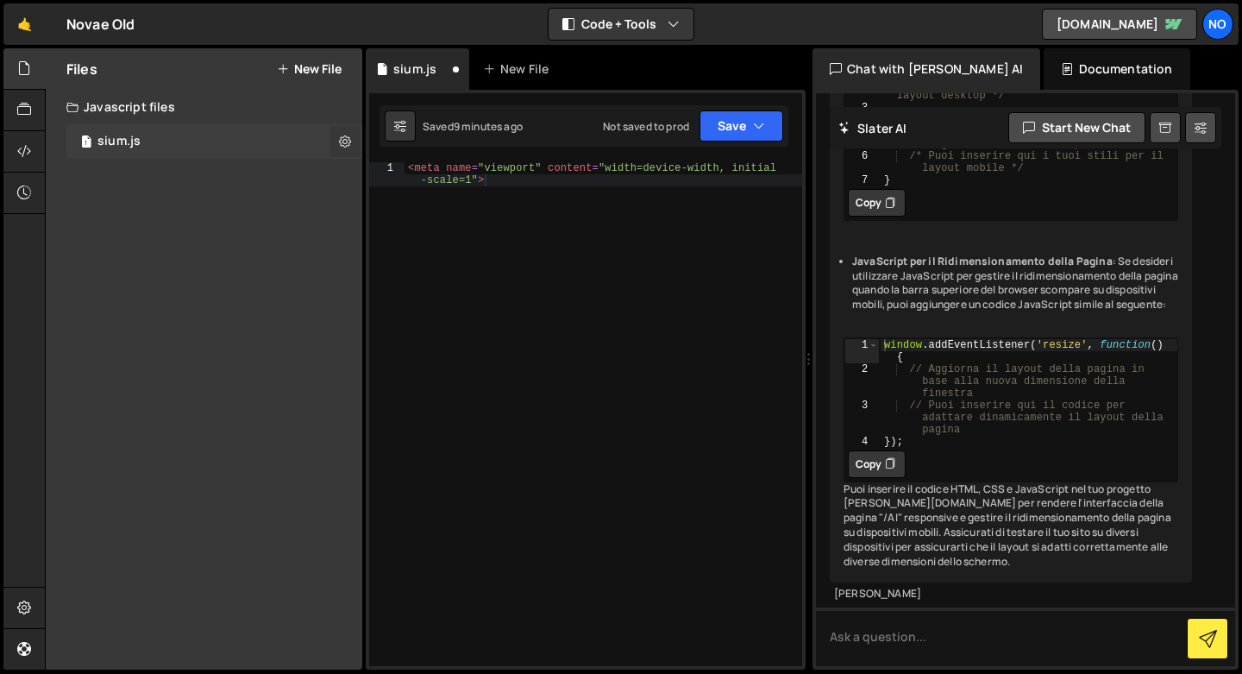
scroll to position [1578, 0]
click at [344, 148] on icon at bounding box center [345, 141] width 12 height 16
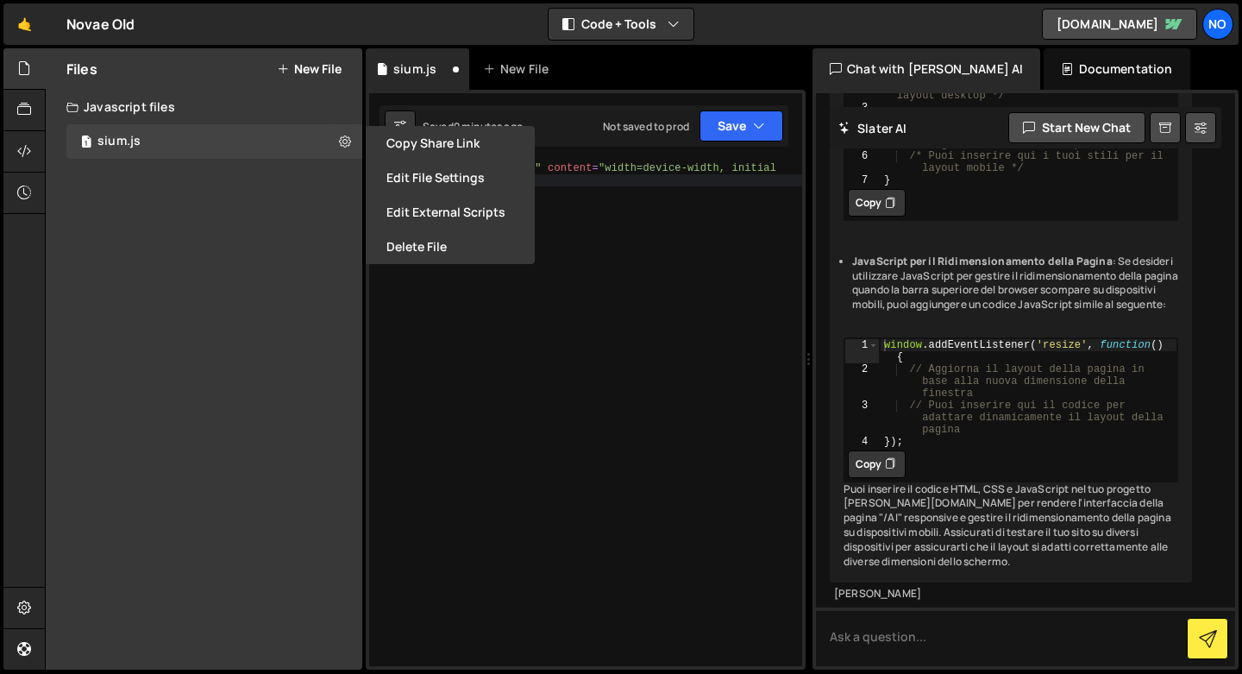
type textarea "// Aggiorna il layout della pagina in base alla nuova dimensione della finestra"
click at [1074, 338] on div "window . addEventListener ( 'resize' , function ( ) { // Aggiorna il layout del…" at bounding box center [1029, 410] width 298 height 145
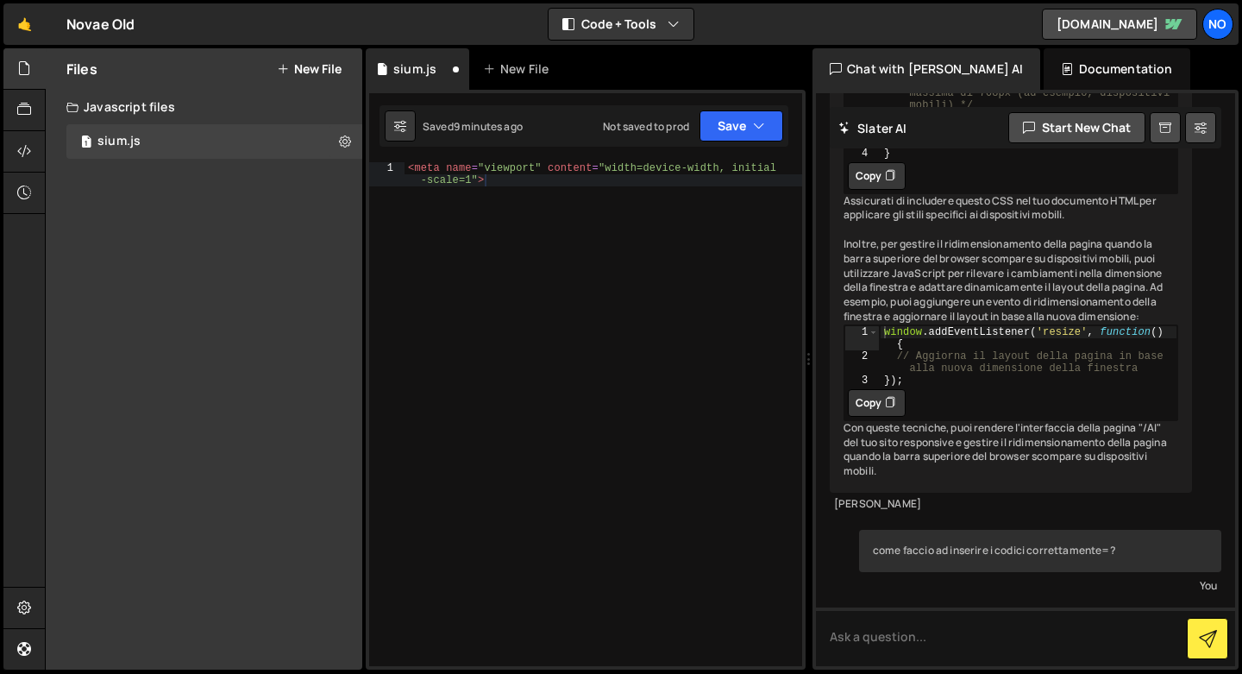
scroll to position [0, 0]
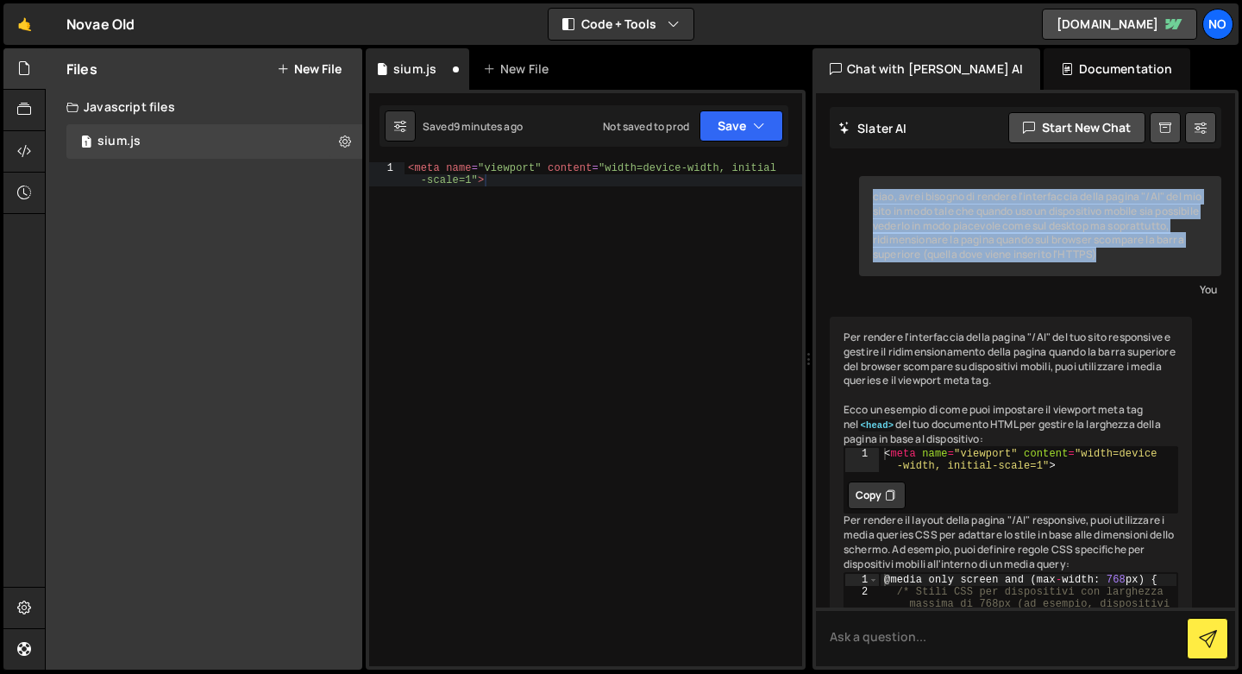
drag, startPoint x: 874, startPoint y: 195, endPoint x: 1195, endPoint y: 265, distance: 328.4
click at [1195, 265] on div "ciao, avrei bisogno di rendere l'interfaccia della pagina "/AI" del mio sito in…" at bounding box center [1040, 226] width 362 height 100
copy div "ciao, avrei bisogno di rendere l'interfaccia della pagina "/AI" del mio sito in…"
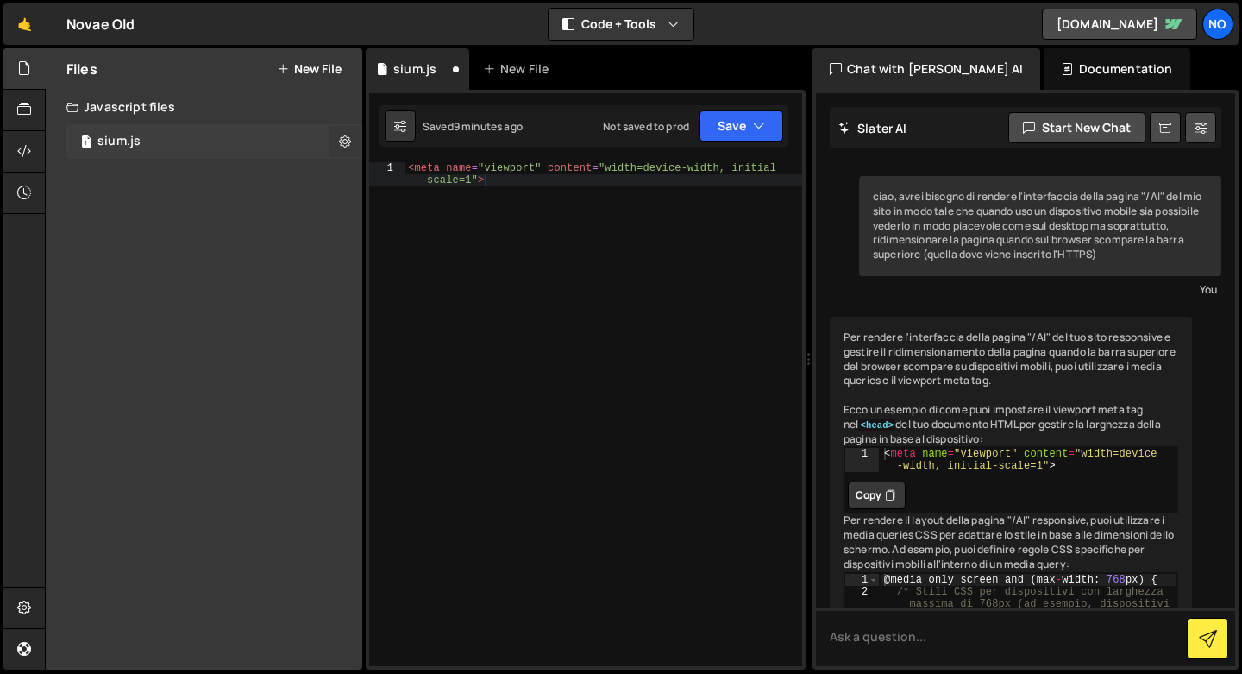
click at [340, 136] on icon at bounding box center [345, 141] width 12 height 16
type input "sium"
radio input "true"
checkbox input "true"
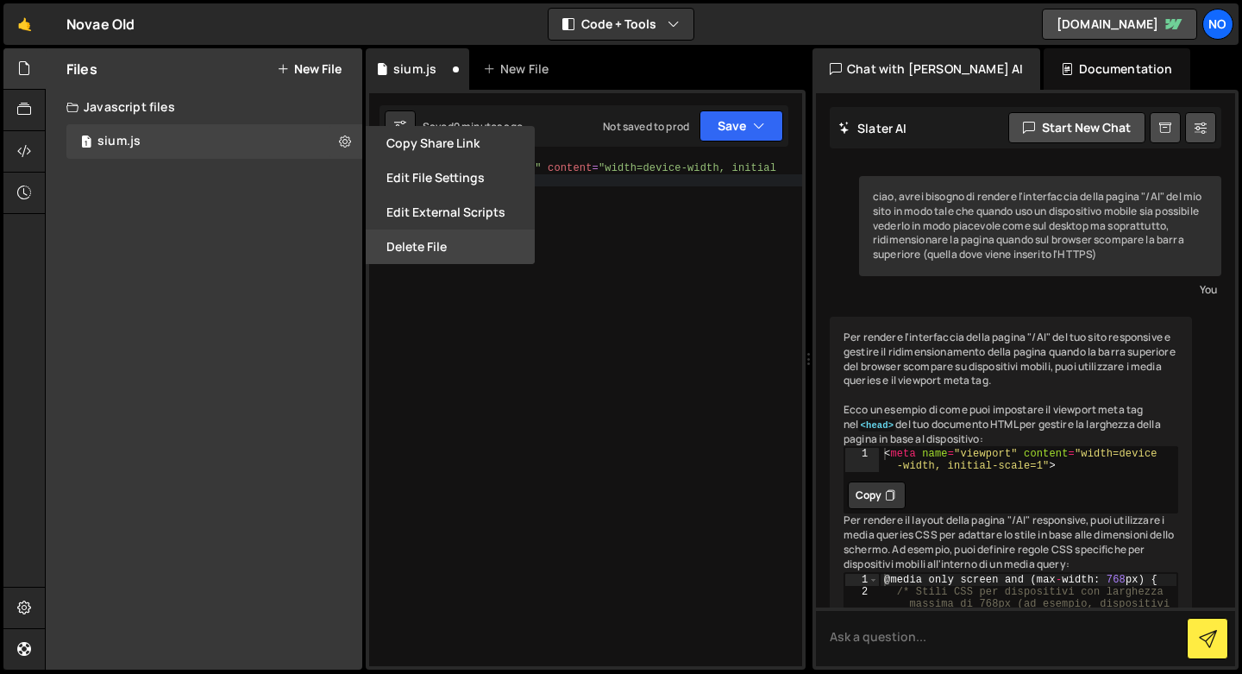
click at [393, 244] on button "Delete File" at bounding box center [450, 246] width 169 height 35
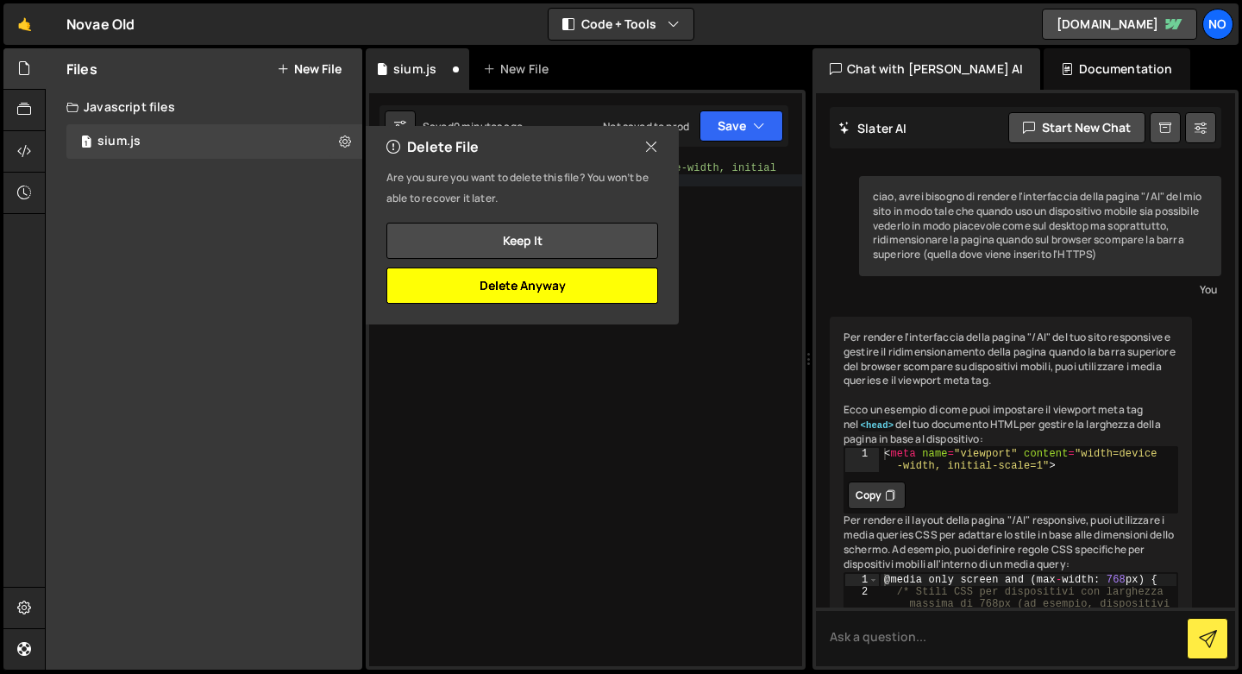
click at [516, 280] on button "Delete Anyway" at bounding box center [522, 285] width 272 height 36
checkbox input "false"
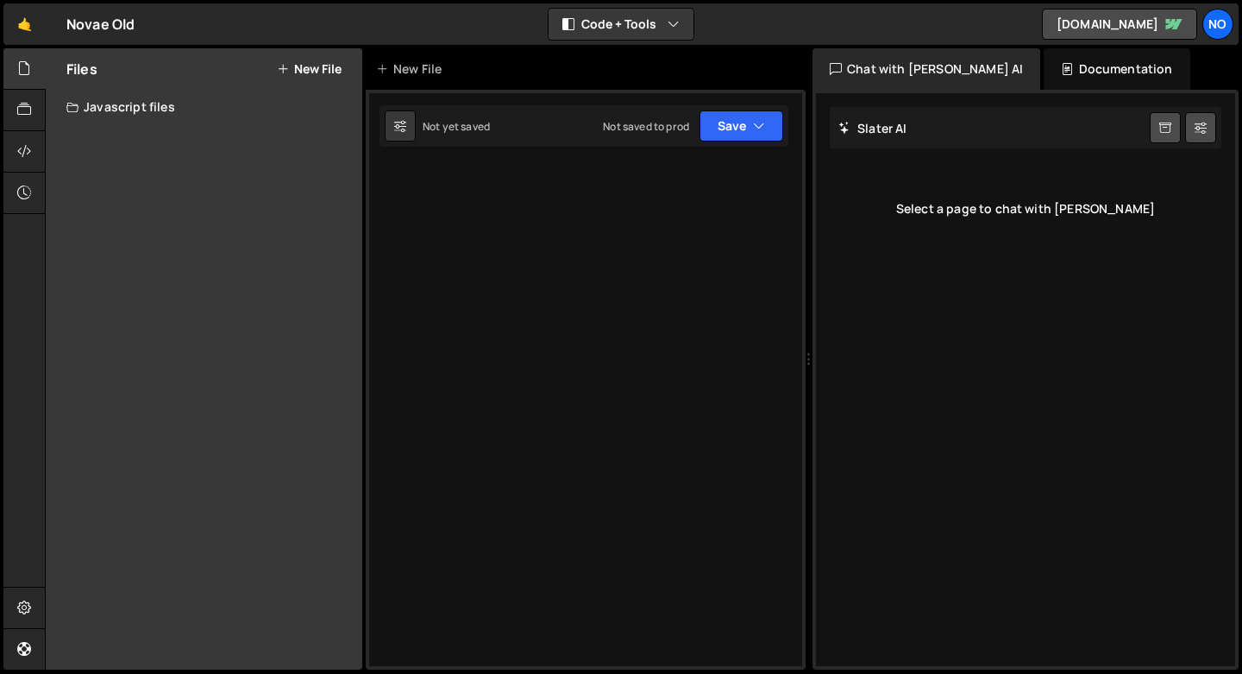
click at [319, 72] on button "New File" at bounding box center [309, 69] width 65 height 14
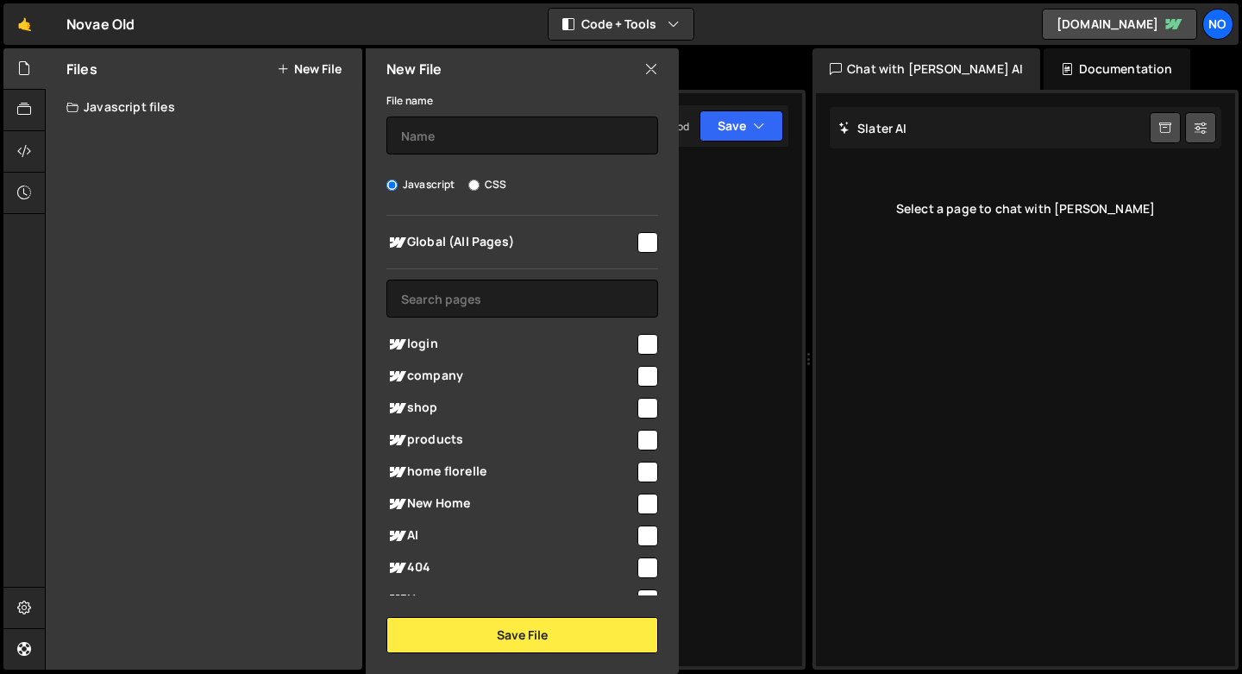
click at [637, 536] on input "checkbox" at bounding box center [647, 535] width 21 height 21
checkbox input "true"
click at [461, 138] on input "text" at bounding box center [522, 135] width 272 height 38
type input "AI page"
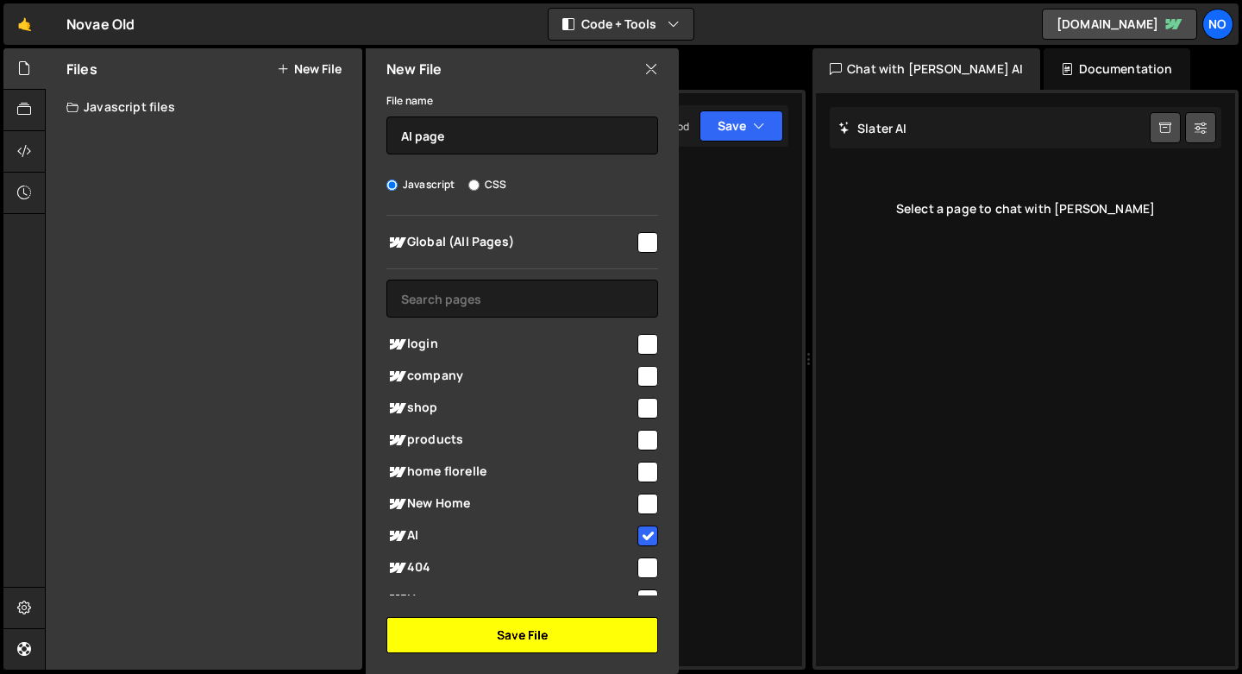
click at [463, 632] on button "Save File" at bounding box center [522, 635] width 272 height 36
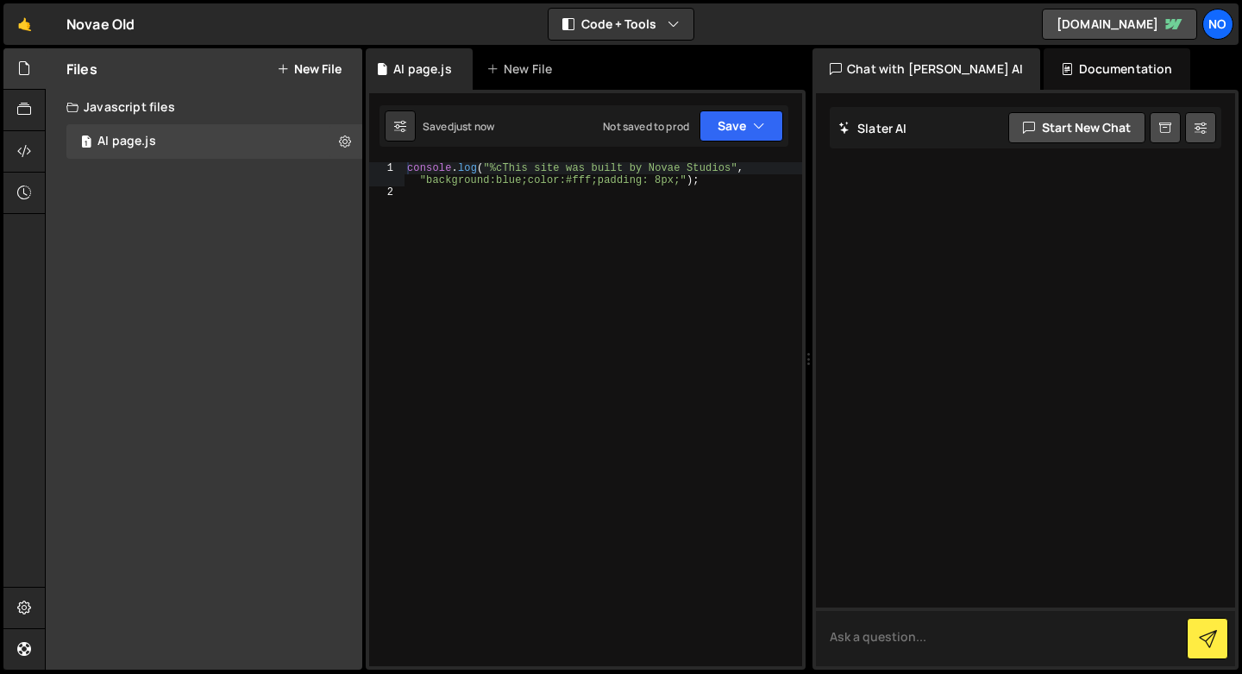
click at [996, 644] on textarea at bounding box center [1025, 636] width 419 height 59
paste textarea "ciao, avrei bisogno di rendere l'interfaccia della pagina "/AI" del mio sito in…"
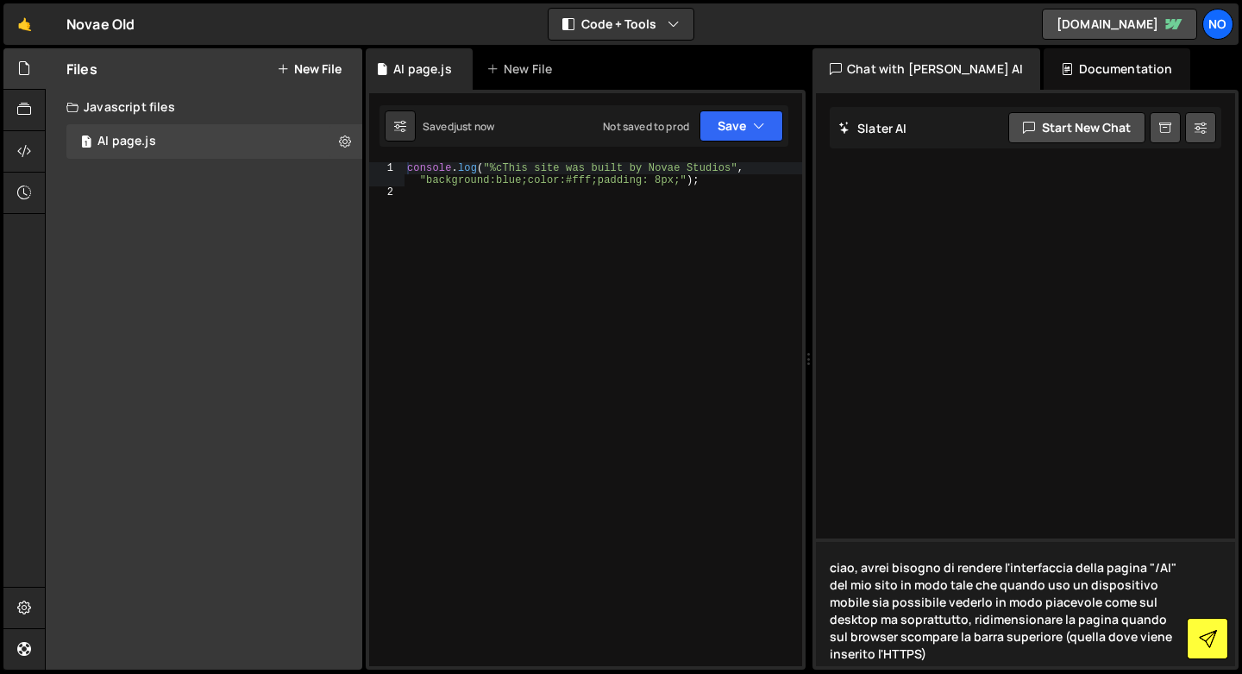
type textarea "ciao, avrei bisogno di rendere l'interfaccia della pagina "/AI" del mio sito in…"
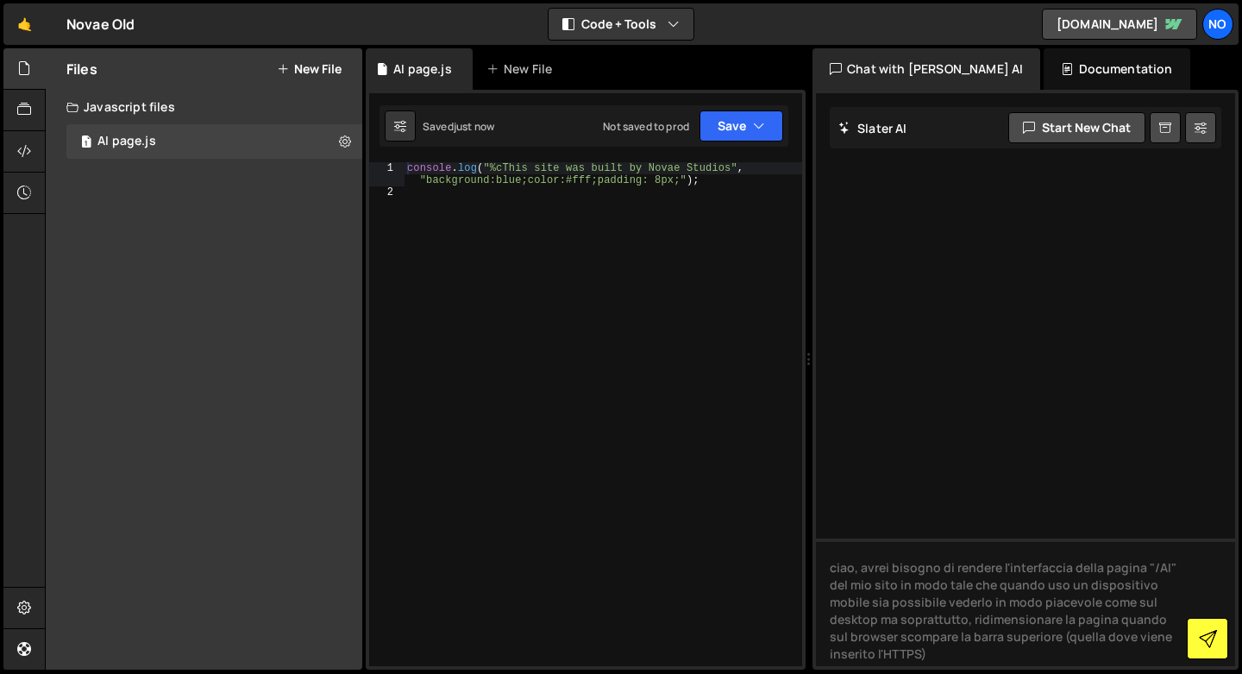
click at [1199, 638] on icon at bounding box center [1208, 639] width 18 height 18
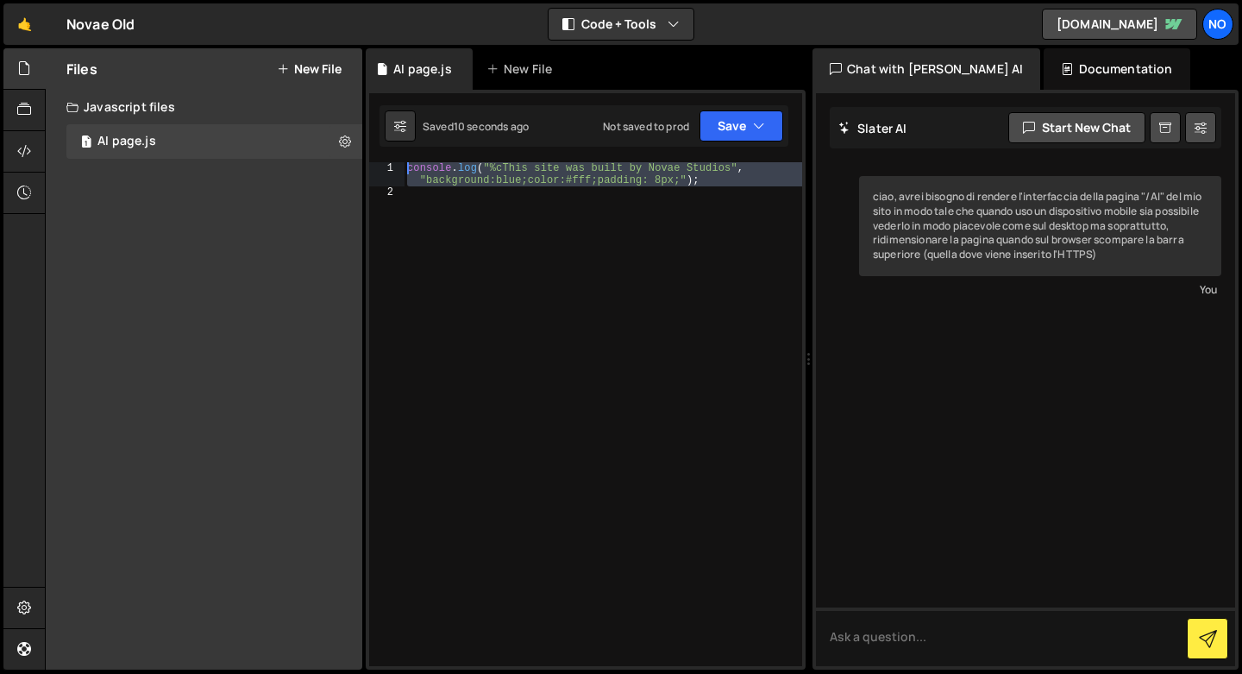
drag, startPoint x: 683, startPoint y: 208, endPoint x: 507, endPoint y: 153, distance: 184.4
click at [507, 153] on div "Type cmd + s to save your Javascript file. XXXXXXXXXXXXXXXXXXXXXXXXXXXXXXXXXXXX…" at bounding box center [586, 380] width 440 height 580
type textarea "console.log("%cThis site was built by Novae Studios", "background:blue;color:#f…"
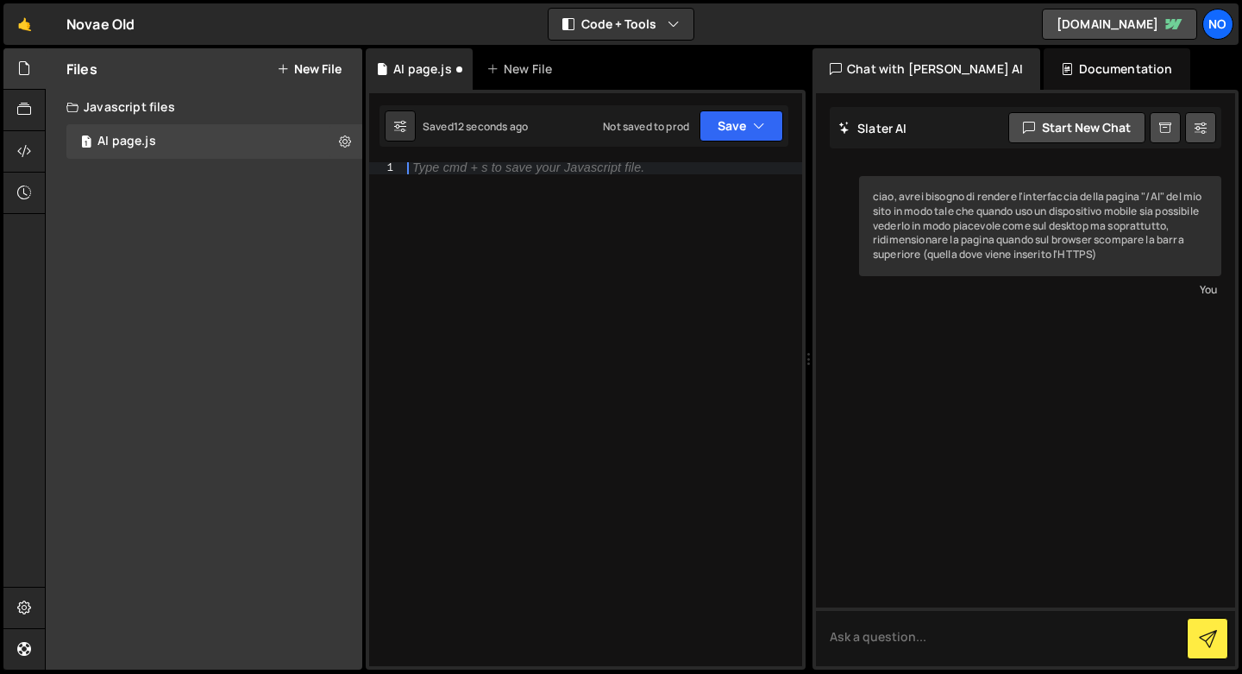
click at [618, 237] on div "Type cmd + s to save your Javascript file." at bounding box center [603, 426] width 399 height 528
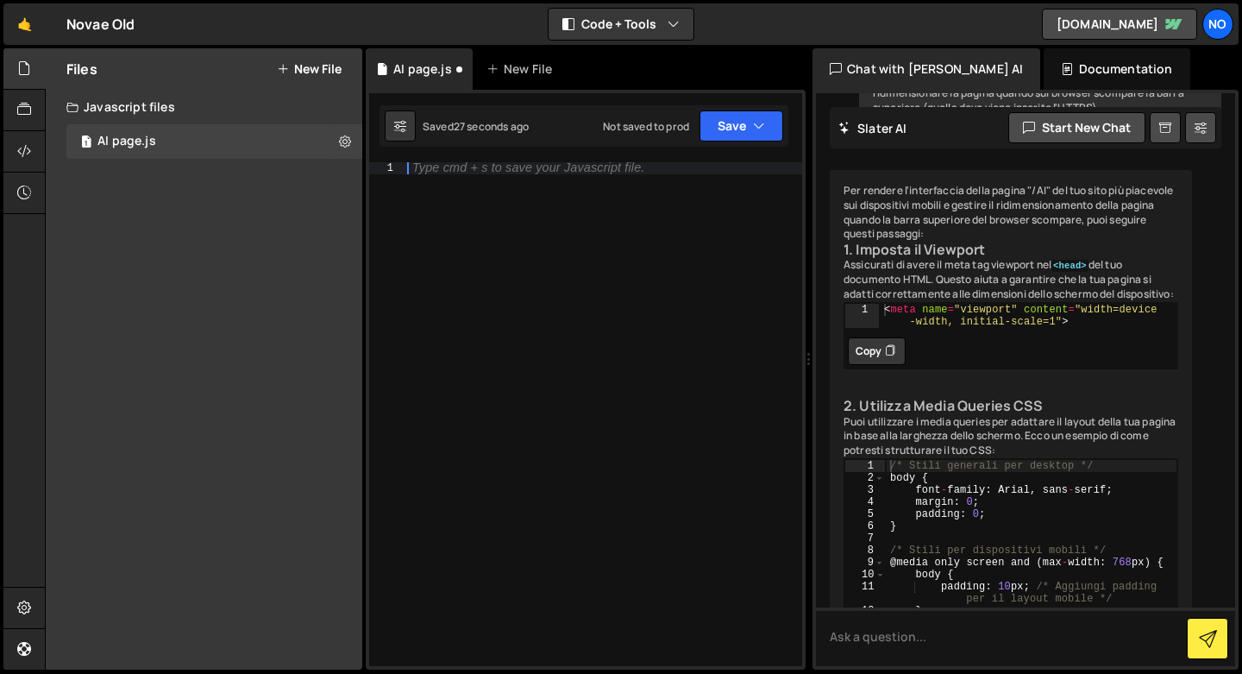
scroll to position [152, 0]
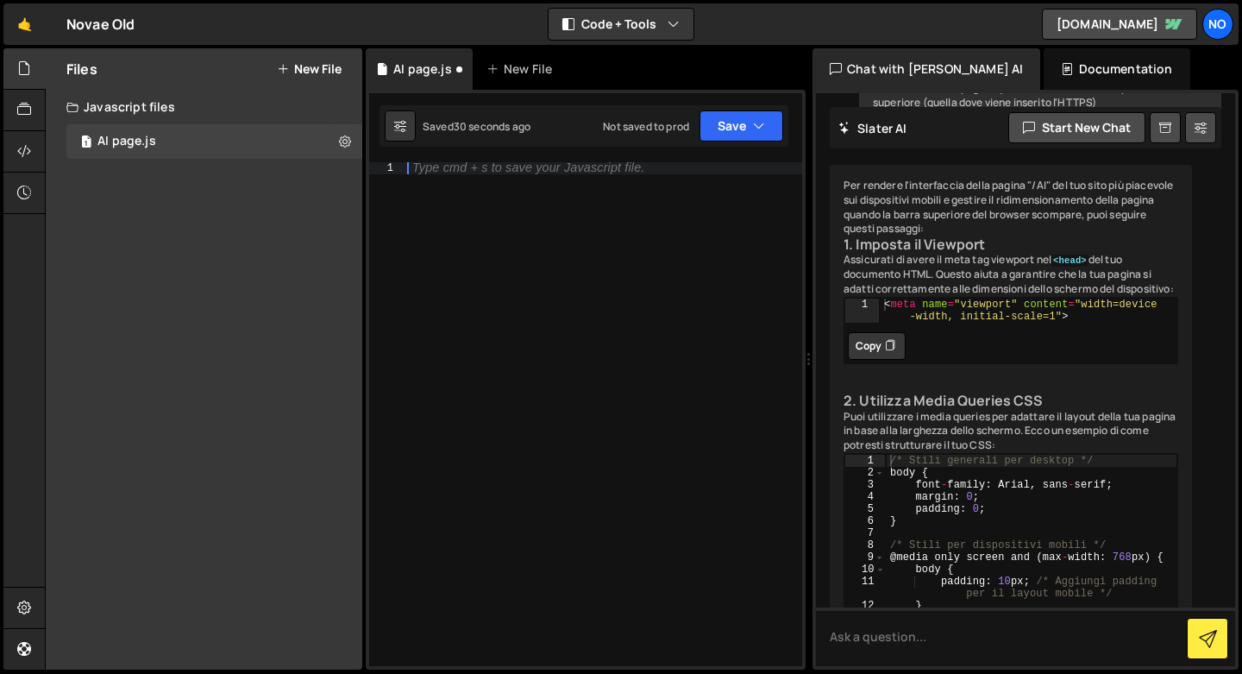
click at [882, 360] on button "Copy" at bounding box center [877, 346] width 58 height 28
click at [544, 173] on div "Type cmd + s to save your Javascript file." at bounding box center [528, 168] width 232 height 11
paste textarea "<meta name="viewport" content="width=device-width, initial-scale=1">"
type textarea "<meta name="viewport" content="width=device-width, initial-scale=1">"
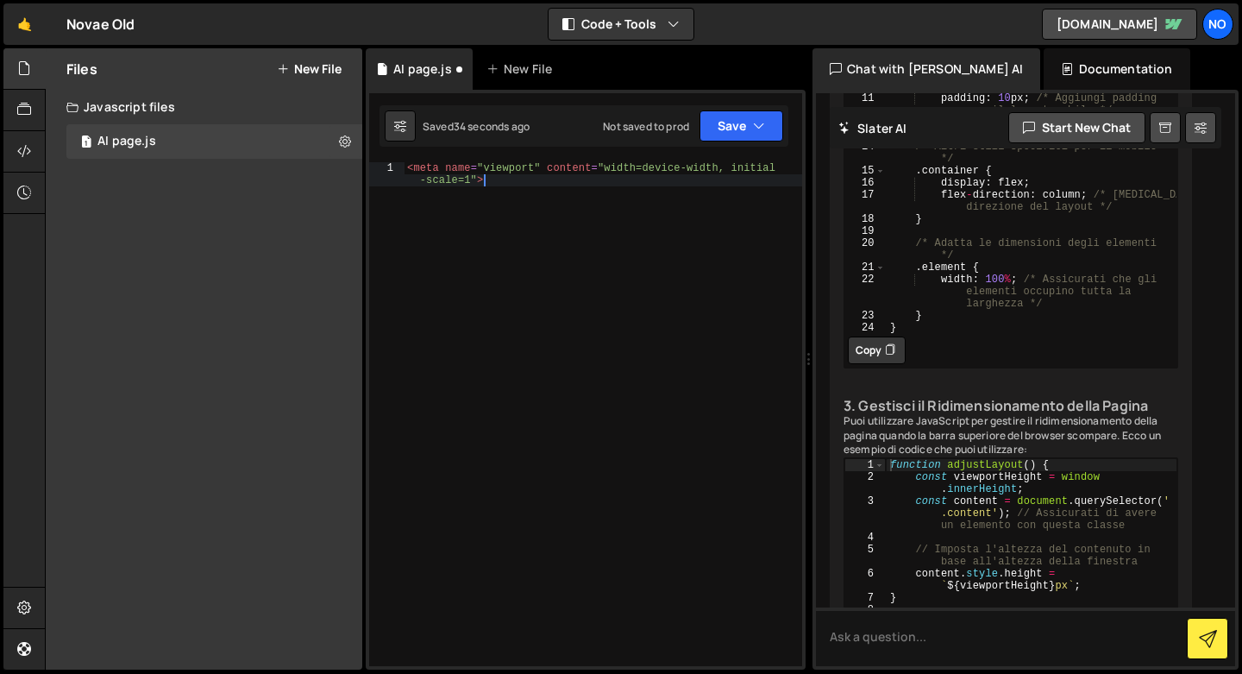
scroll to position [683, 0]
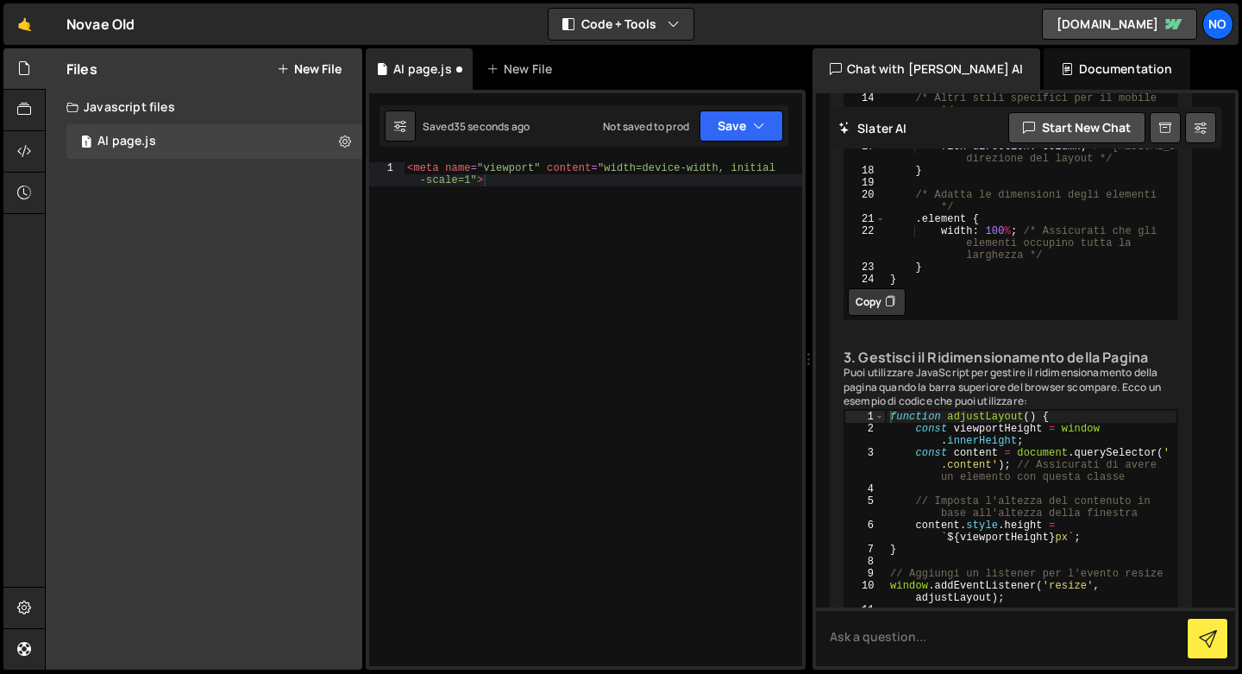
click at [874, 316] on button "Copy" at bounding box center [877, 302] width 58 height 28
click at [848, 288] on button "Copied" at bounding box center [881, 302] width 66 height 28
click at [572, 223] on div "< meta name = "viewport" content = "width=device-width, initial -scale=1" >" at bounding box center [603, 438] width 399 height 552
paste textarea "}"
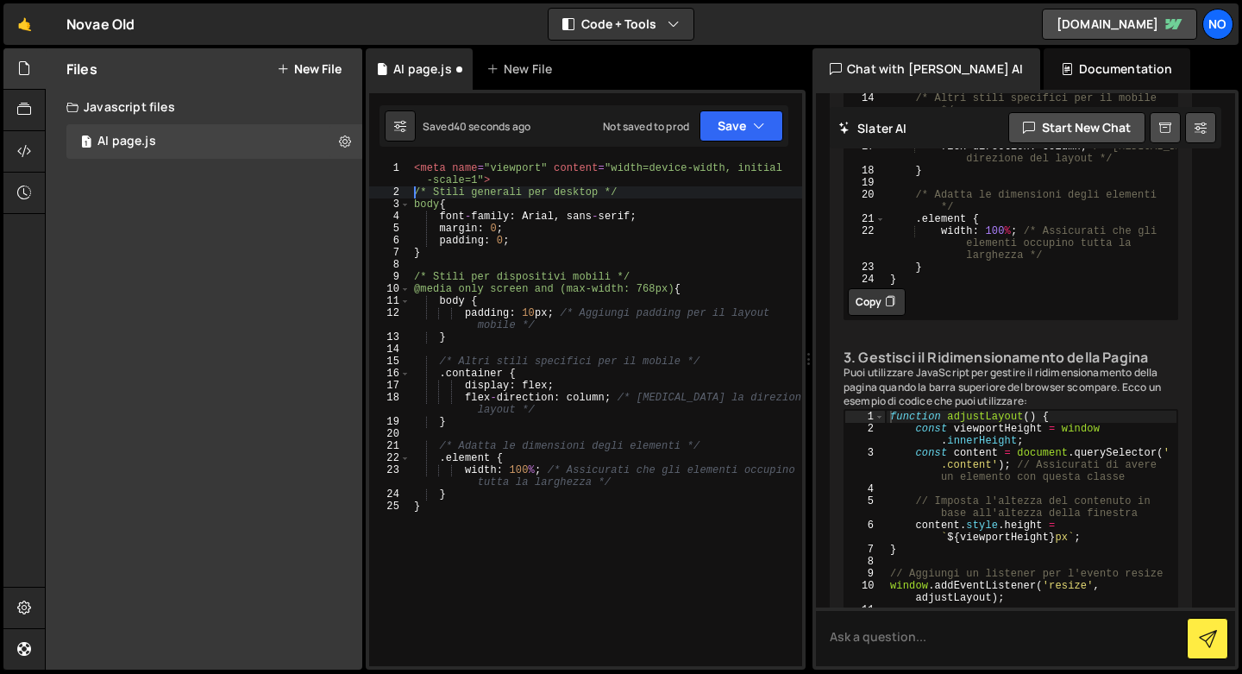
click at [412, 194] on div "< meta name = "viewport" content = "width=device-width, initial -scale=1" > /* …" at bounding box center [607, 432] width 392 height 540
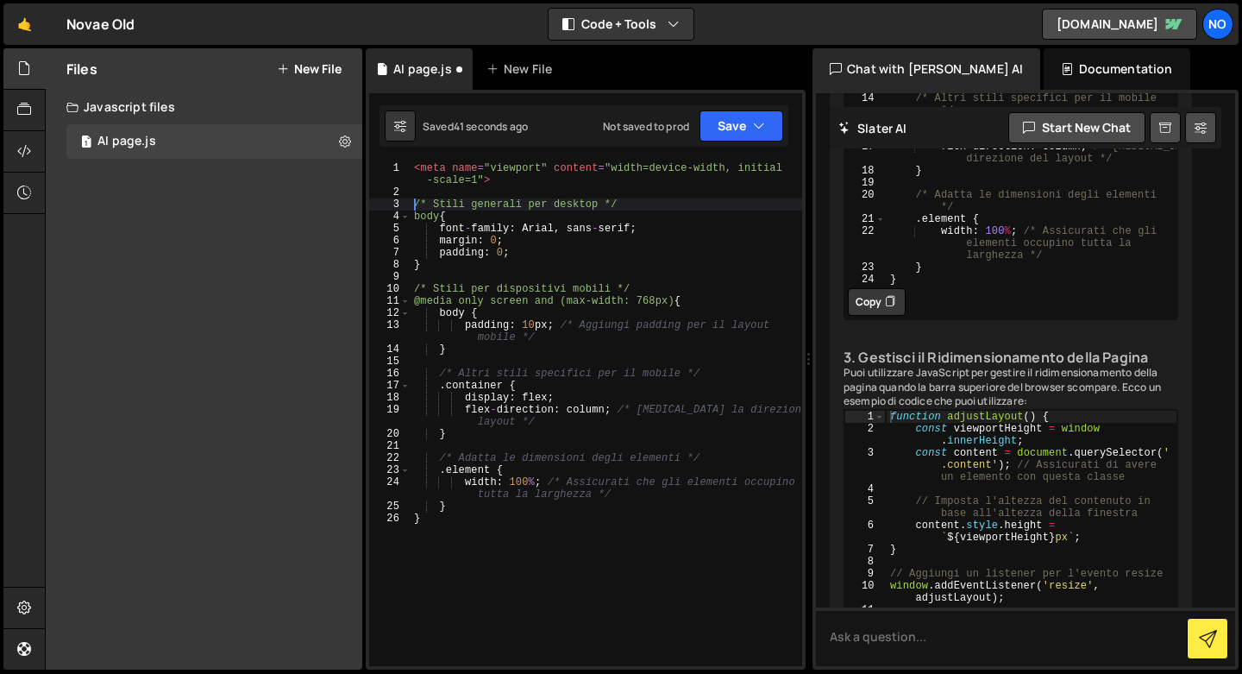
click at [417, 207] on div "< meta name = "viewport" content = "width=device-width, initial -scale=1" > /* …" at bounding box center [607, 432] width 392 height 540
click at [426, 204] on div "< meta name = "viewport" content = "width=device-width, initial -scale=1" > /* …" at bounding box center [607, 432] width 392 height 540
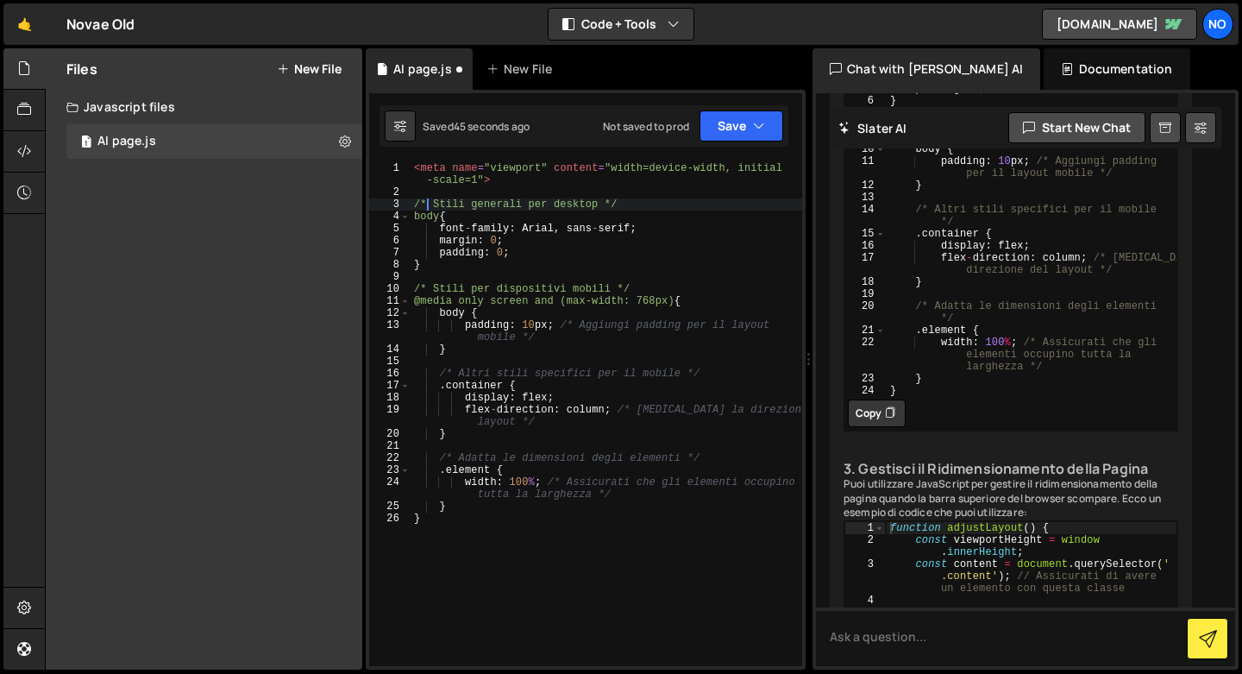
scroll to position [571, 0]
click at [417, 295] on div "< meta name = "viewport" content = "width=device-width, initial -scale=1" > /* …" at bounding box center [607, 432] width 392 height 540
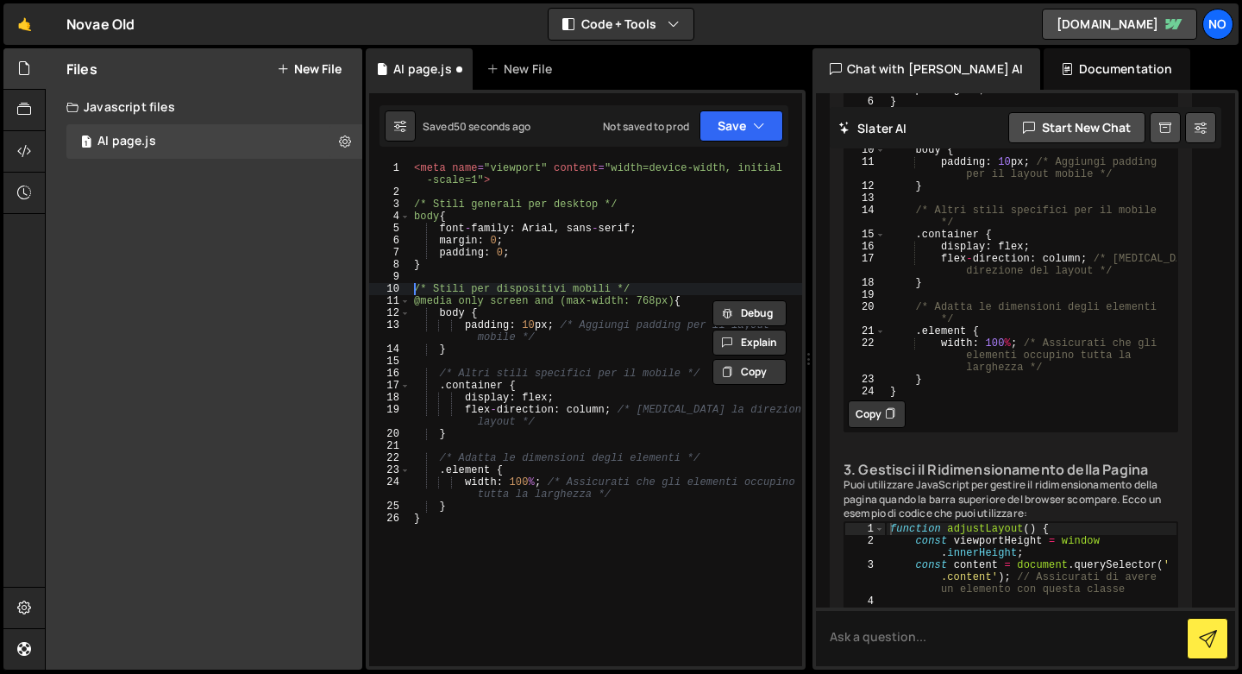
click at [415, 290] on div "< meta name = "viewport" content = "width=device-width, initial -scale=1" > /* …" at bounding box center [607, 432] width 392 height 540
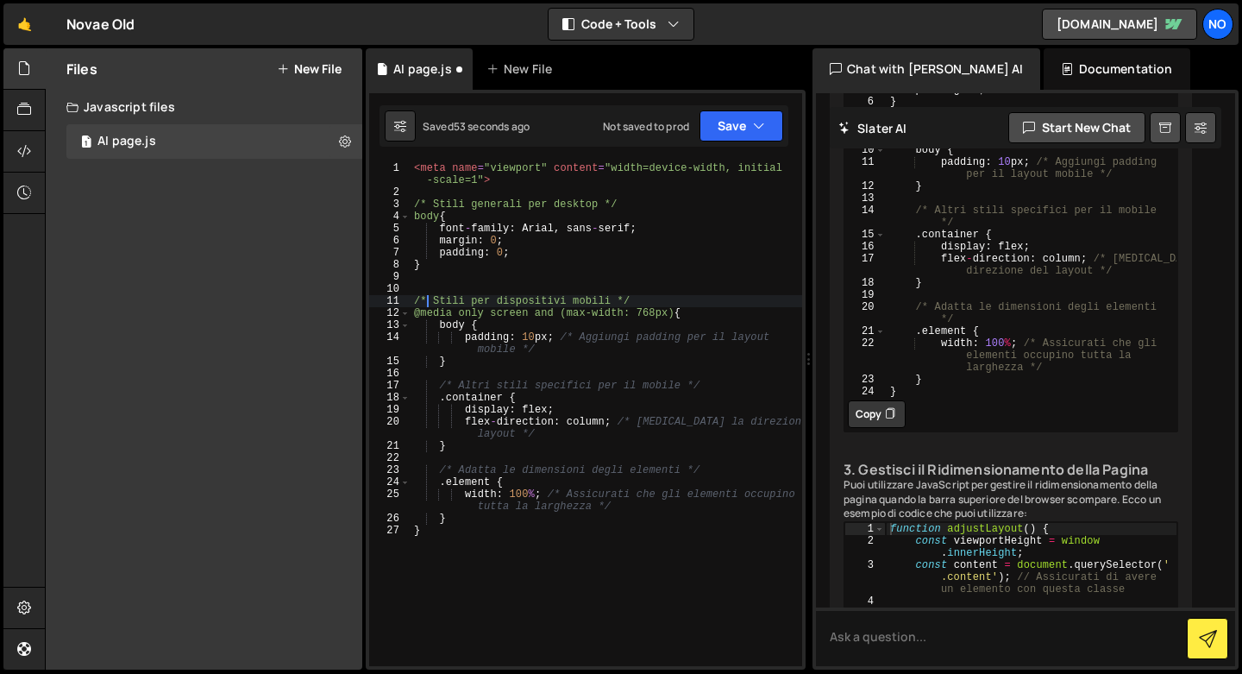
scroll to position [0, 0]
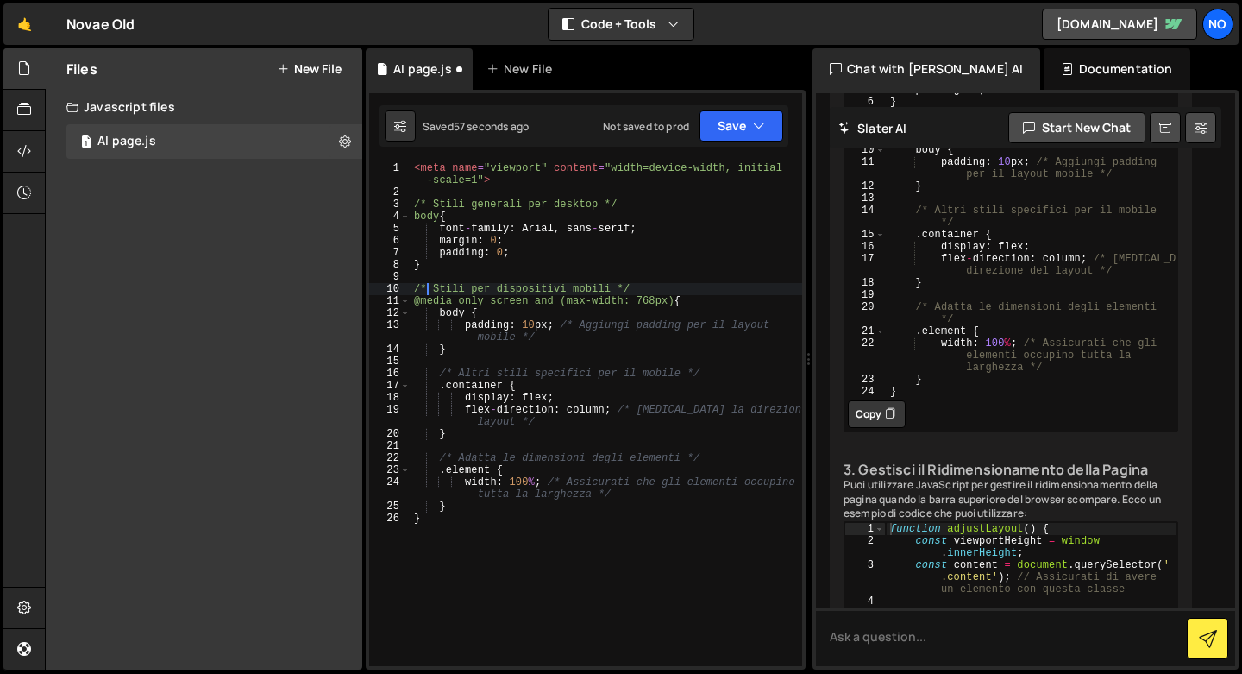
click at [415, 206] on div "< meta name = "viewport" content = "width=device-width, initial -scale=1" > /* …" at bounding box center [607, 432] width 392 height 540
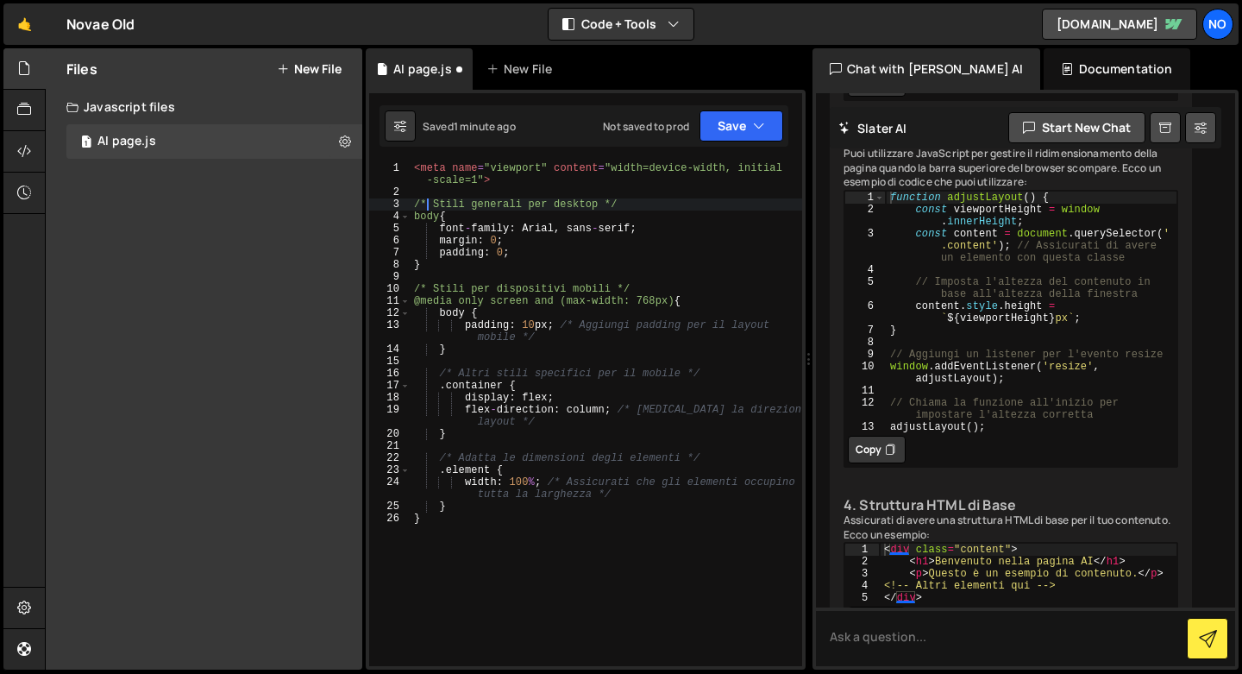
scroll to position [1115, 0]
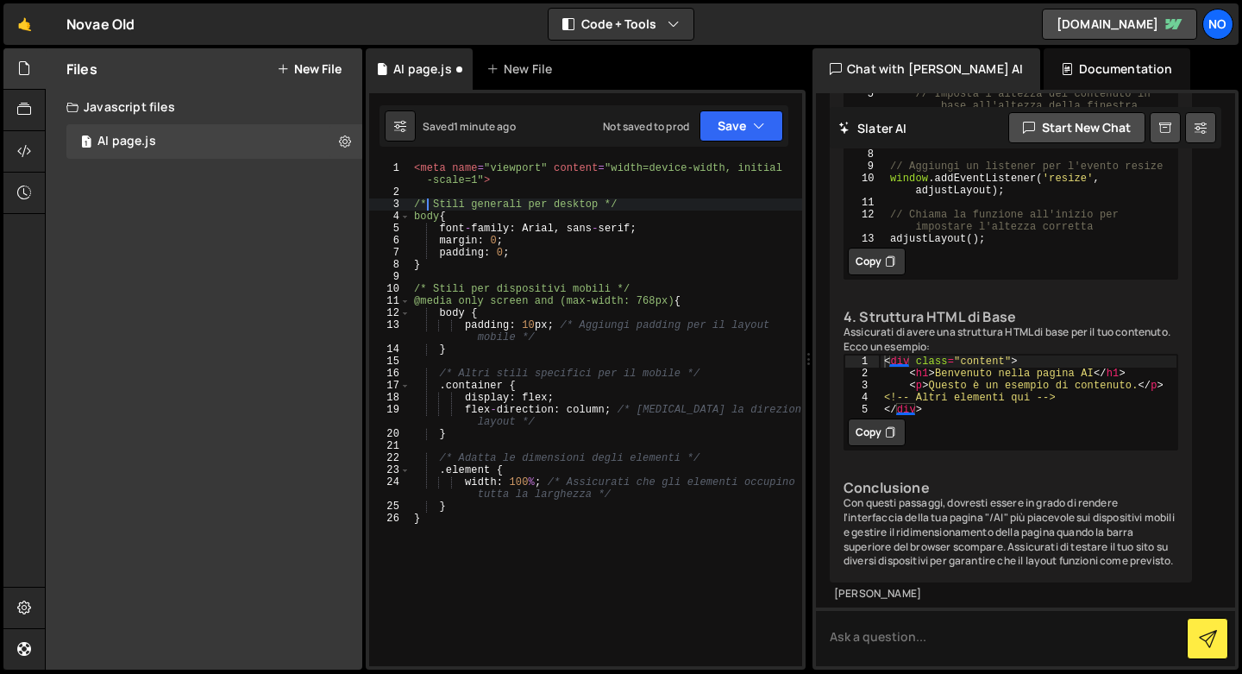
click at [863, 275] on button "Copy" at bounding box center [877, 262] width 58 height 28
type textarea "}"
click at [522, 526] on div "< meta name = "viewport" content = "width=device-width, initial -scale=1" > /* …" at bounding box center [607, 432] width 392 height 540
paste textarea "adjustLayout();"
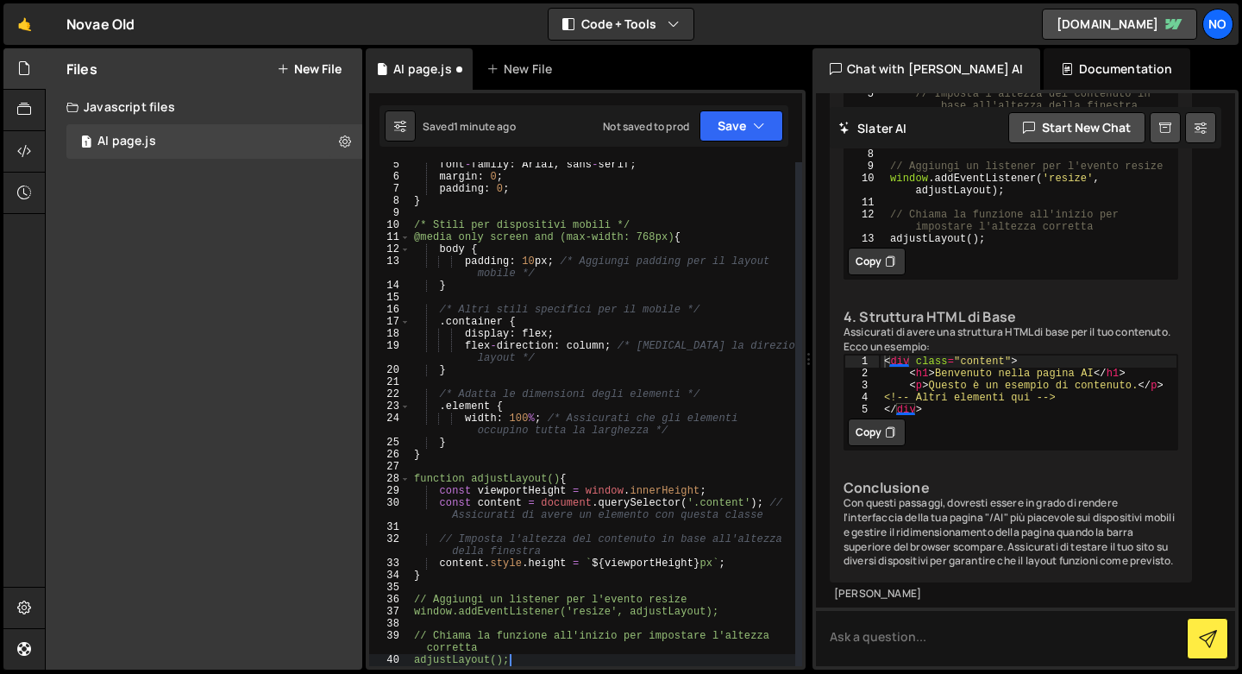
scroll to position [1289, 0]
type textarea "adjustLayout();"
click at [890, 436] on icon at bounding box center [890, 432] width 10 height 17
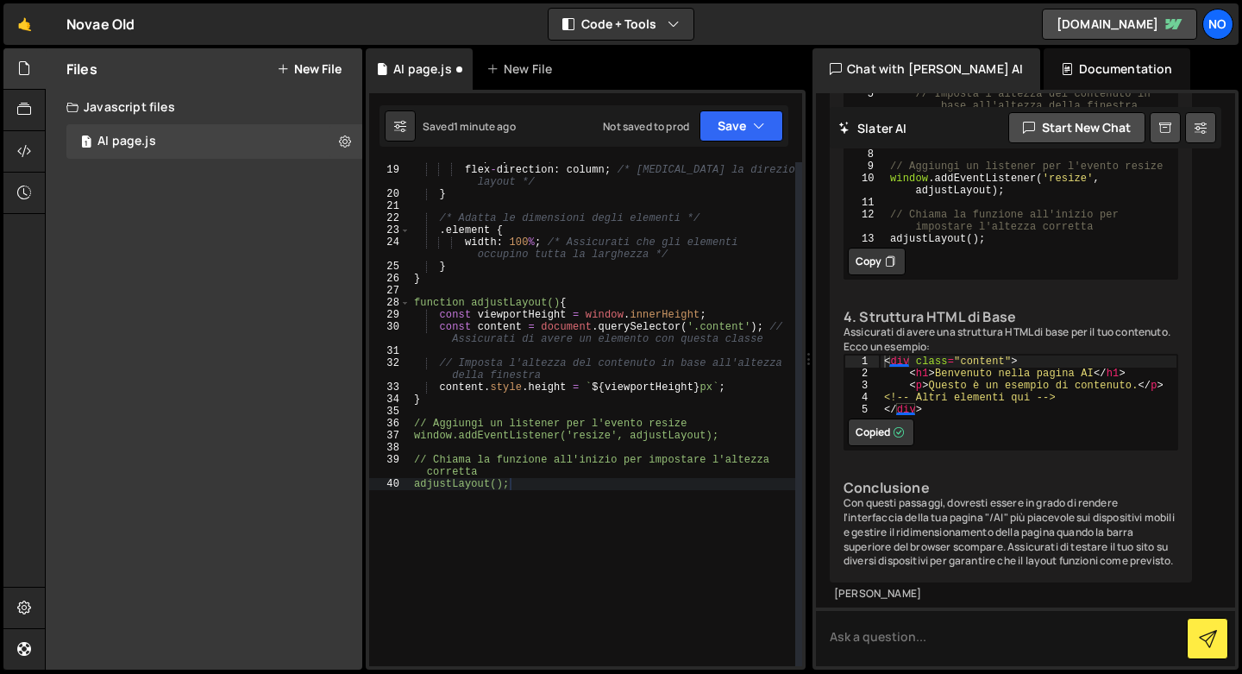
scroll to position [310, 0]
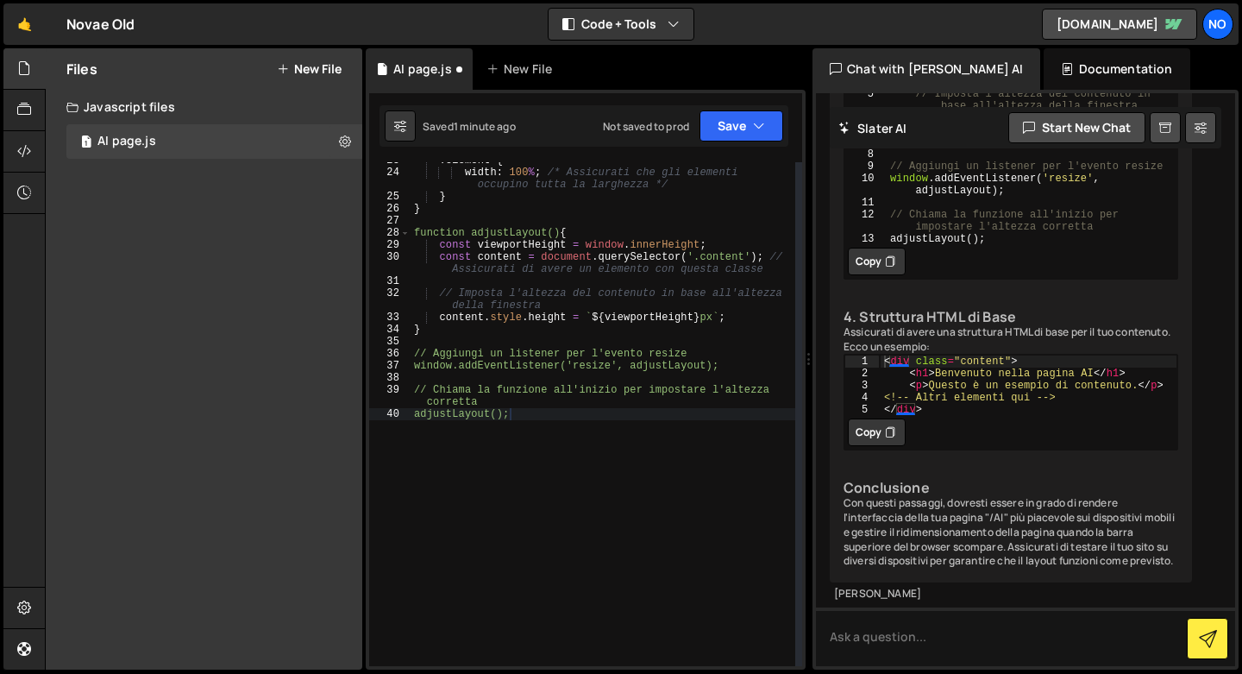
click at [642, 414] on div ". element { width : 100 % ; /* Assicurati che gli elementi occupino tutta la la…" at bounding box center [603, 418] width 385 height 528
paste textarea "</div>"
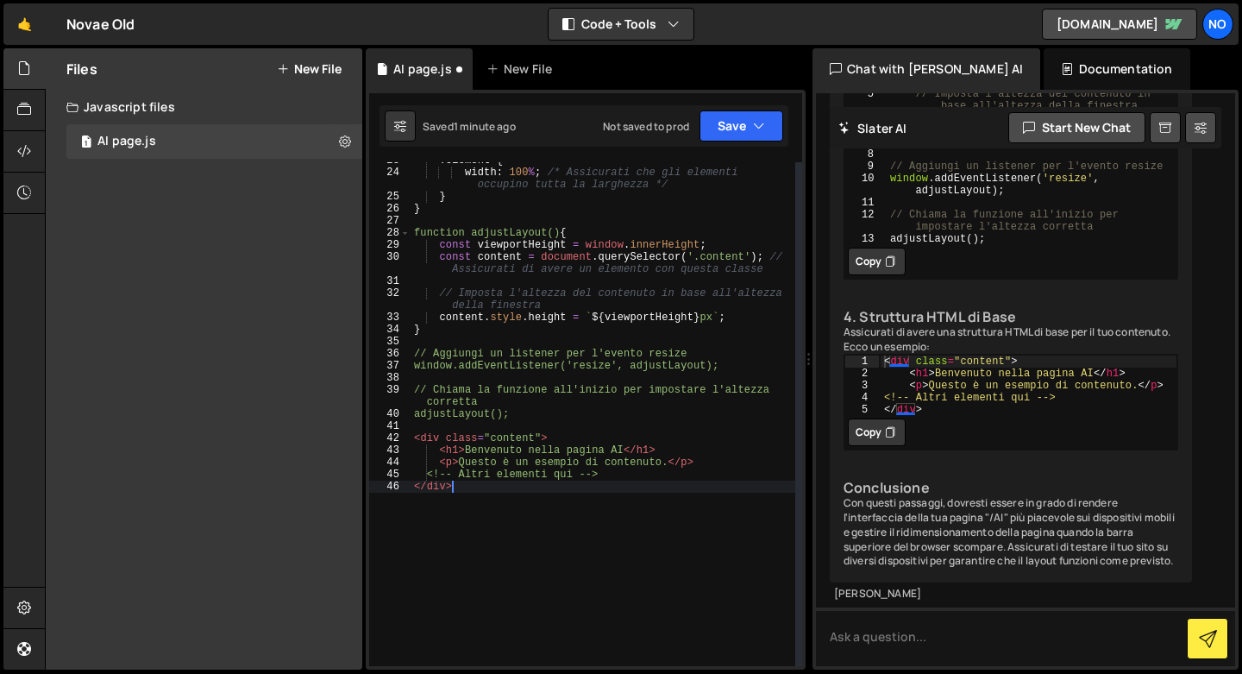
scroll to position [1337, 0]
click at [717, 122] on button "Save" at bounding box center [742, 125] width 84 height 31
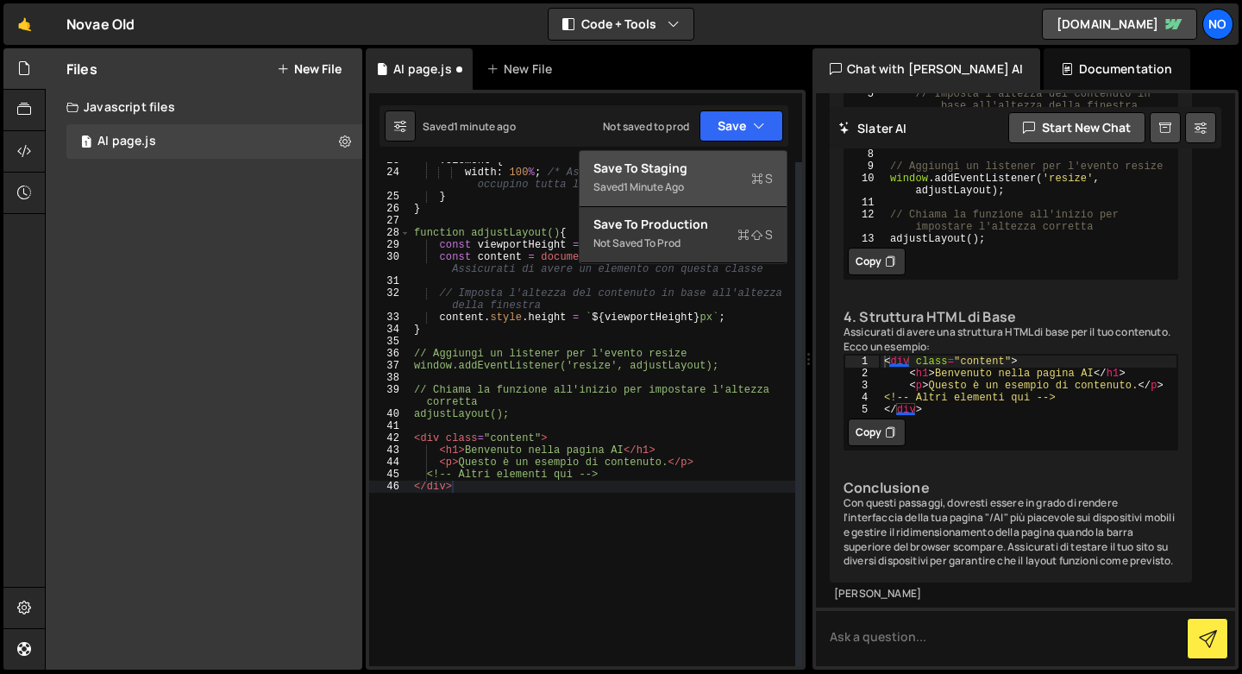
click at [719, 180] on div "Saved 1 minute ago" at bounding box center [682, 187] width 179 height 21
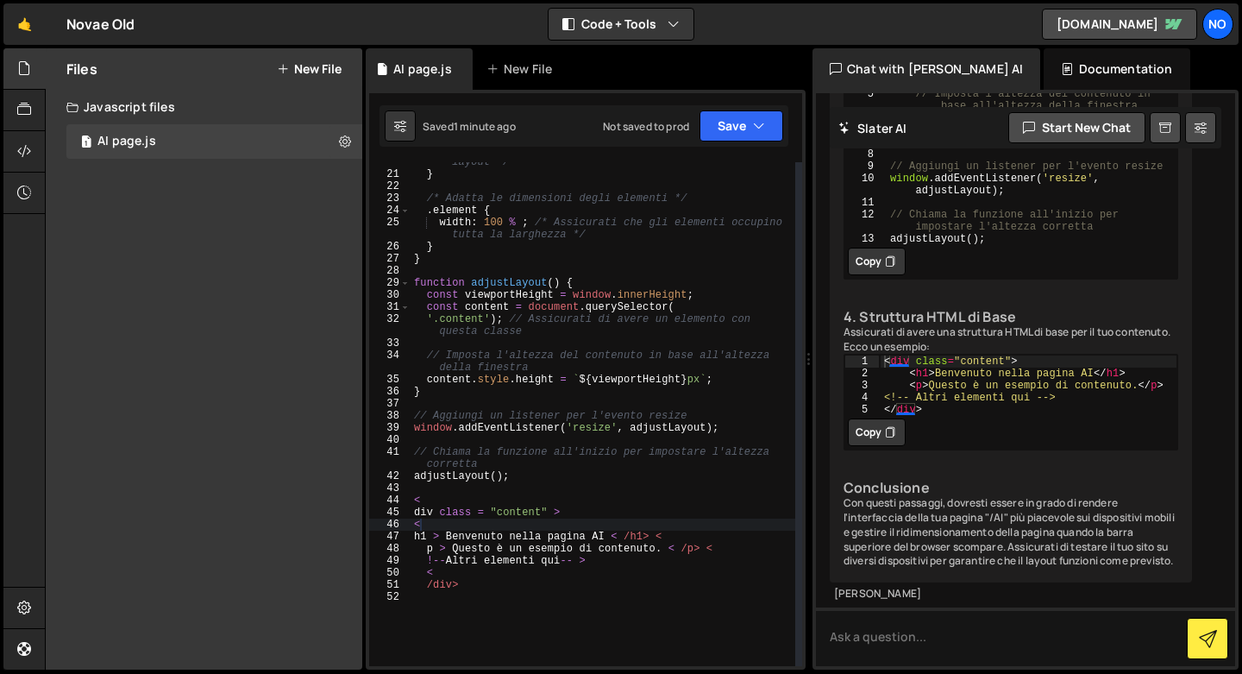
scroll to position [258, 0]
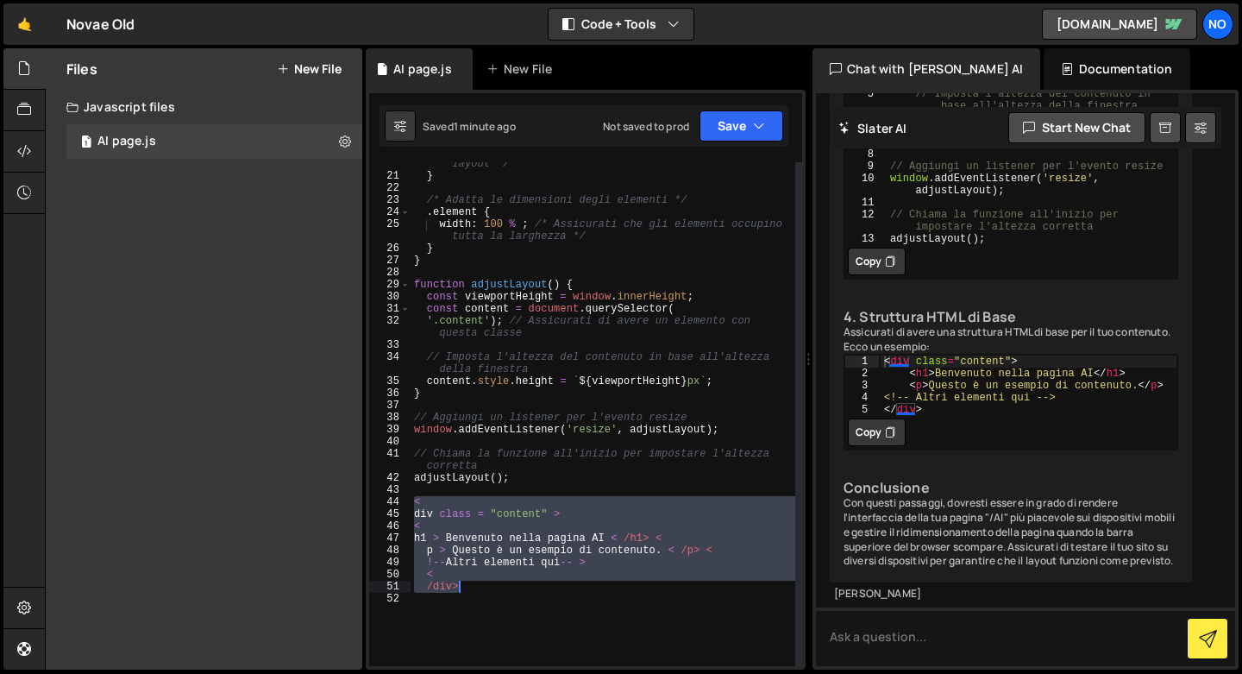
drag, startPoint x: 411, startPoint y: 507, endPoint x: 574, endPoint y: 589, distance: 182.5
click at [574, 589] on div "flex - direction : column ; /* [MEDICAL_DATA] la direzione del layout */ } /* A…" at bounding box center [603, 416] width 385 height 540
type textarea "< /div>"
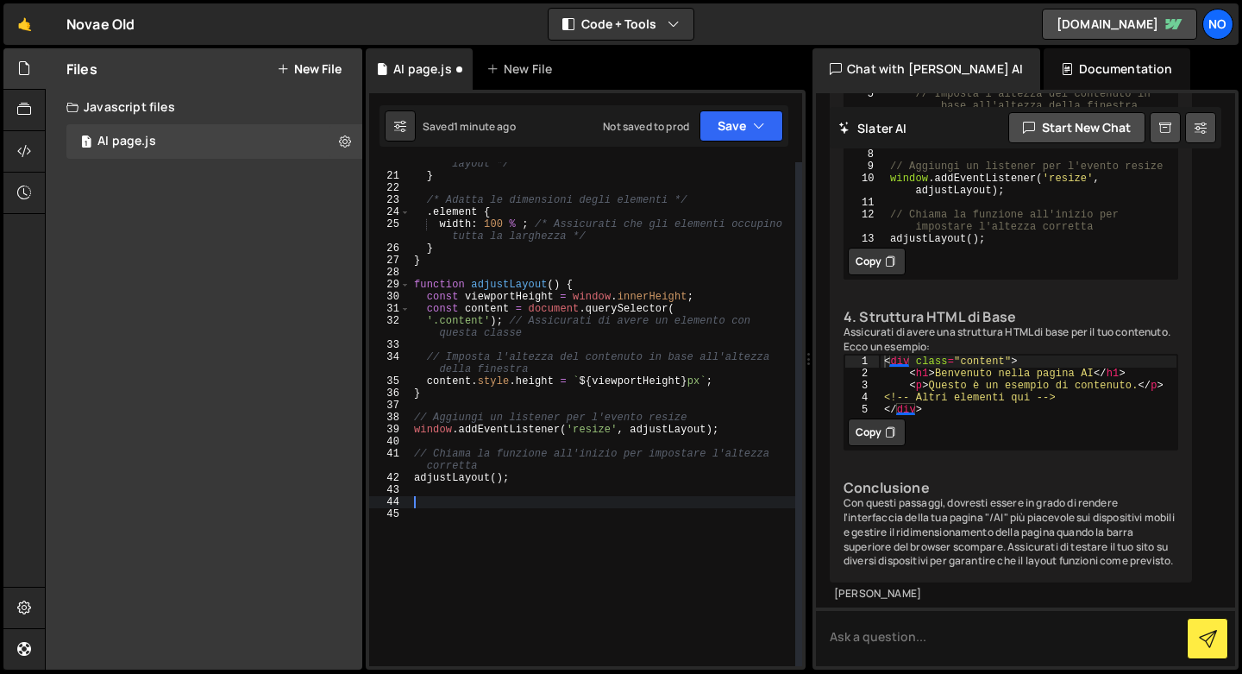
click at [877, 418] on button "Copy" at bounding box center [877, 432] width 58 height 28
click at [446, 509] on div "flex - direction : column ; /* [MEDICAL_DATA] la direzione del layout */ } /* A…" at bounding box center [603, 416] width 385 height 540
click at [448, 497] on div "flex - direction : column ; /* [MEDICAL_DATA] la direzione del layout */ } /* A…" at bounding box center [603, 416] width 385 height 540
paste textarea "</div>"
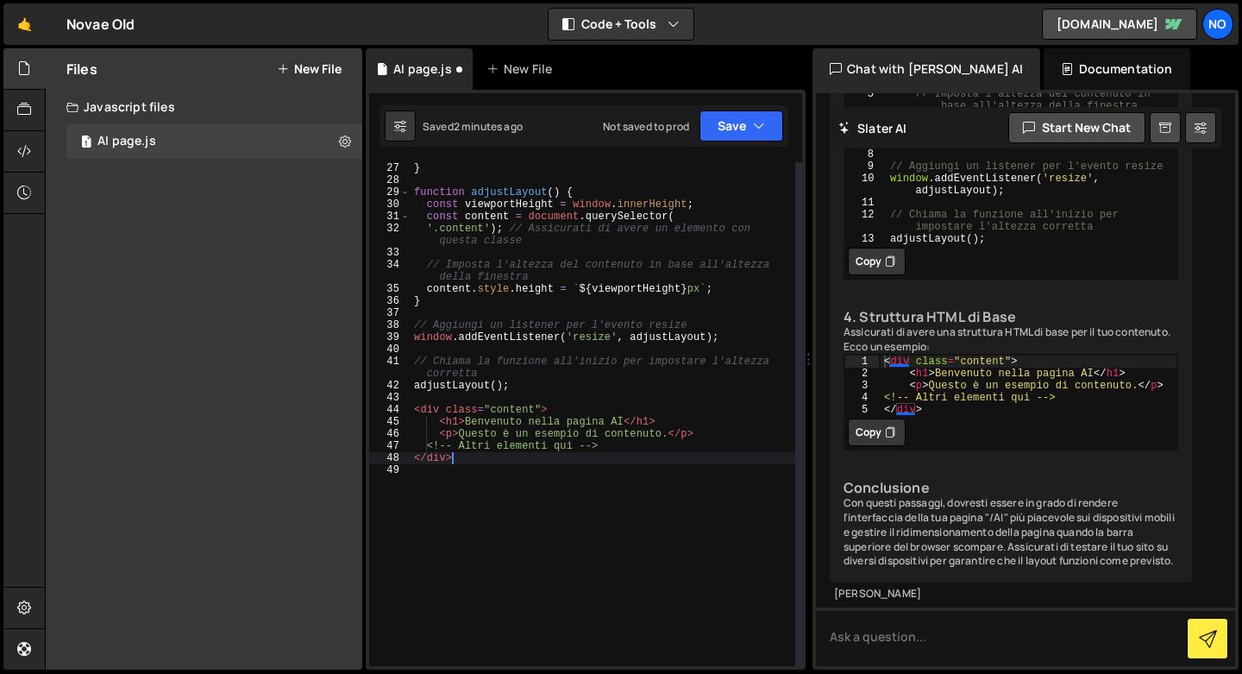
scroll to position [372, 0]
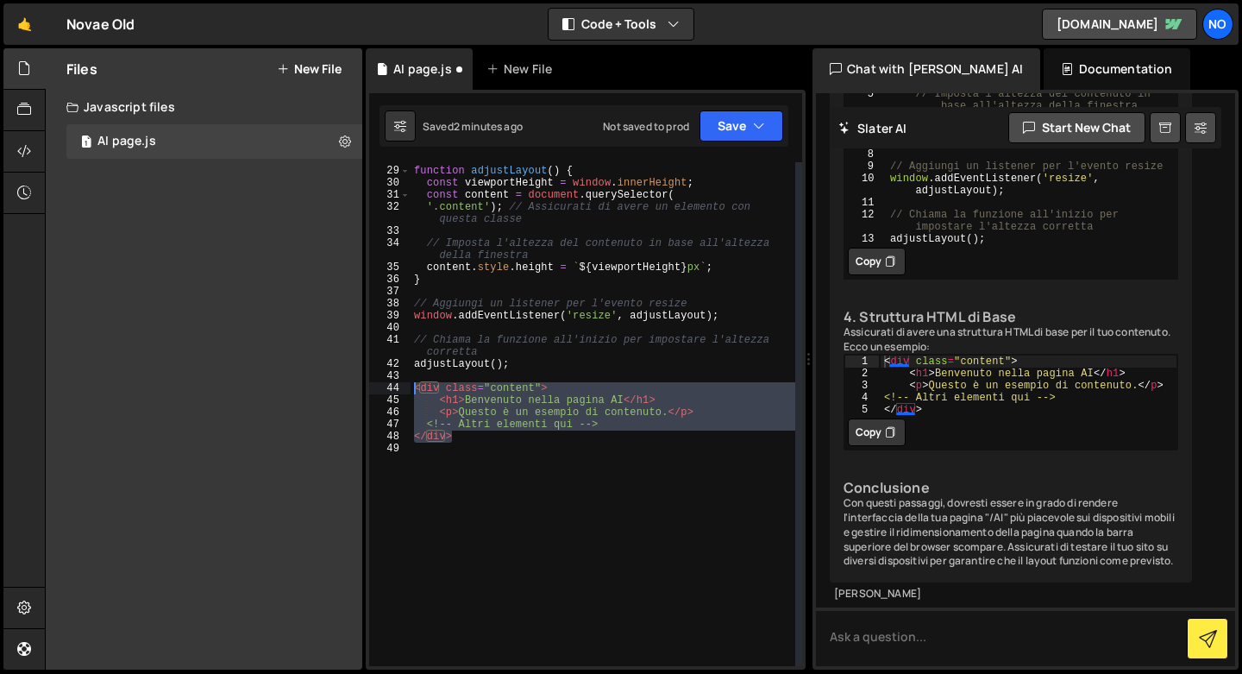
drag, startPoint x: 479, startPoint y: 440, endPoint x: 388, endPoint y: 386, distance: 105.6
click at [388, 386] on div "</div> 28 29 30 31 32 33 34 35 36 37 38 39 40 41 42 43 44 45 46 47 48 49 functi…" at bounding box center [585, 414] width 433 height 504
type textarea "<div class="content"> <h1>Benvenuto nella pagina AI</h1>"
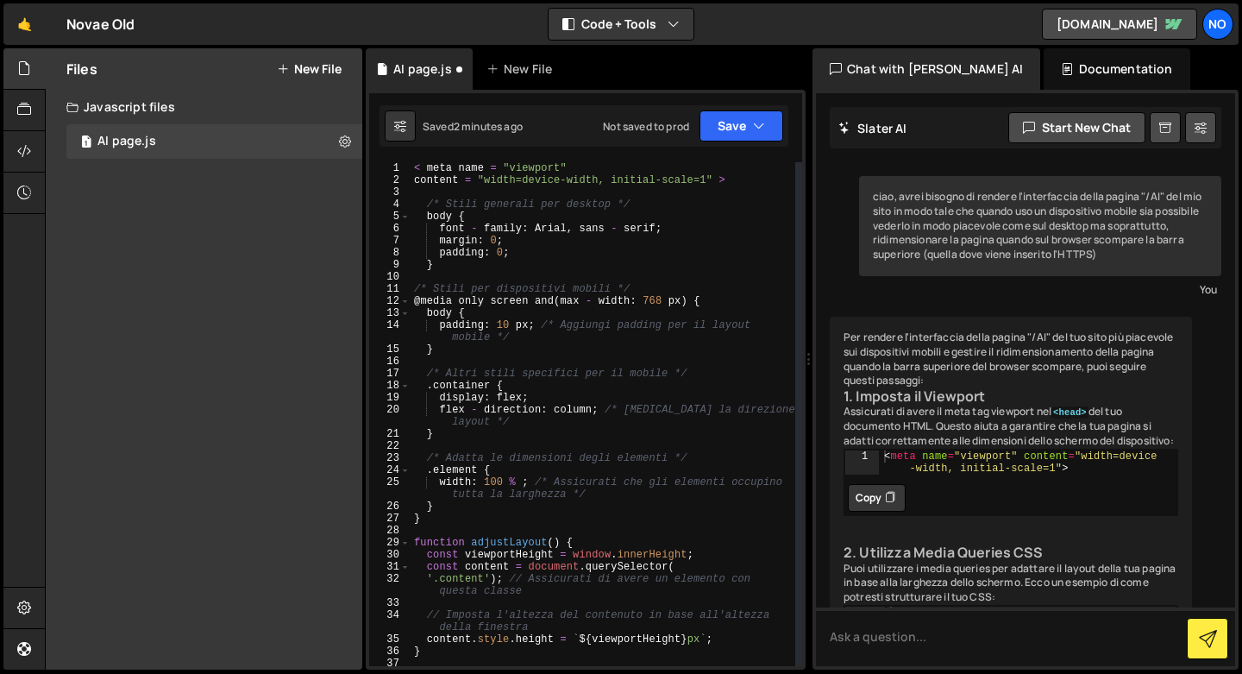
scroll to position [137, 0]
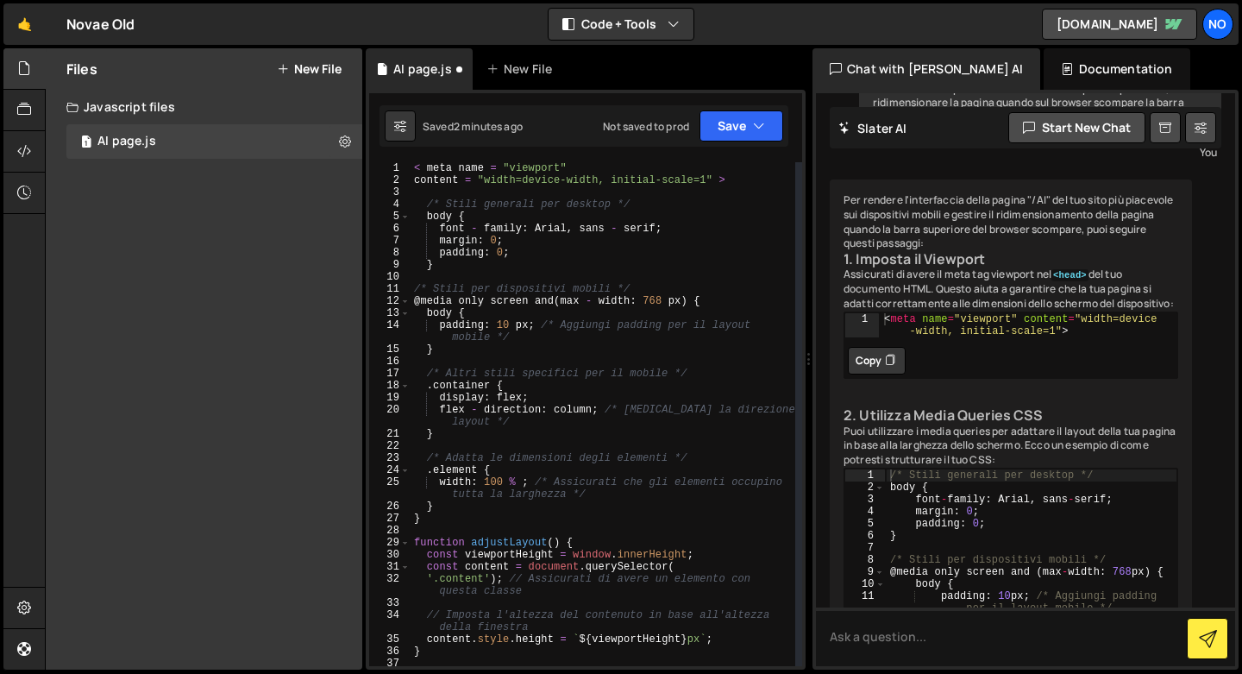
click at [413, 183] on div "< meta name = "viewport" content = "width=device-width, initial-scale=1" > /* S…" at bounding box center [603, 426] width 385 height 528
type textarea "< meta name = "viewport" content = "width=device-width, initial-scale=1" >"
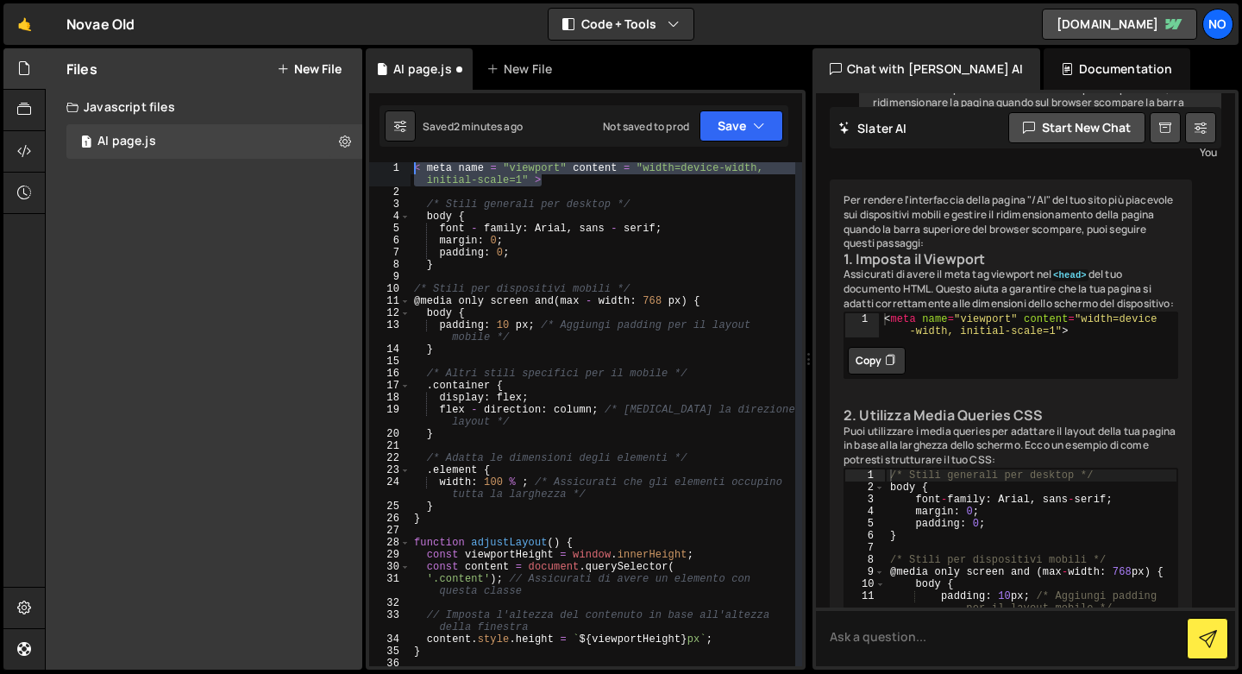
drag, startPoint x: 548, startPoint y: 181, endPoint x: 407, endPoint y: 160, distance: 142.1
click at [407, 160] on div "Type cmd + s to save your Javascript file. XXXXXXXXXXXXXXXXXXXXXXXXXXXXXXXXXXXX…" at bounding box center [586, 380] width 440 height 580
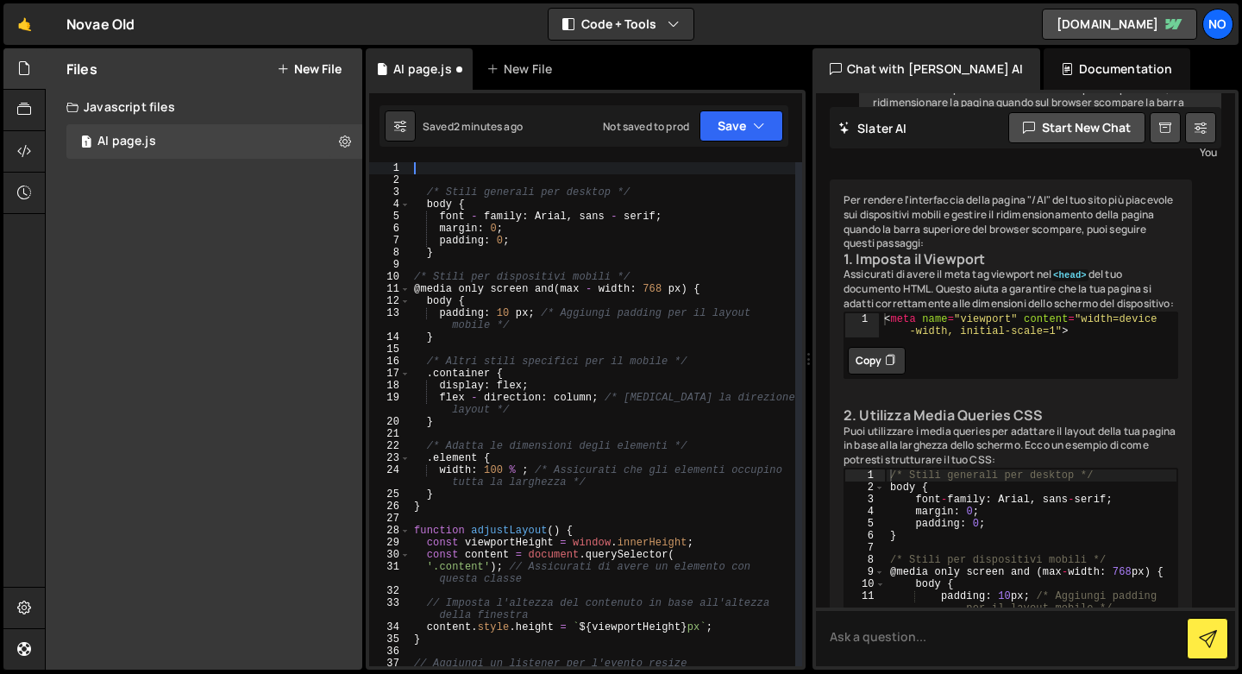
click at [885, 369] on icon at bounding box center [890, 360] width 10 height 17
click at [460, 166] on div "/* Stili generali per desktop */ body { font - family : Arial , sans - serif ; …" at bounding box center [603, 426] width 385 height 528
paste textarea "<meta name="viewport" content="width=device-width, initial-scale=1">"
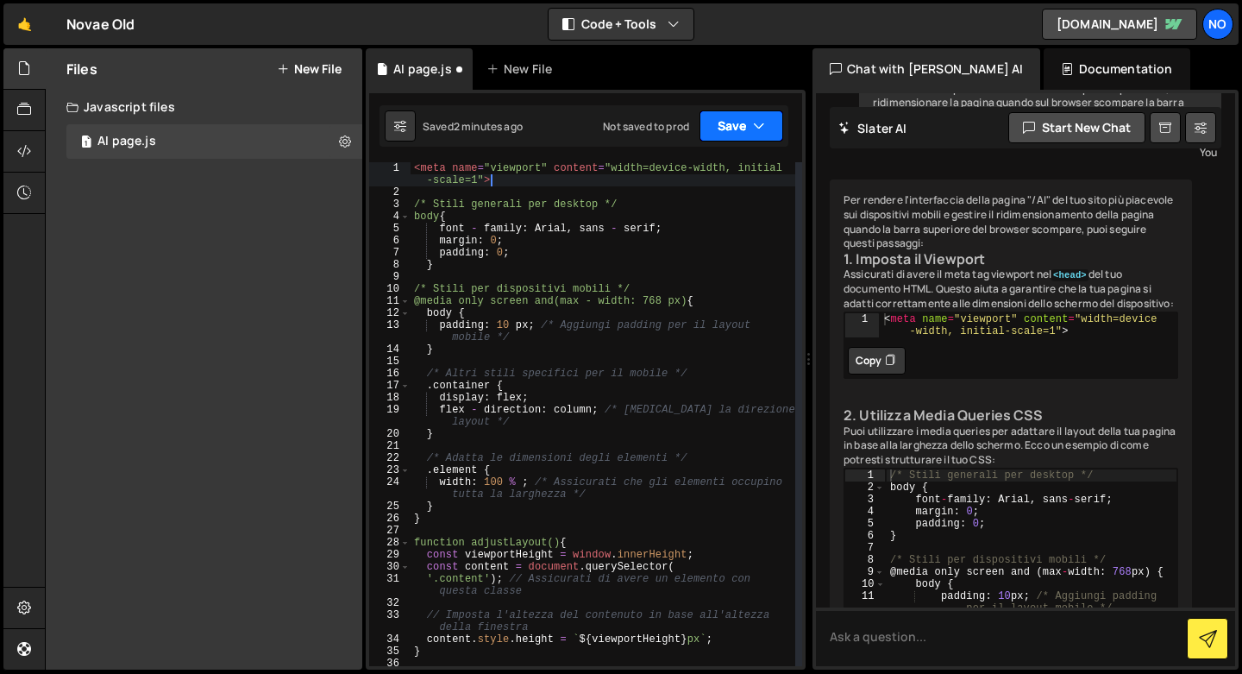
click at [741, 134] on button "Save" at bounding box center [742, 125] width 84 height 31
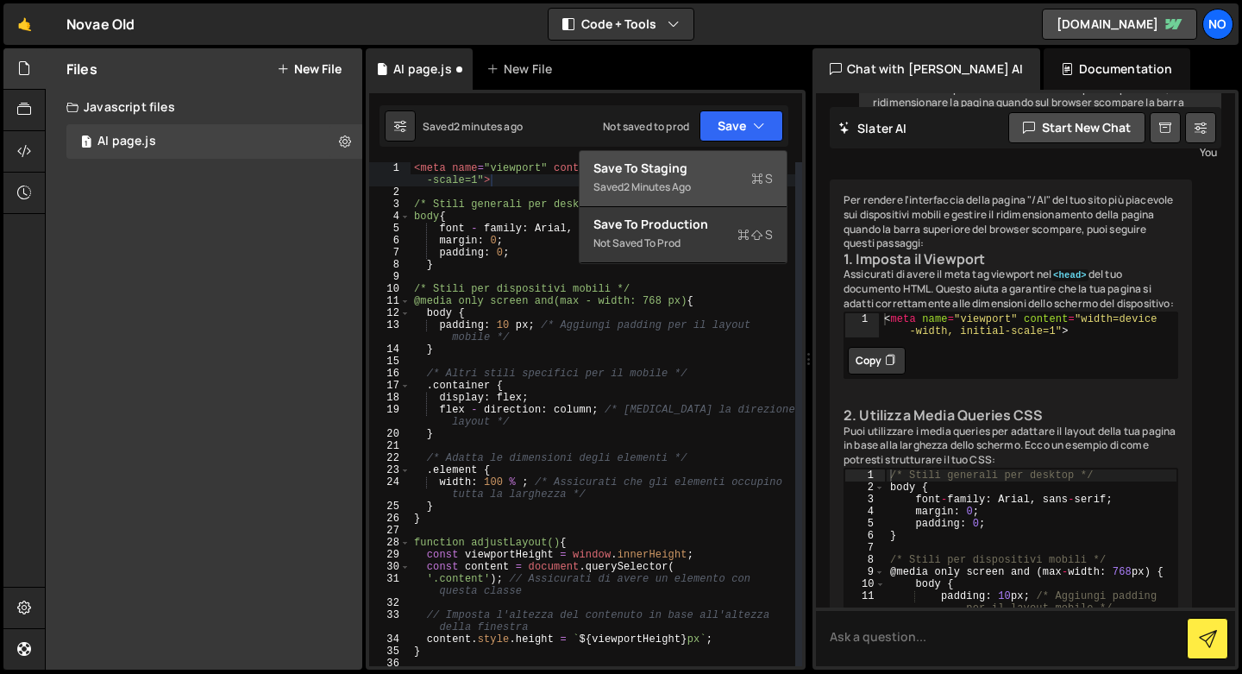
click at [675, 186] on div "2 minutes ago" at bounding box center [657, 186] width 67 height 15
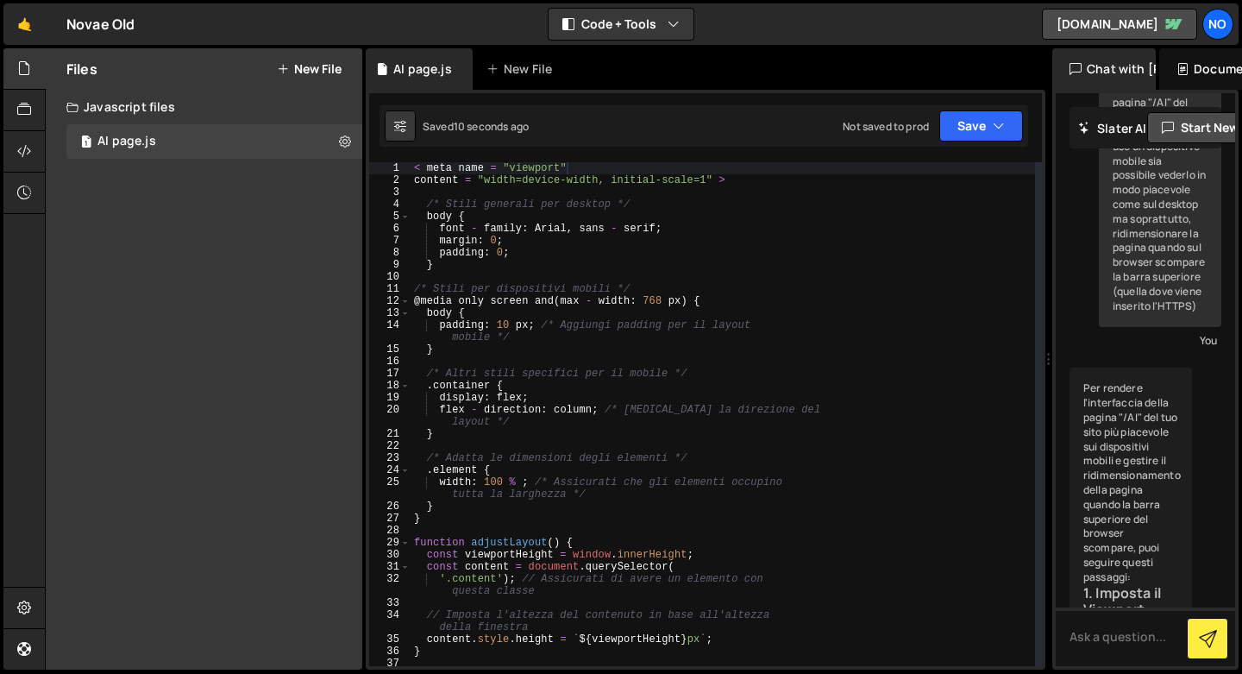
drag, startPoint x: 808, startPoint y: 248, endPoint x: 1039, endPoint y: 242, distance: 230.4
click at [1039, 242] on div "Files New File Create your first file Get started by starting a Javascript or C…" at bounding box center [643, 359] width 1197 height 622
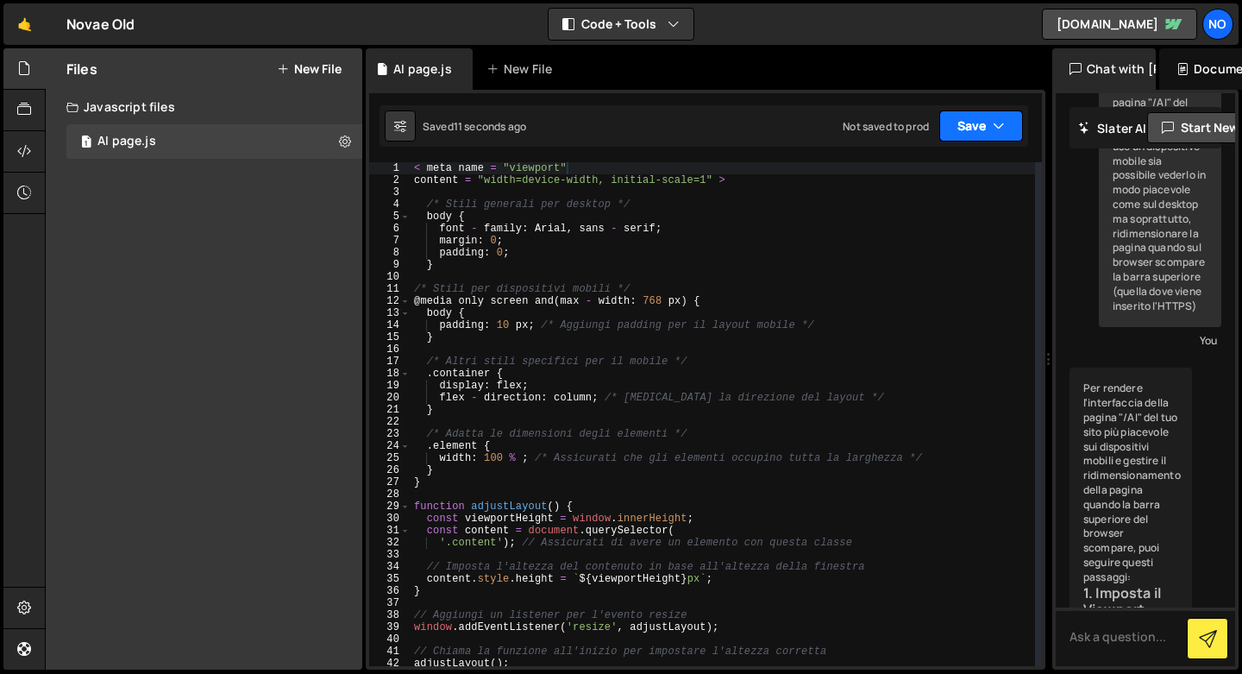
click at [1008, 125] on button "Save" at bounding box center [981, 125] width 84 height 31
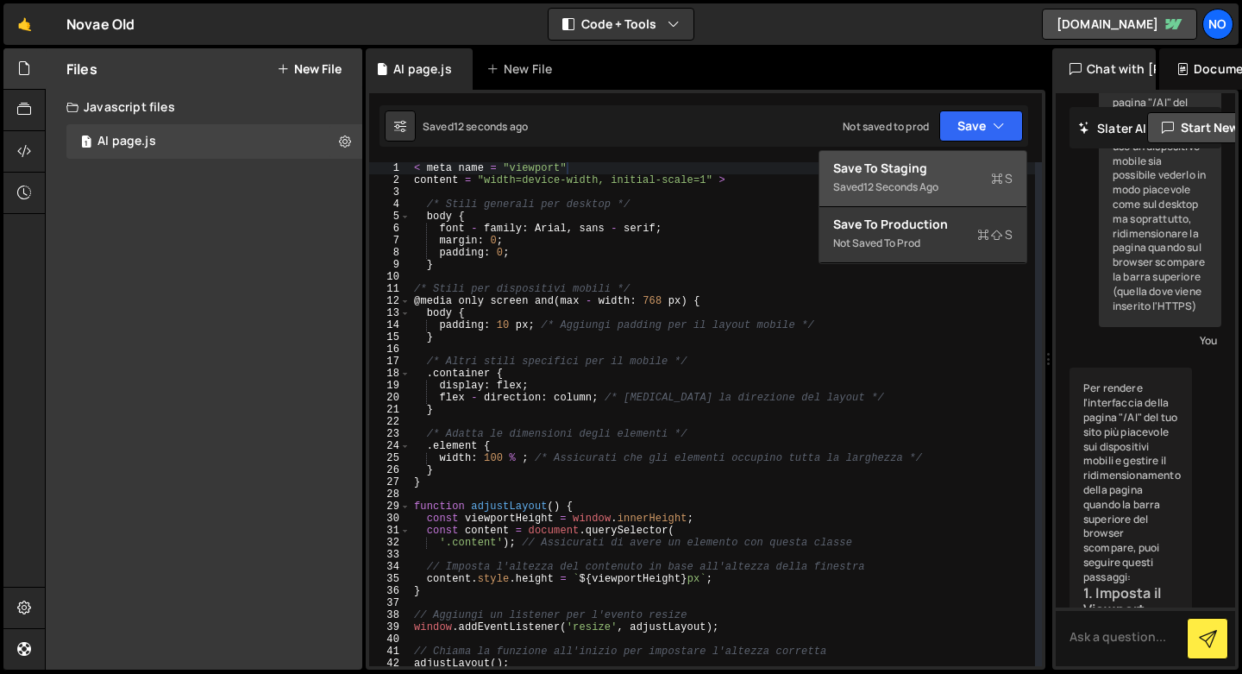
click at [933, 178] on div "Saved 12 seconds ago" at bounding box center [922, 187] width 179 height 21
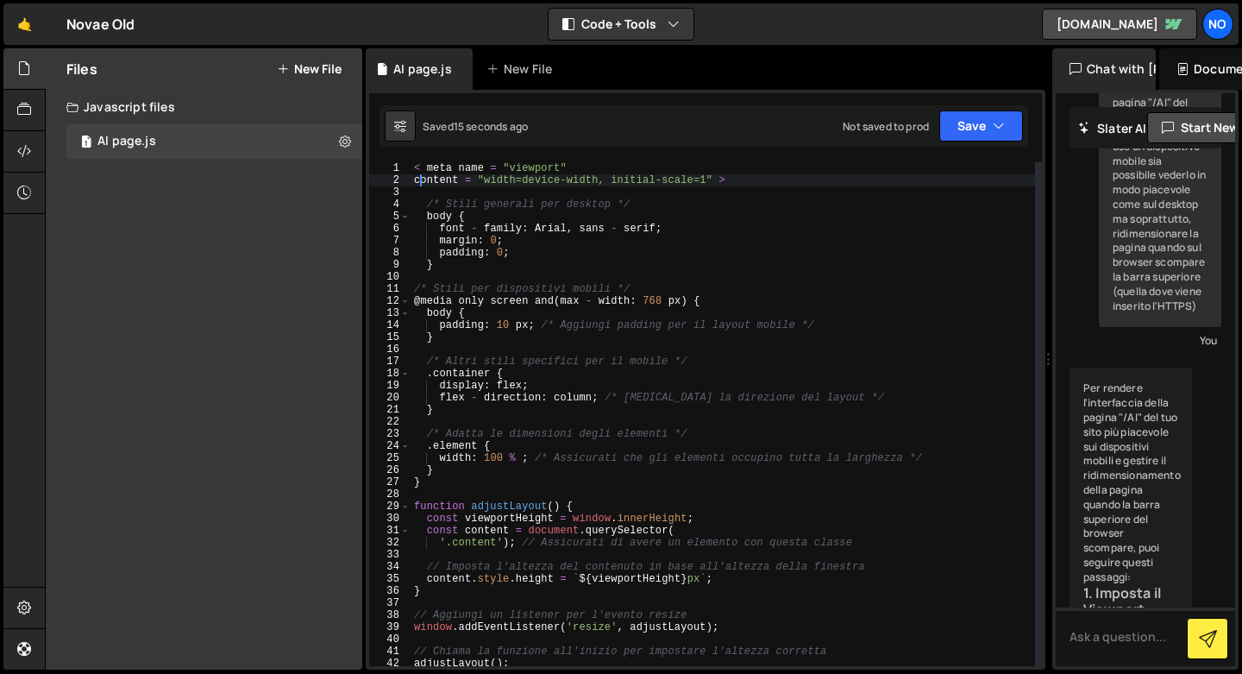
click at [418, 176] on div "< meta name = "viewport" content = "width=device-width, initial-scale=1" > /* S…" at bounding box center [723, 426] width 624 height 528
click at [414, 180] on div "< meta name = "viewport" content = "width=device-width, initial-scale=1" > /* S…" at bounding box center [723, 426] width 624 height 528
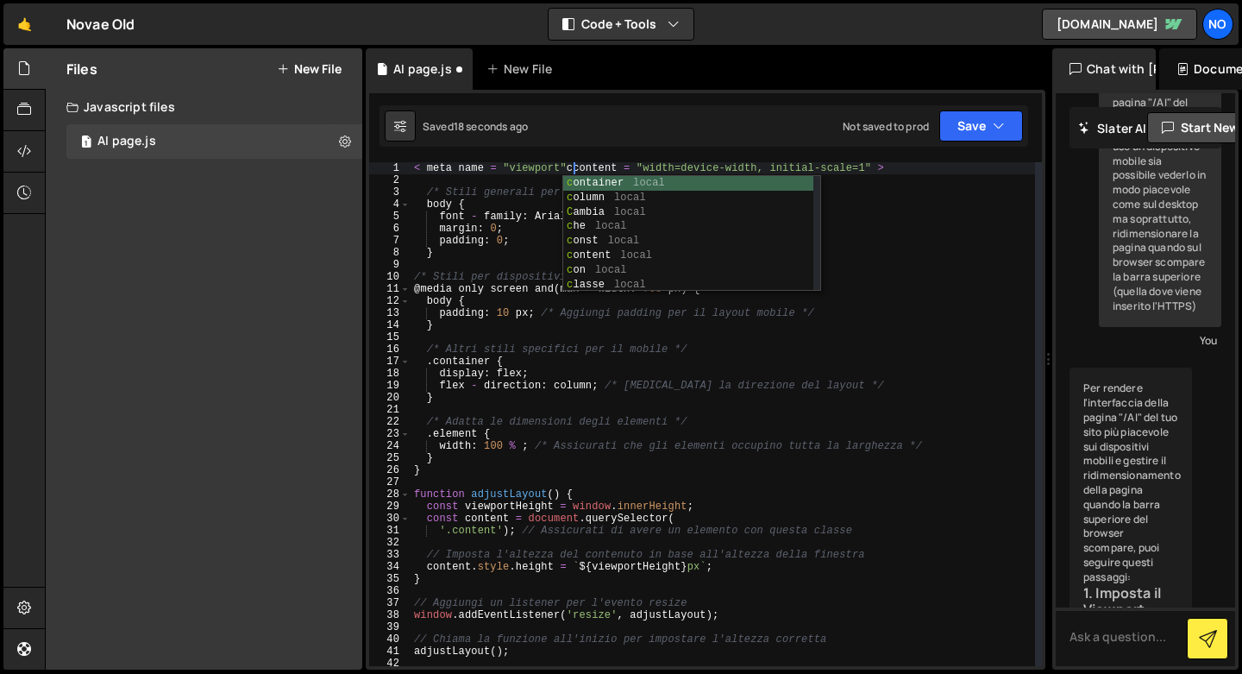
scroll to position [0, 12]
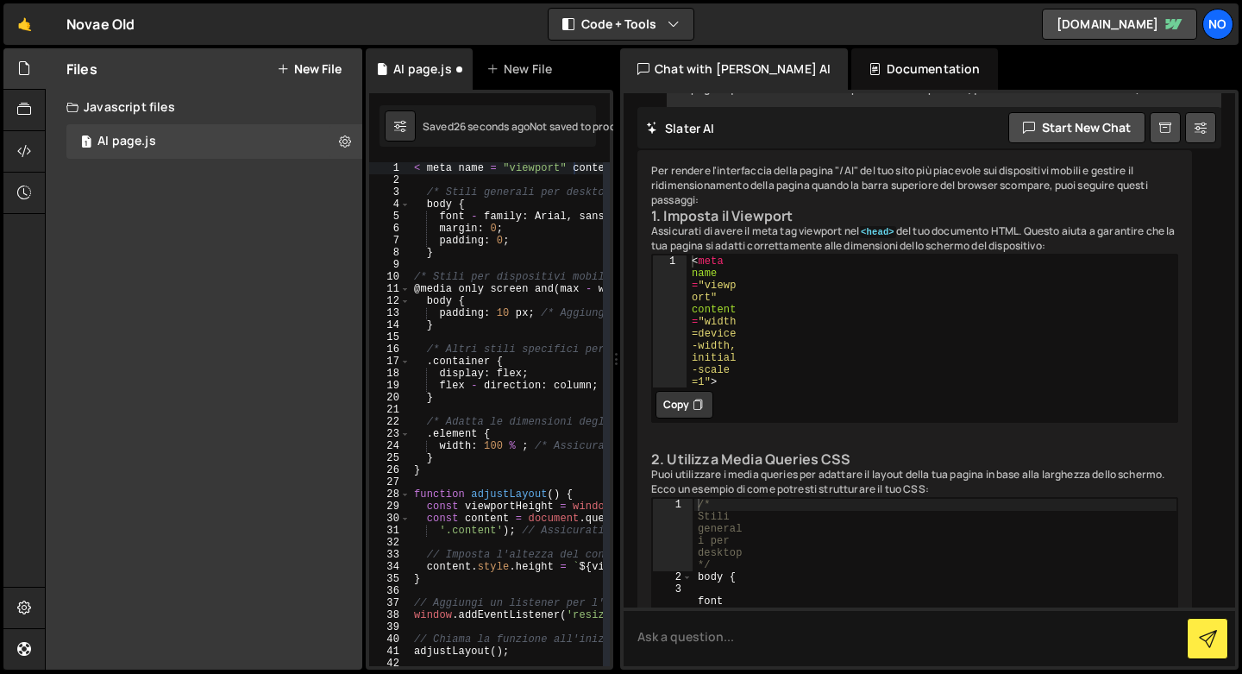
drag, startPoint x: 1050, startPoint y: 373, endPoint x: 606, endPoint y: 424, distance: 446.2
click at [606, 424] on div "Files New File Create your first file Get started by starting a Javascript or C…" at bounding box center [643, 359] width 1197 height 622
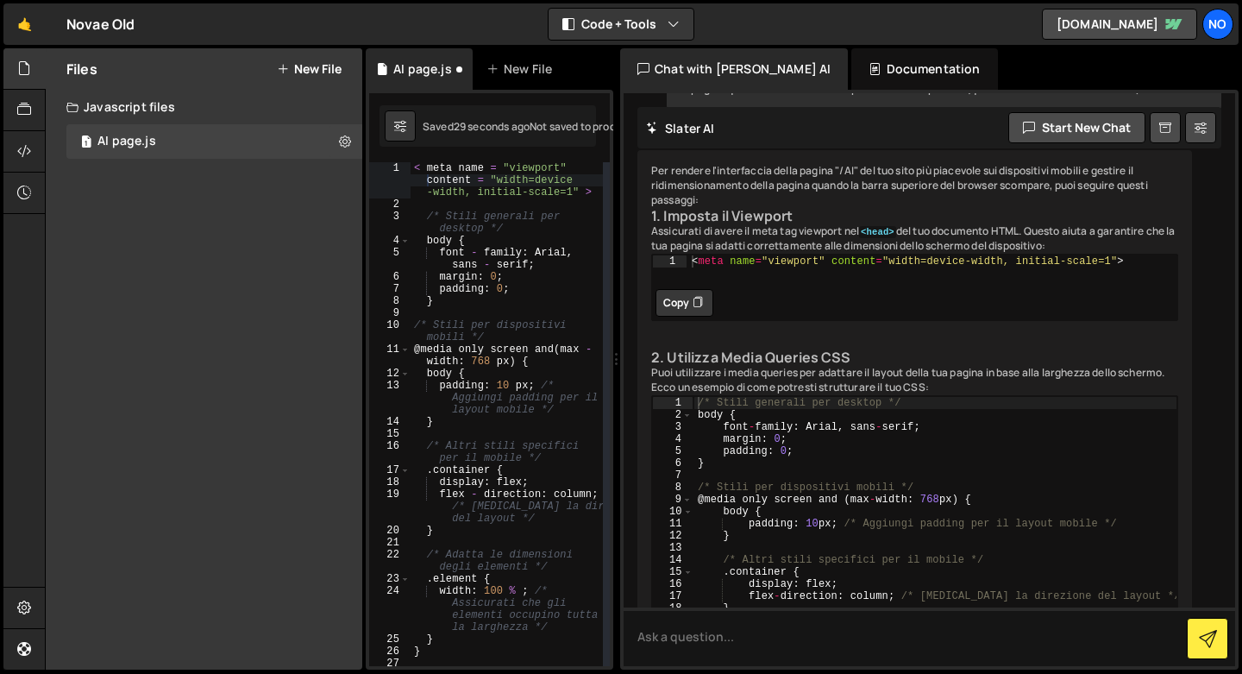
click at [679, 317] on button "Copy" at bounding box center [685, 303] width 58 height 28
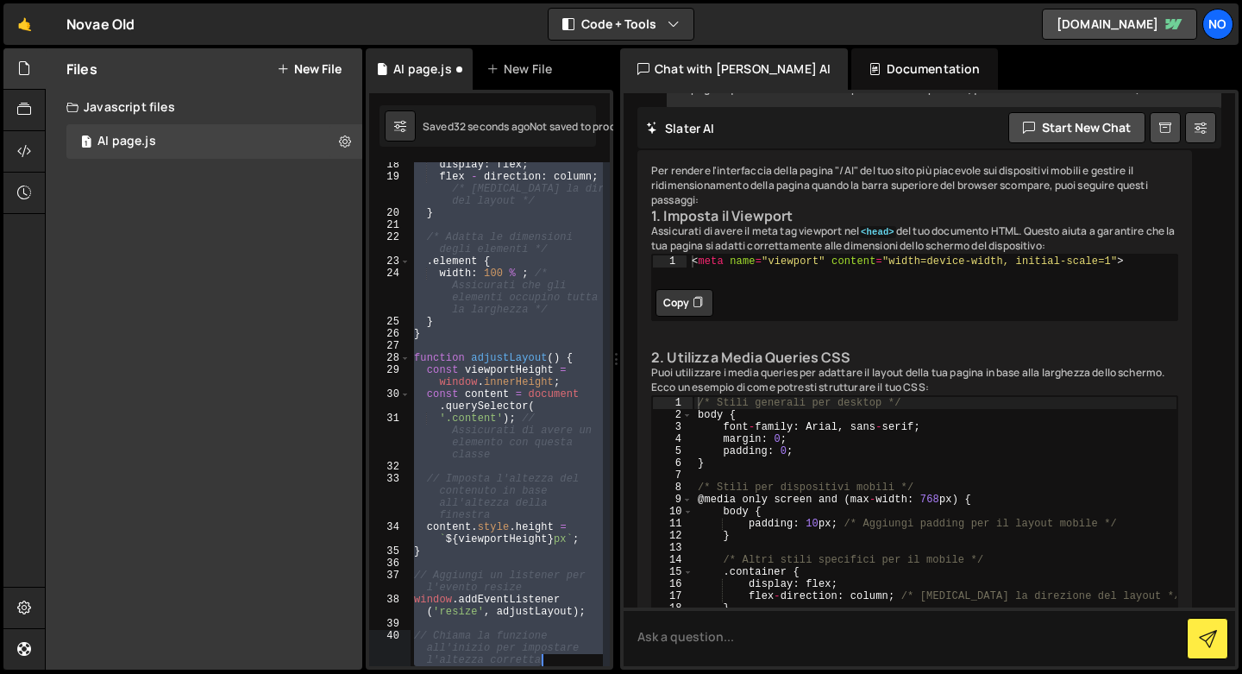
scroll to position [342, 0]
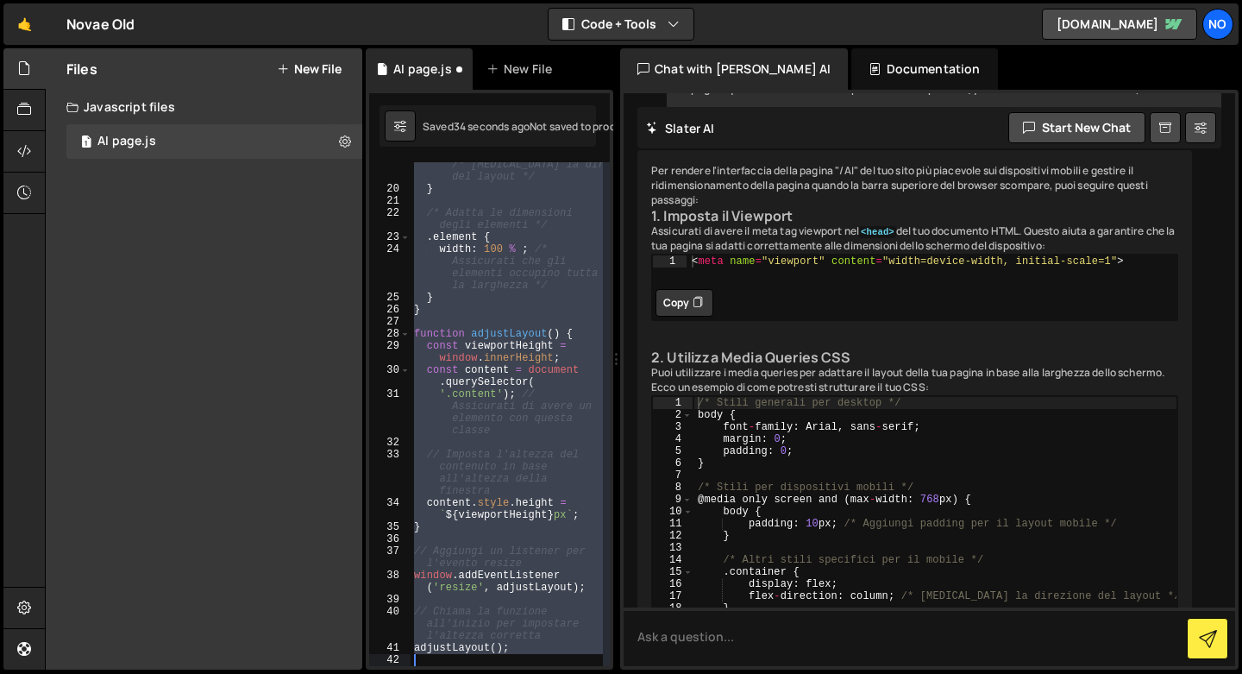
drag, startPoint x: 414, startPoint y: 166, endPoint x: 570, endPoint y: 662, distance: 519.1
click at [570, 662] on div "flex - direction : column ; /* [MEDICAL_DATA] la direzione del layout */ } /* A…" at bounding box center [507, 423] width 192 height 552
type textarea "adjustLayout();"
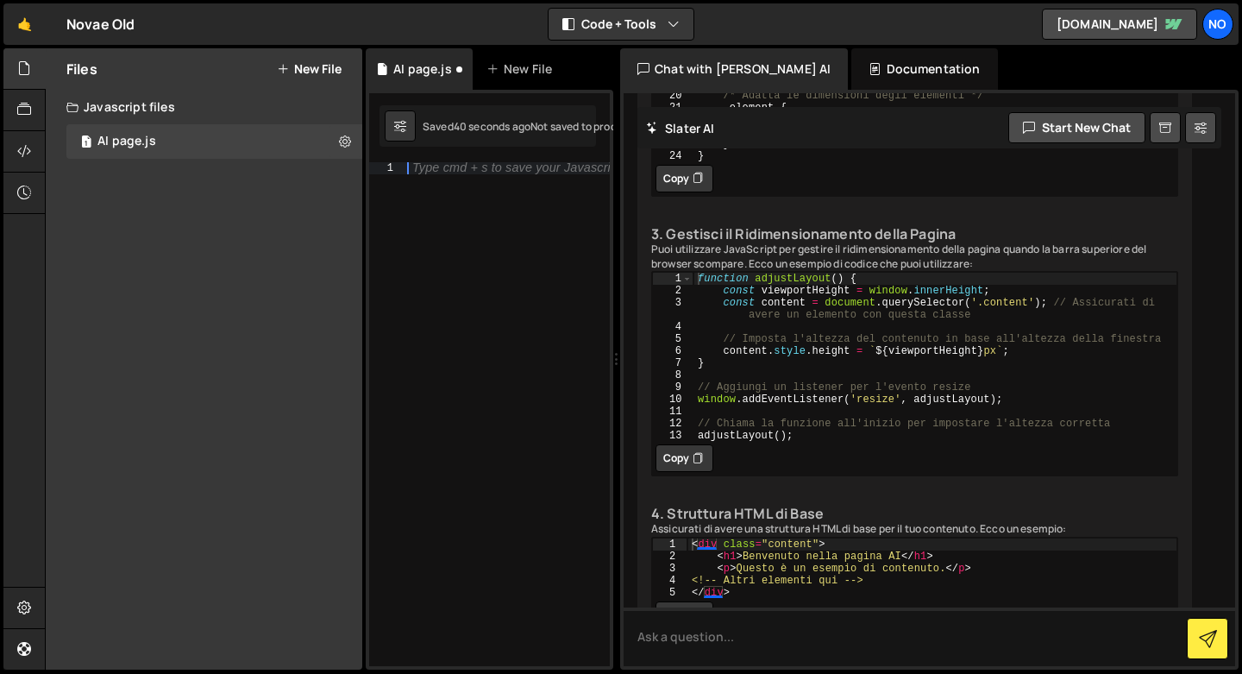
scroll to position [693, 0]
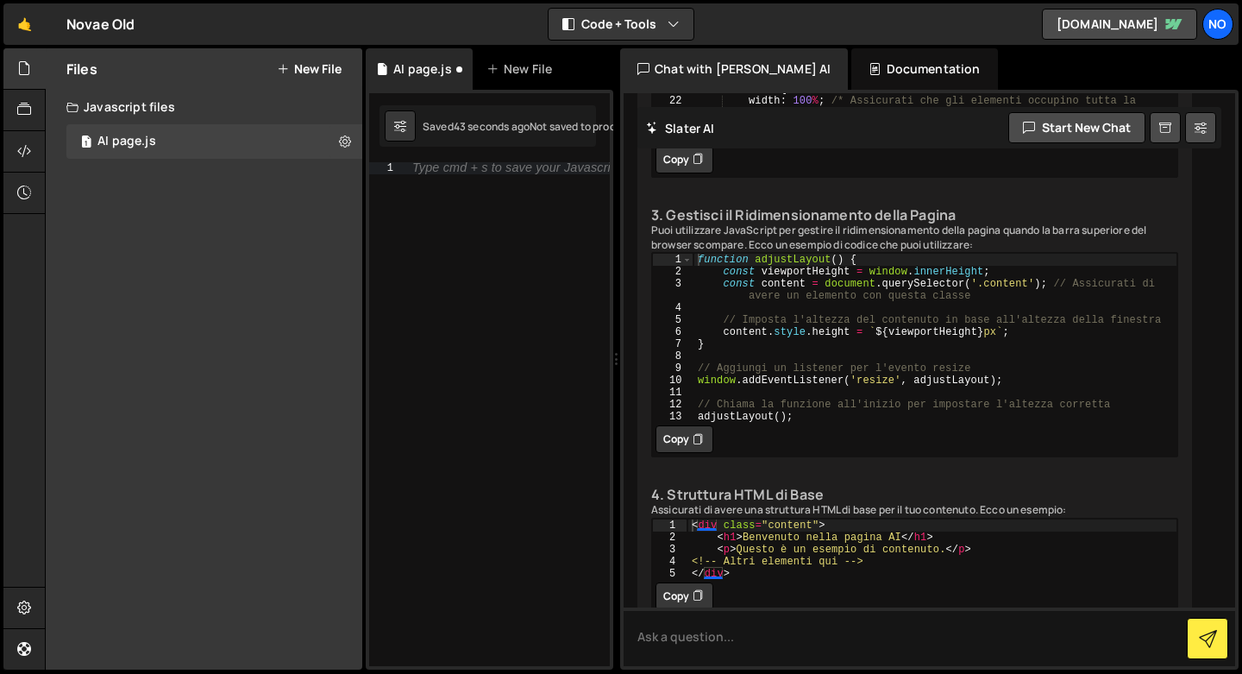
click at [687, 453] on button "Copy" at bounding box center [685, 439] width 58 height 28
click at [429, 203] on div "Type cmd + s to save your Javascript file." at bounding box center [507, 426] width 206 height 528
paste textarea "adjustLayout();"
type textarea "adjustLayout();"
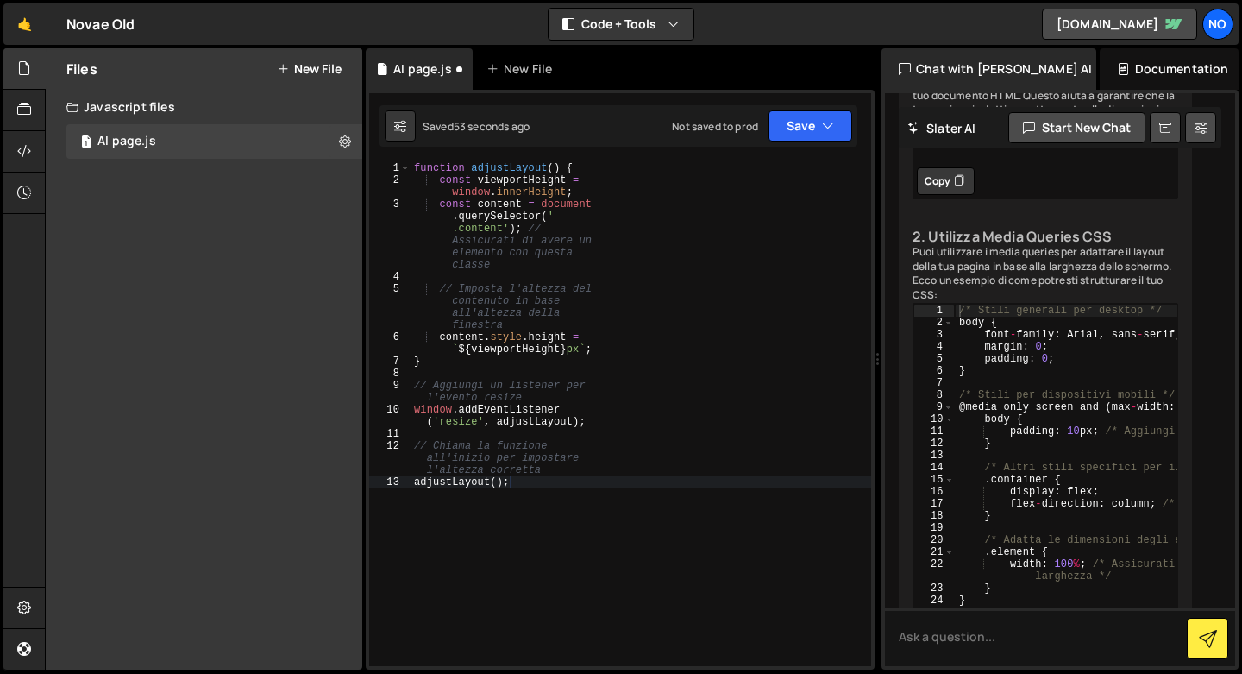
scroll to position [475, 0]
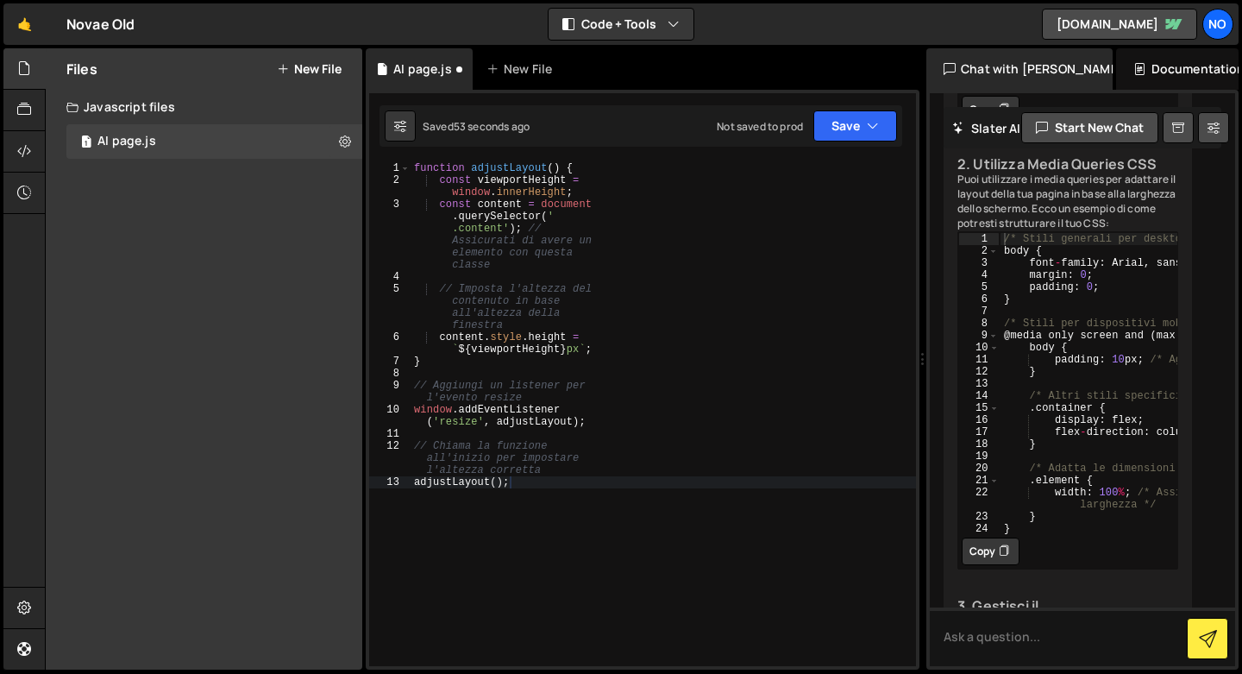
drag, startPoint x: 613, startPoint y: 211, endPoint x: 913, endPoint y: 241, distance: 300.7
click at [913, 241] on div "Files New File Create your first file Get started by starting a Javascript or C…" at bounding box center [643, 359] width 1197 height 622
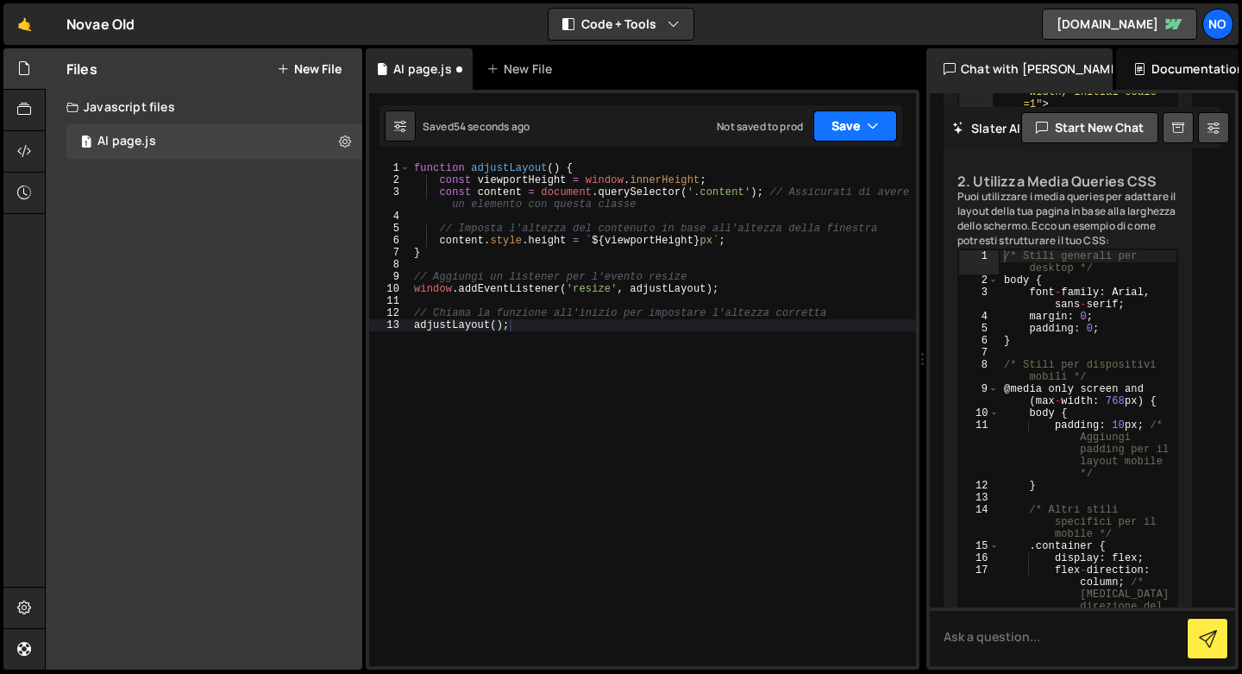
click at [831, 131] on button "Save" at bounding box center [855, 125] width 84 height 31
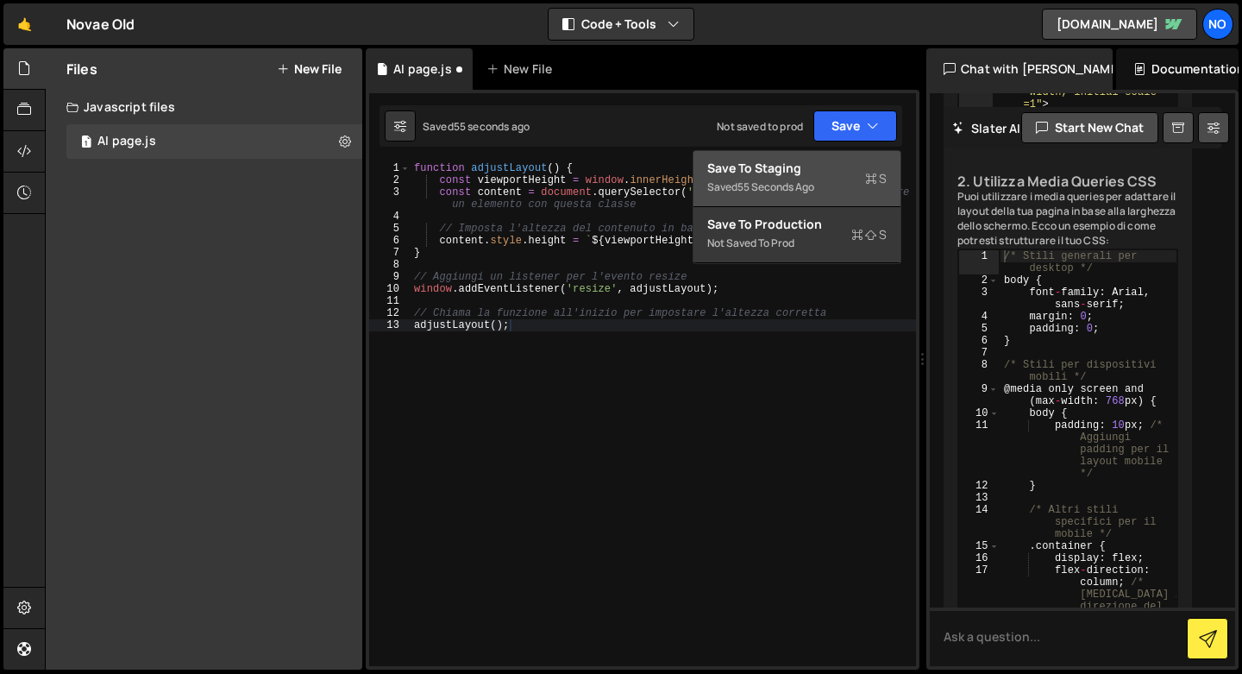
click at [790, 165] on div "Save to Staging S" at bounding box center [796, 168] width 179 height 17
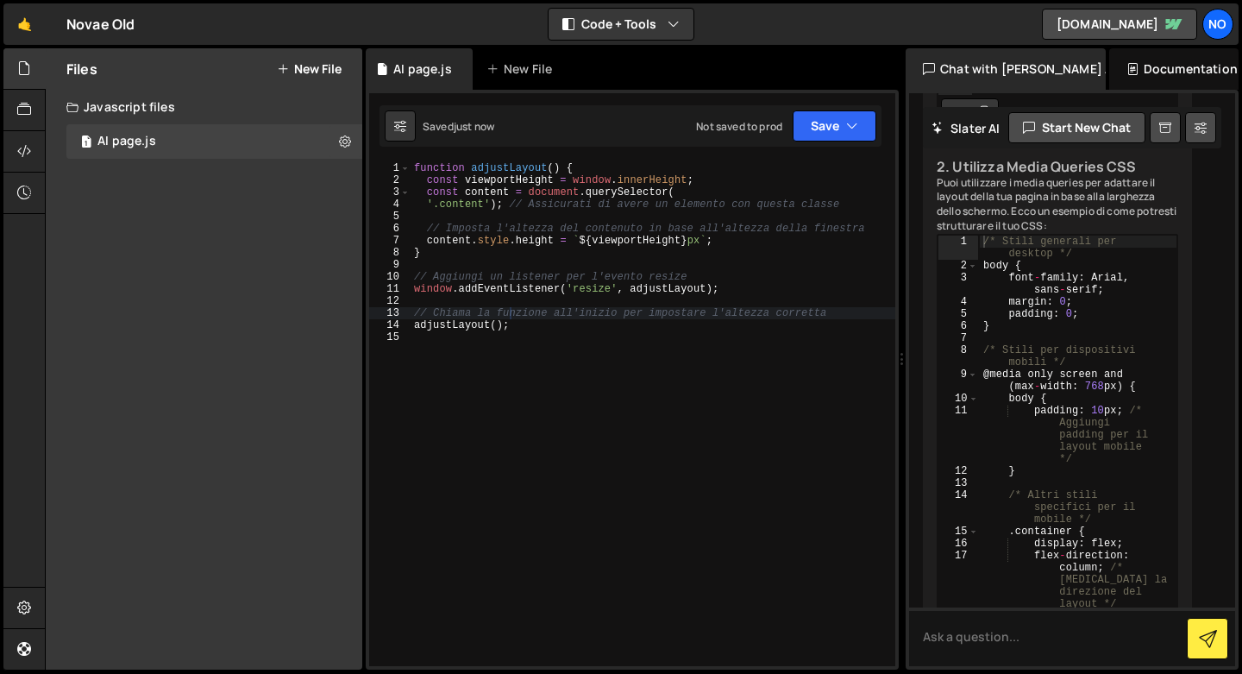
scroll to position [330, 0]
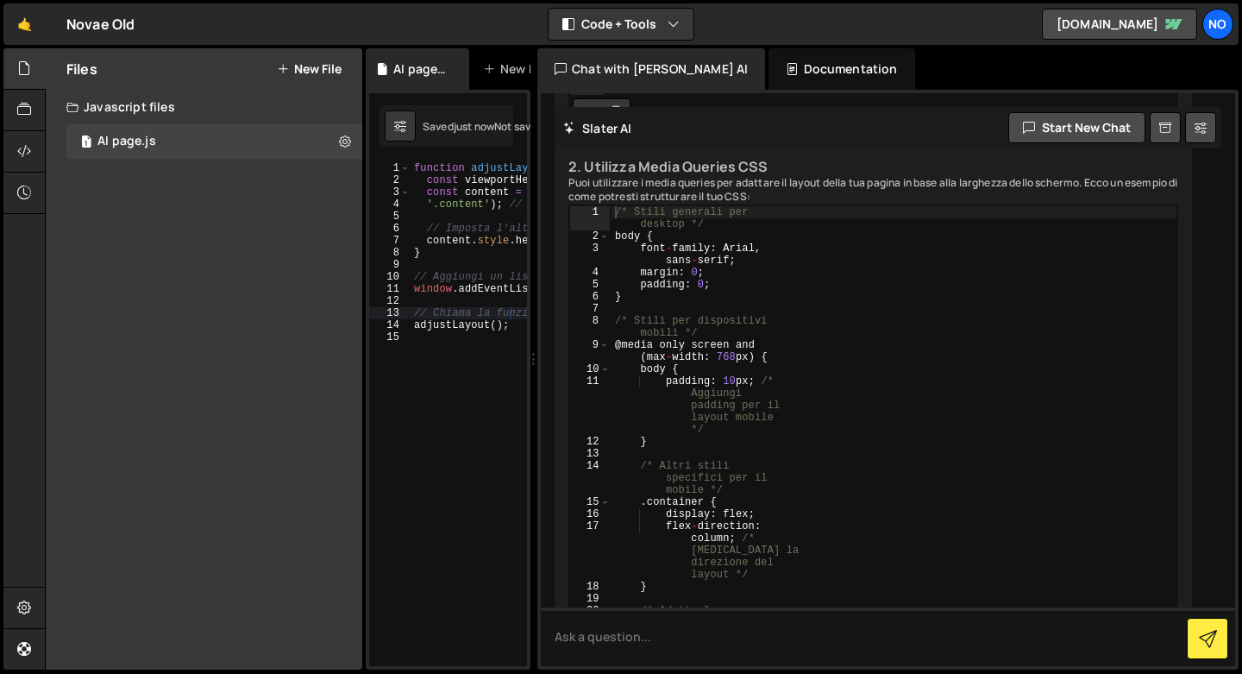
drag, startPoint x: 921, startPoint y: 348, endPoint x: 524, endPoint y: 348, distance: 397.6
click at [524, 348] on div "Files New File Create your first file Get started by starting a Javascript or C…" at bounding box center [643, 359] width 1197 height 622
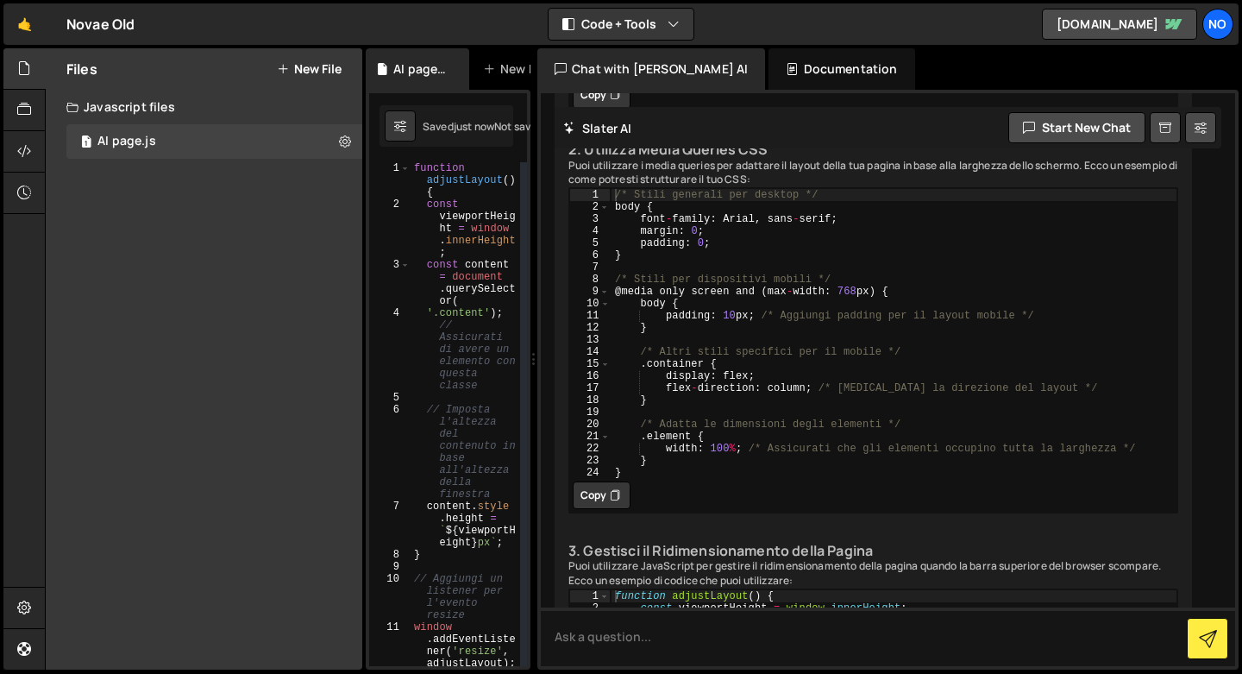
scroll to position [0, 0]
click at [292, 67] on button "New File" at bounding box center [309, 69] width 65 height 14
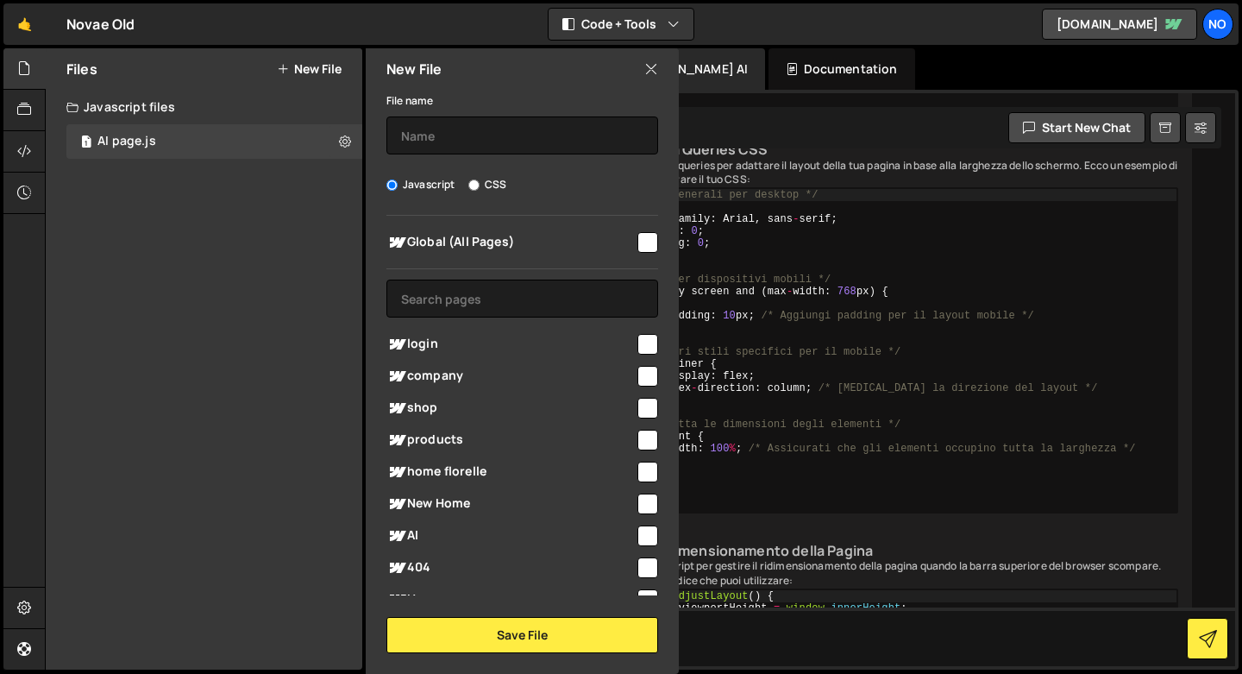
click at [470, 179] on input "CSS" at bounding box center [473, 184] width 11 height 11
radio input "true"
click at [637, 531] on input "checkbox" at bounding box center [647, 535] width 21 height 21
checkbox input "true"
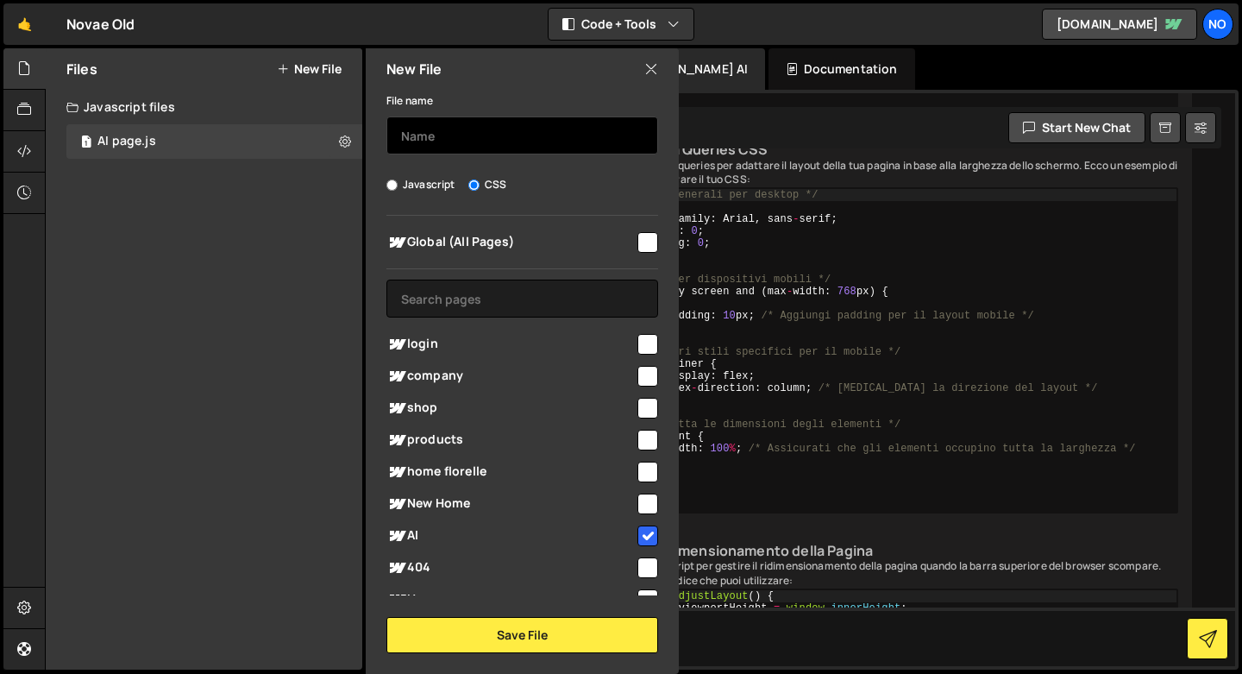
click at [478, 136] on input "text" at bounding box center [522, 135] width 272 height 38
type input "AAI"
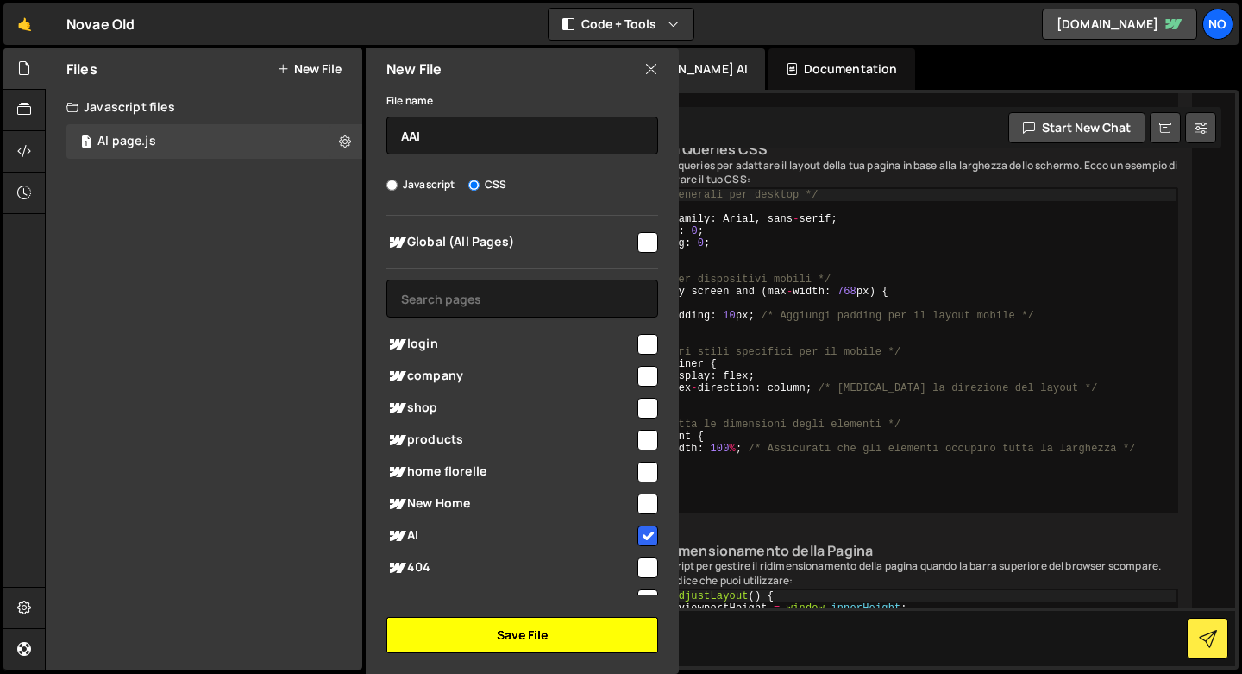
click at [498, 620] on div "File name AAI Javascript CSS Global (All Pages)" at bounding box center [522, 371] width 313 height 563
click at [498, 623] on button "Save File" at bounding box center [522, 635] width 272 height 36
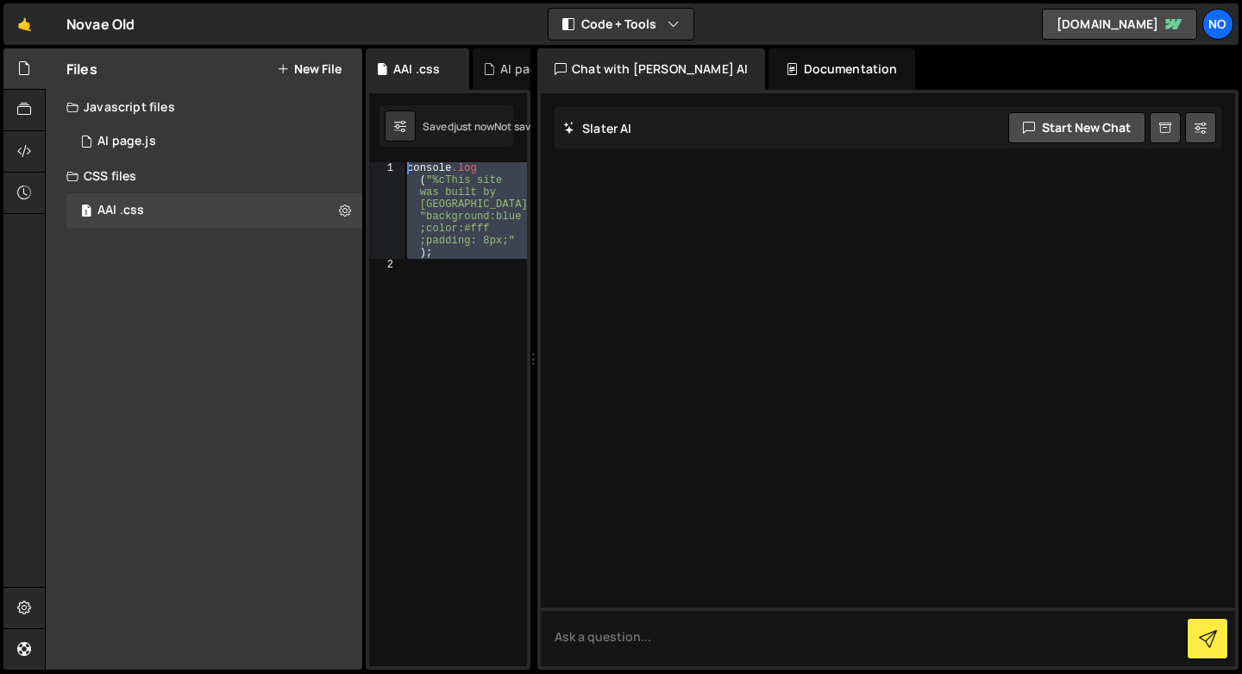
drag, startPoint x: 461, startPoint y: 266, endPoint x: 355, endPoint y: 106, distance: 191.6
click at [355, 106] on div "Files New File Create your first file Get started by starting a Javascript or C…" at bounding box center [643, 359] width 1197 height 622
type textarea "console.log("%cThis site was built by Novae Studios", "background:blue;color:#f…"
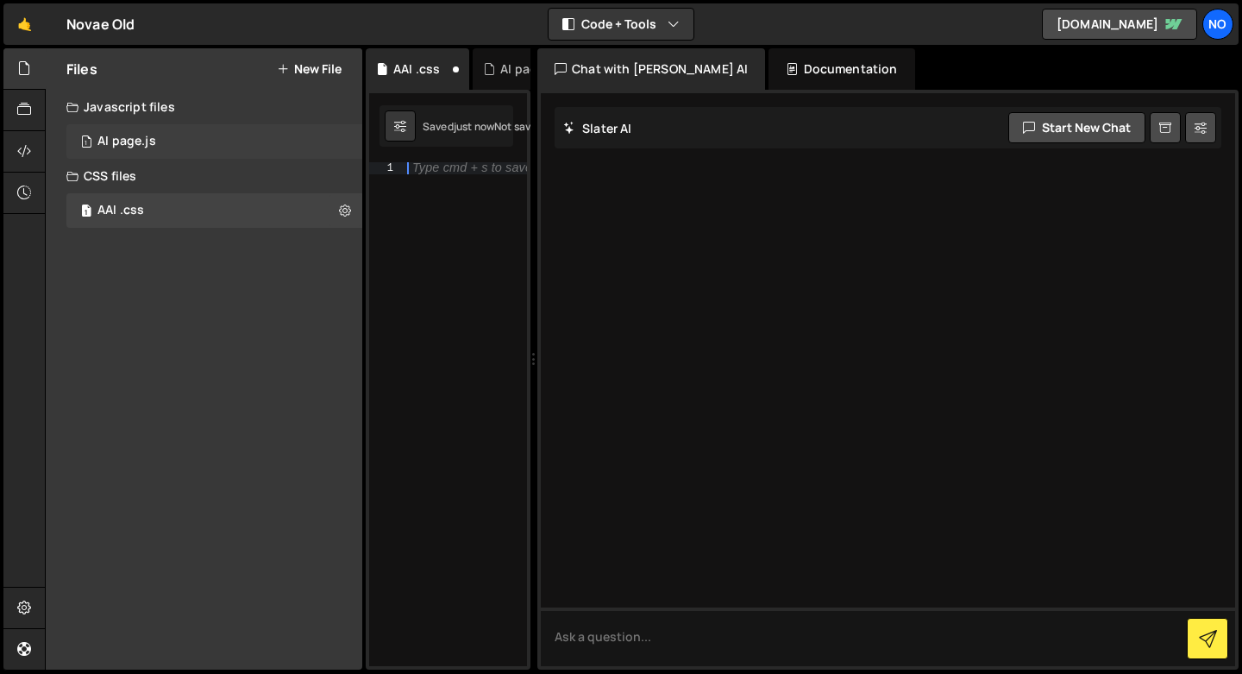
click at [239, 148] on div "1 AI page.js 0" at bounding box center [214, 141] width 296 height 35
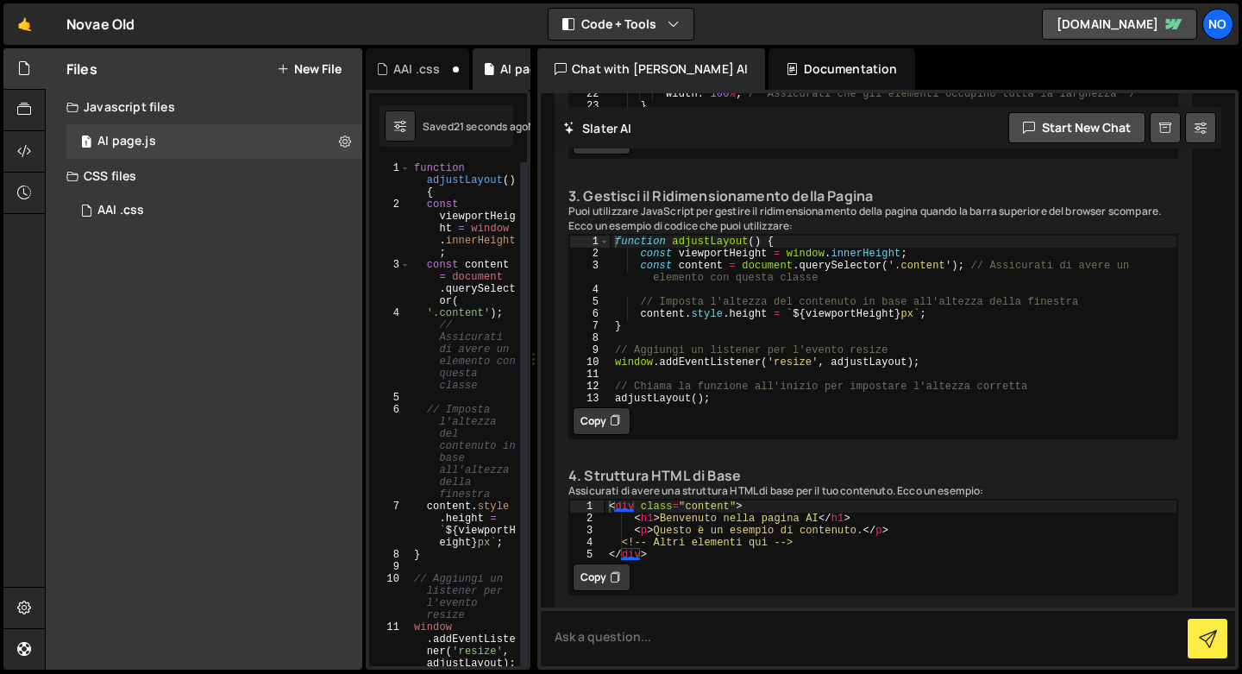
scroll to position [598, 0]
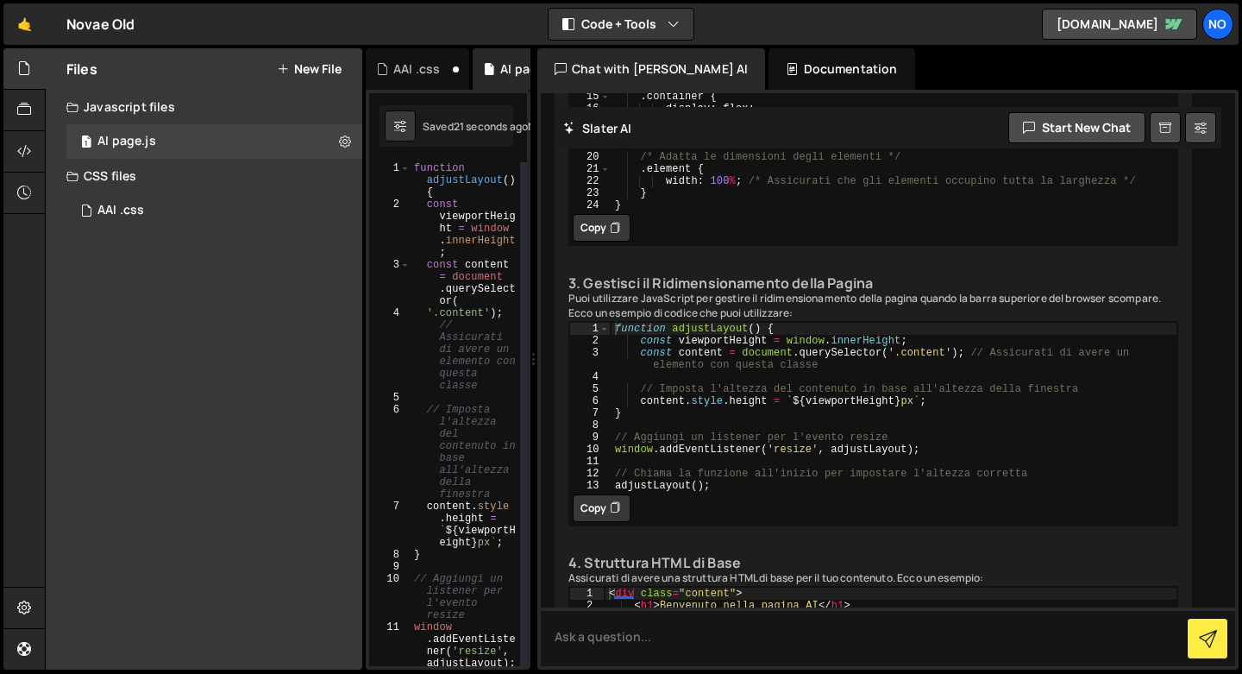
click at [608, 242] on button "Copy" at bounding box center [602, 228] width 58 height 28
click at [131, 207] on div "AAI .css" at bounding box center [120, 211] width 47 height 16
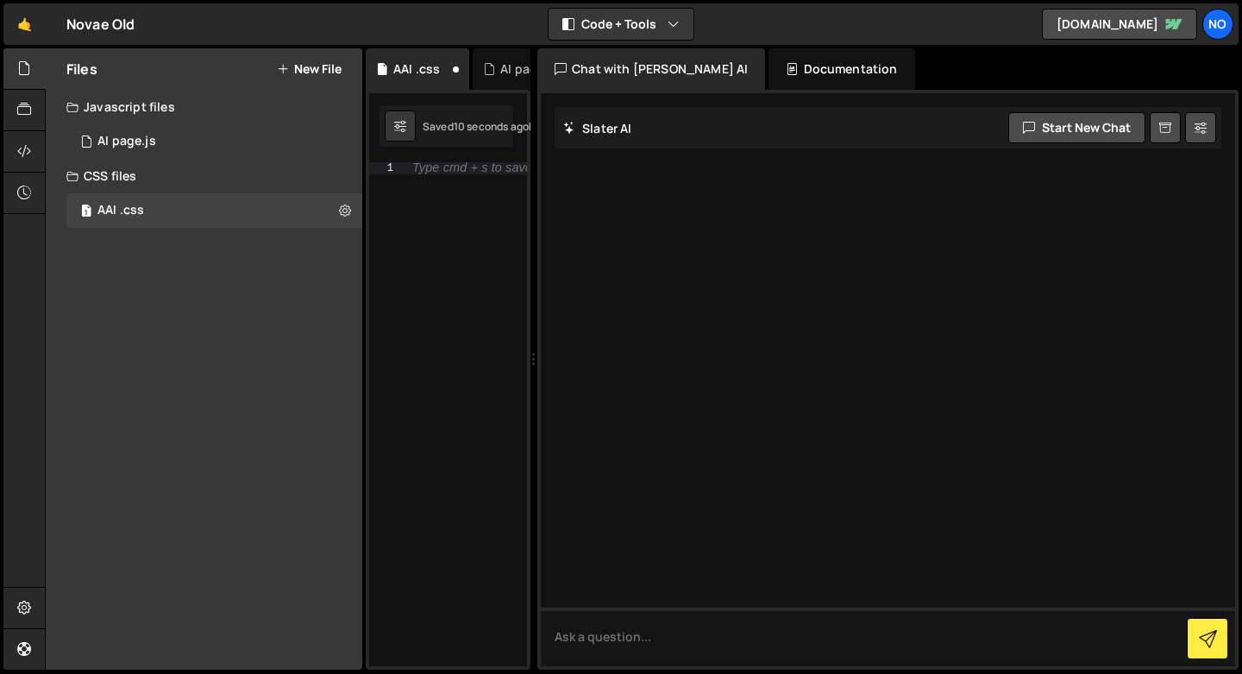
click at [435, 297] on div "Type cmd + s to save your CSS file." at bounding box center [465, 426] width 123 height 528
paste textarea "}"
type textarea "}"
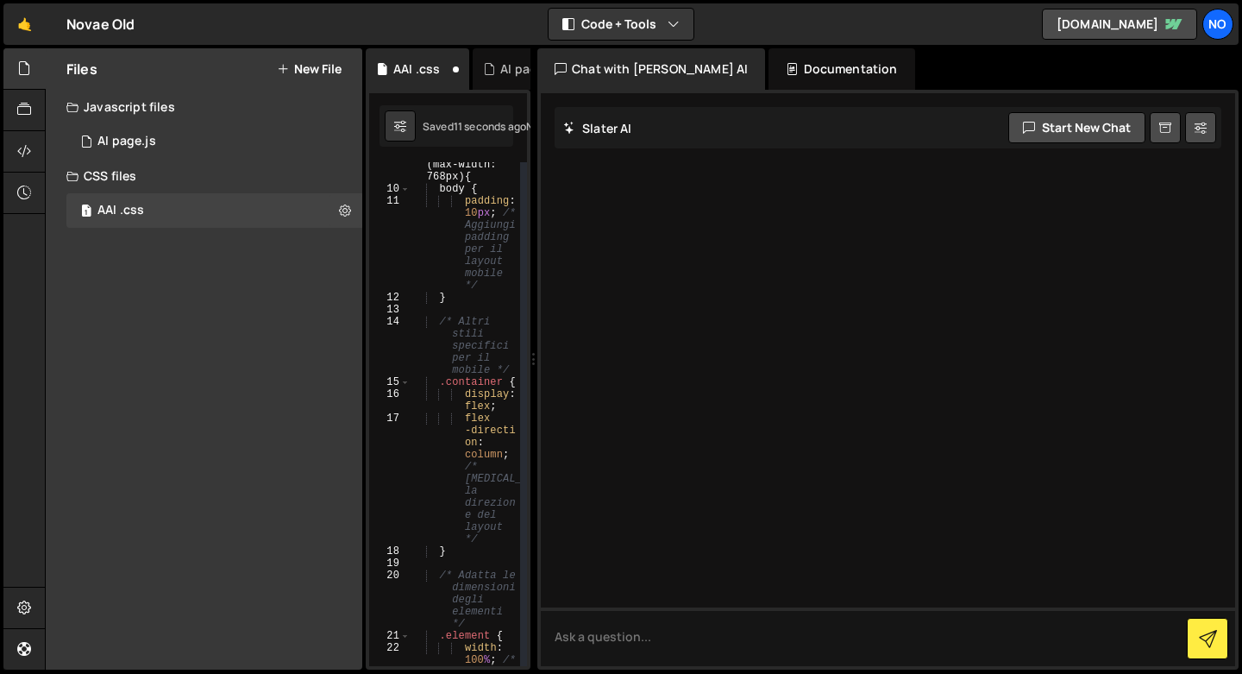
scroll to position [209, 0]
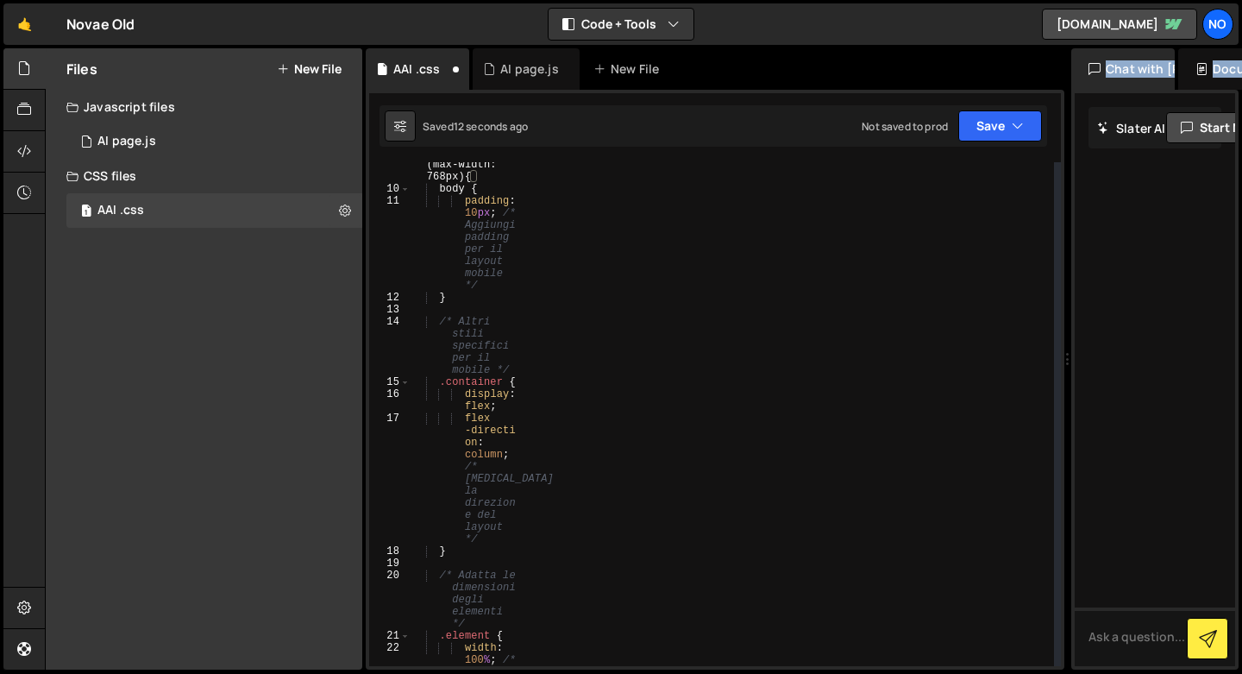
drag, startPoint x: 530, startPoint y: 204, endPoint x: 1058, endPoint y: 357, distance: 548.9
click at [1058, 357] on div "Files New File Create your first file Get started by starting a Javascript or C…" at bounding box center [643, 359] width 1197 height 622
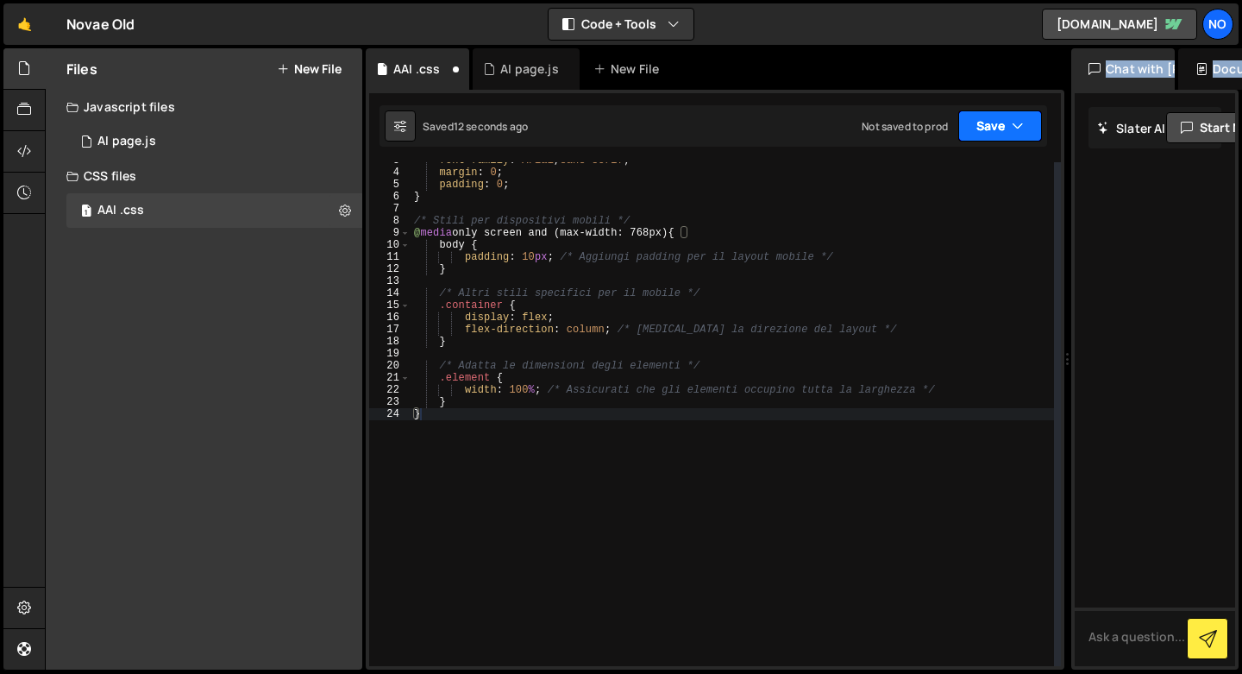
scroll to position [32, 0]
click at [984, 122] on button "Save" at bounding box center [1000, 125] width 84 height 31
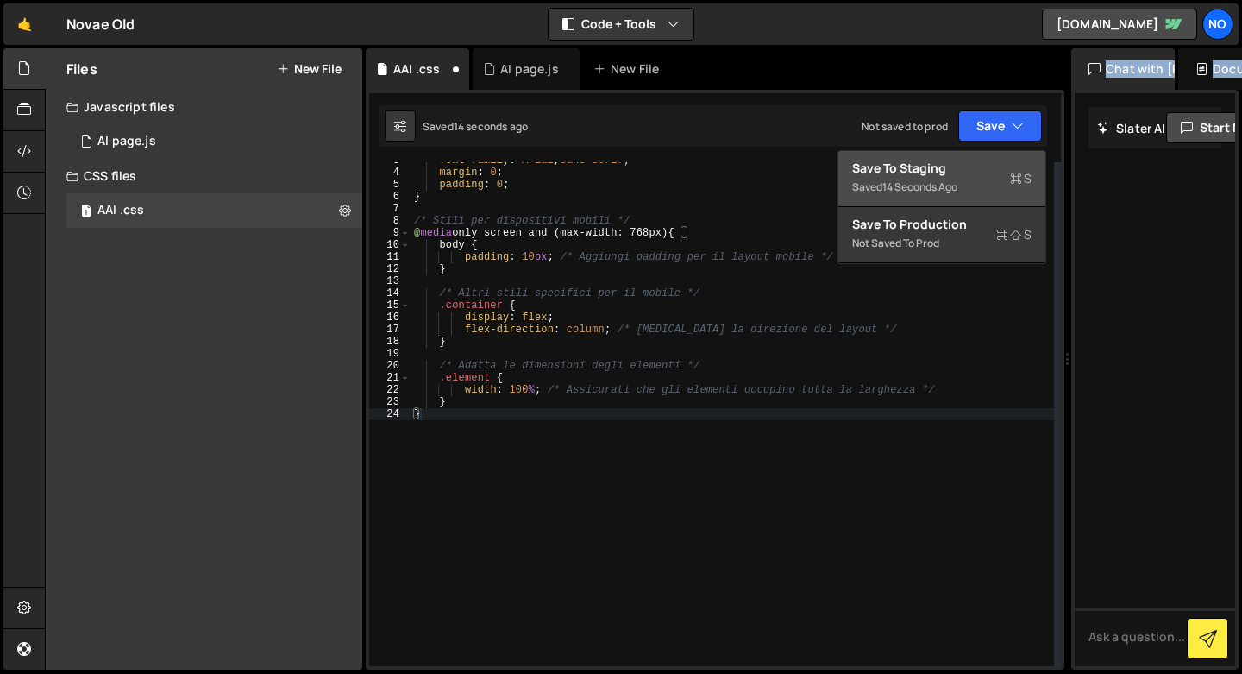
click at [948, 175] on div "Save to Staging S" at bounding box center [941, 168] width 179 height 17
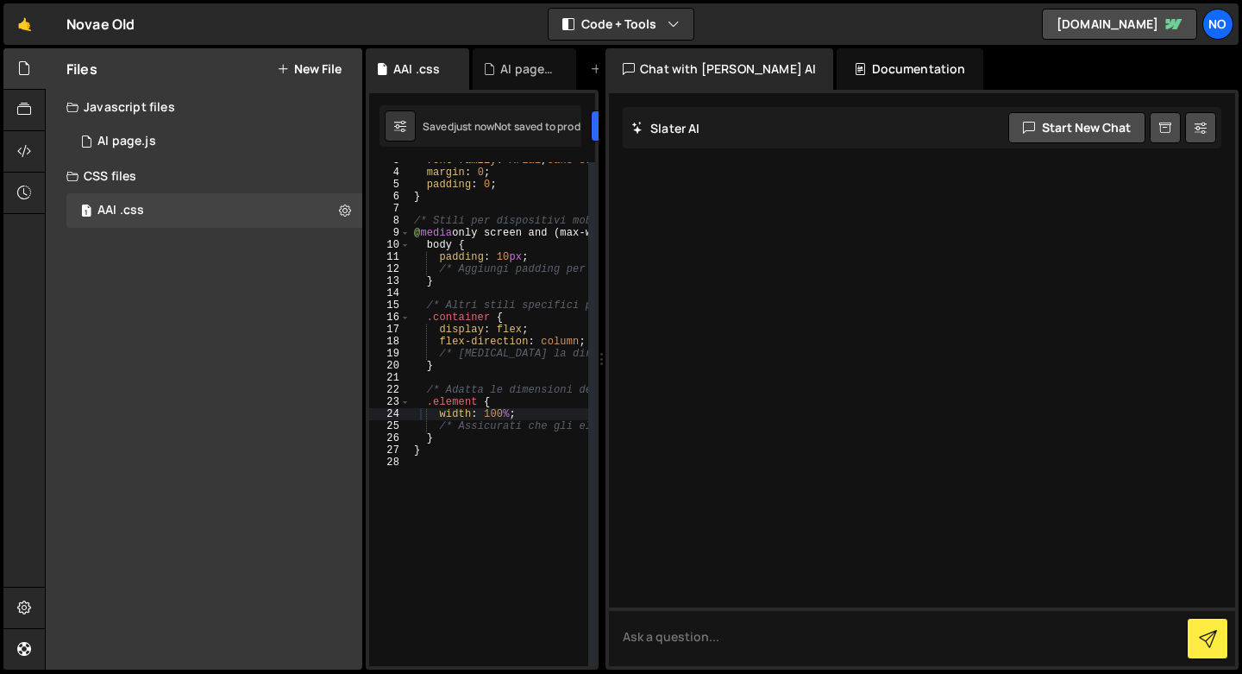
drag, startPoint x: 1066, startPoint y: 309, endPoint x: 593, endPoint y: 291, distance: 473.9
click at [593, 298] on div "Files New File Create your first file Get started by starting a Javascript or C…" at bounding box center [643, 359] width 1197 height 622
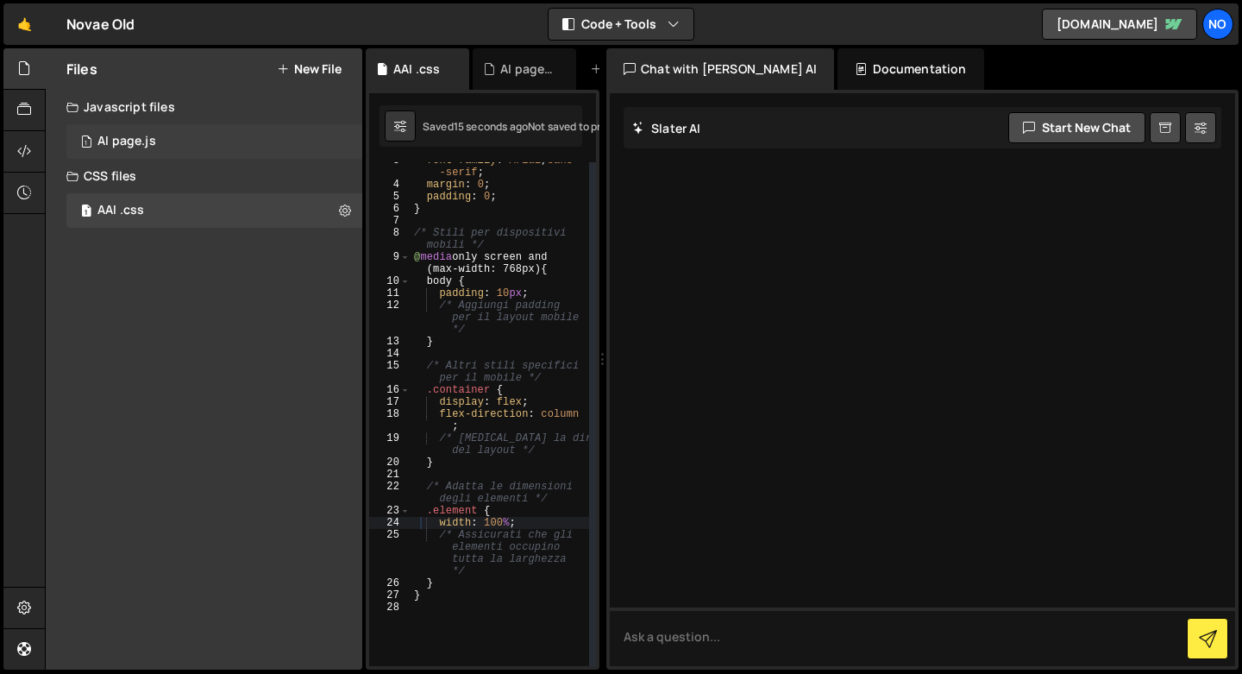
click at [234, 129] on div "1 AI page.js 0" at bounding box center [214, 141] width 296 height 35
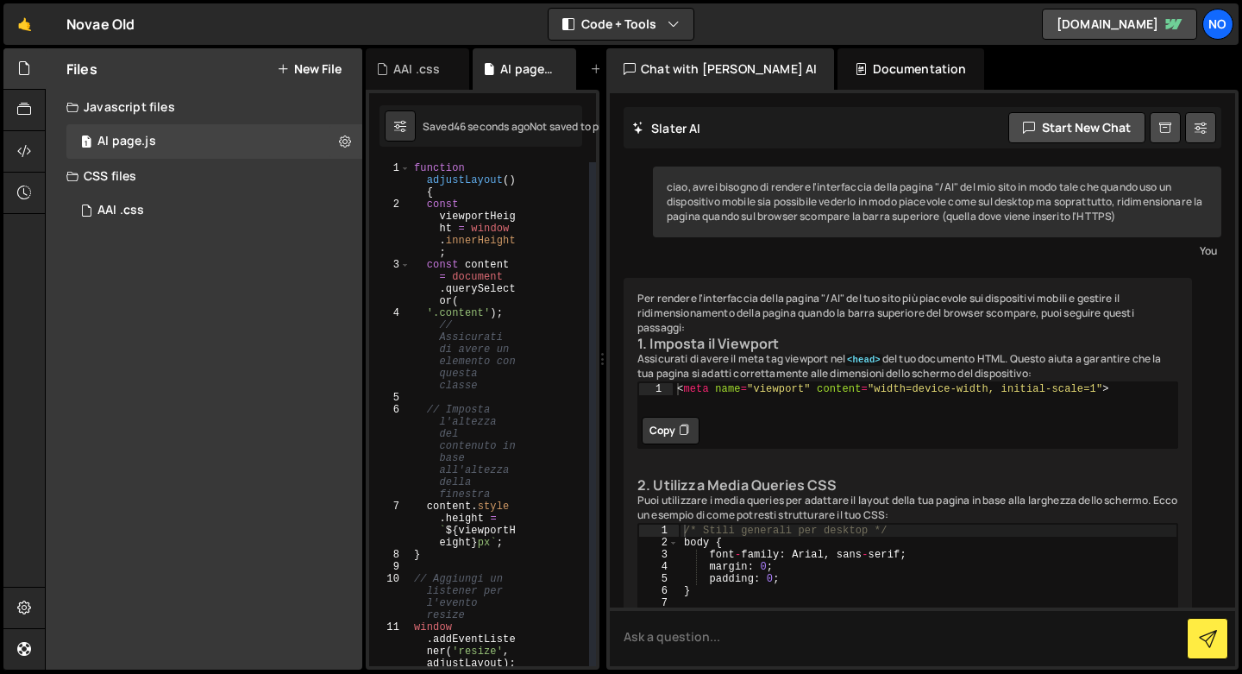
scroll to position [3, 0]
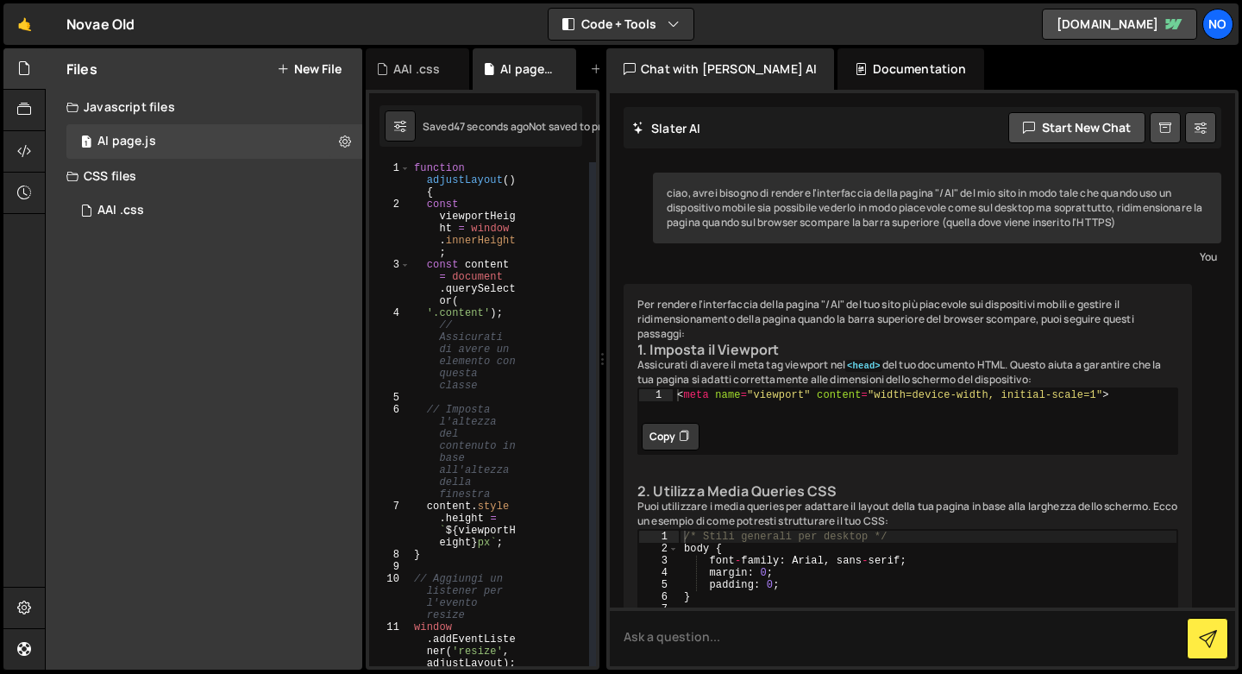
click at [664, 450] on button "Copy" at bounding box center [671, 437] width 58 height 28
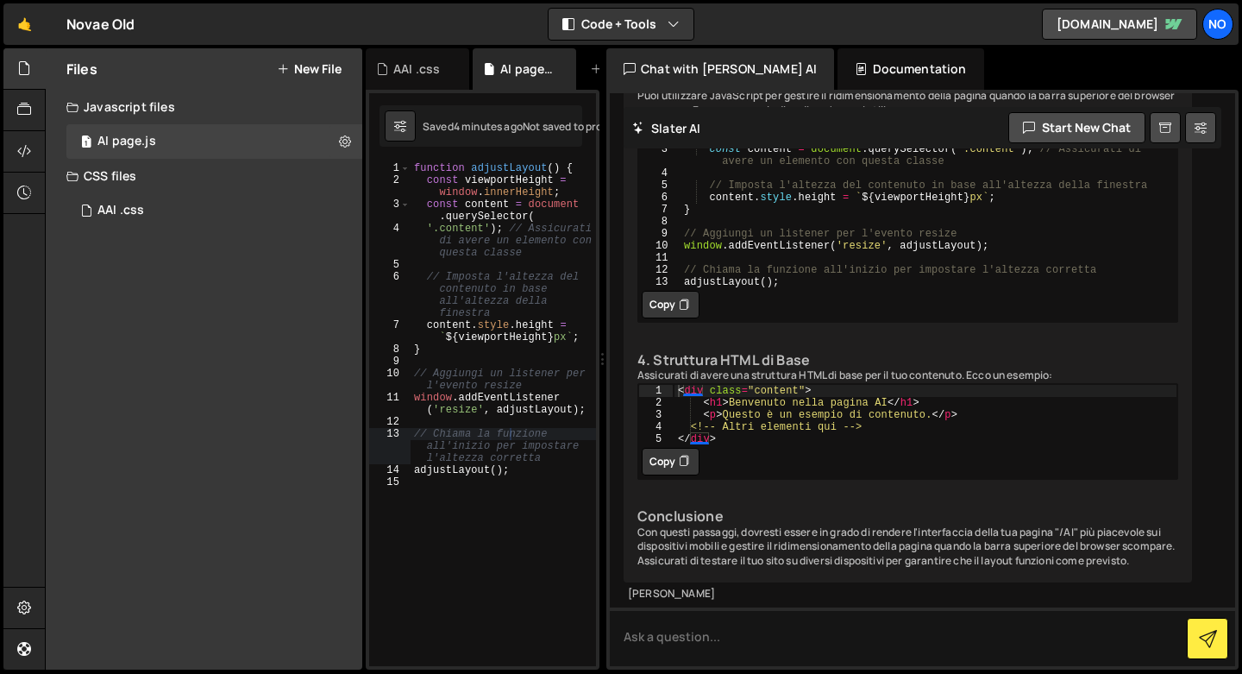
scroll to position [835, 0]
